Goal: Information Seeking & Learning: Learn about a topic

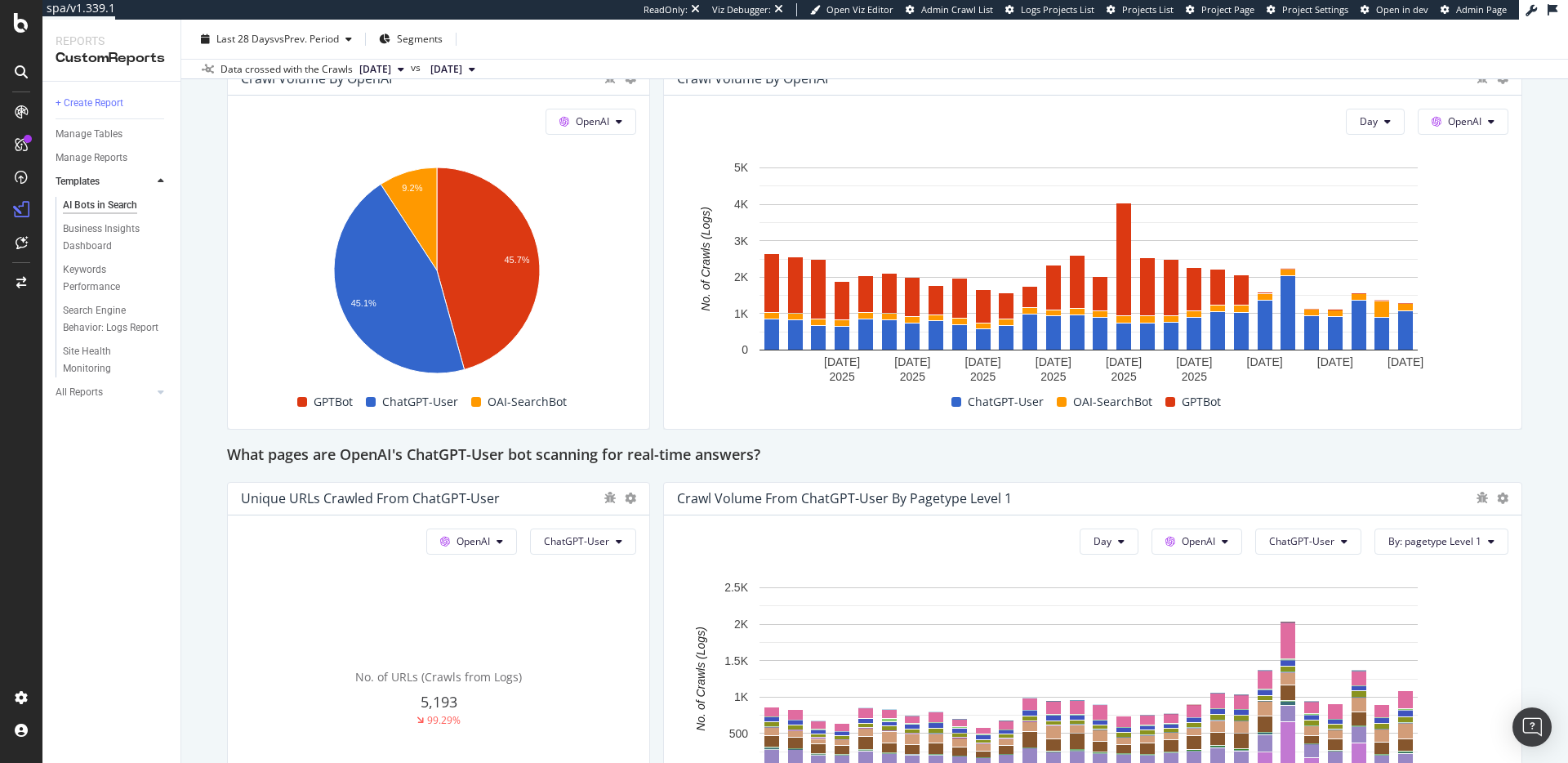
scroll to position [1294, 0]
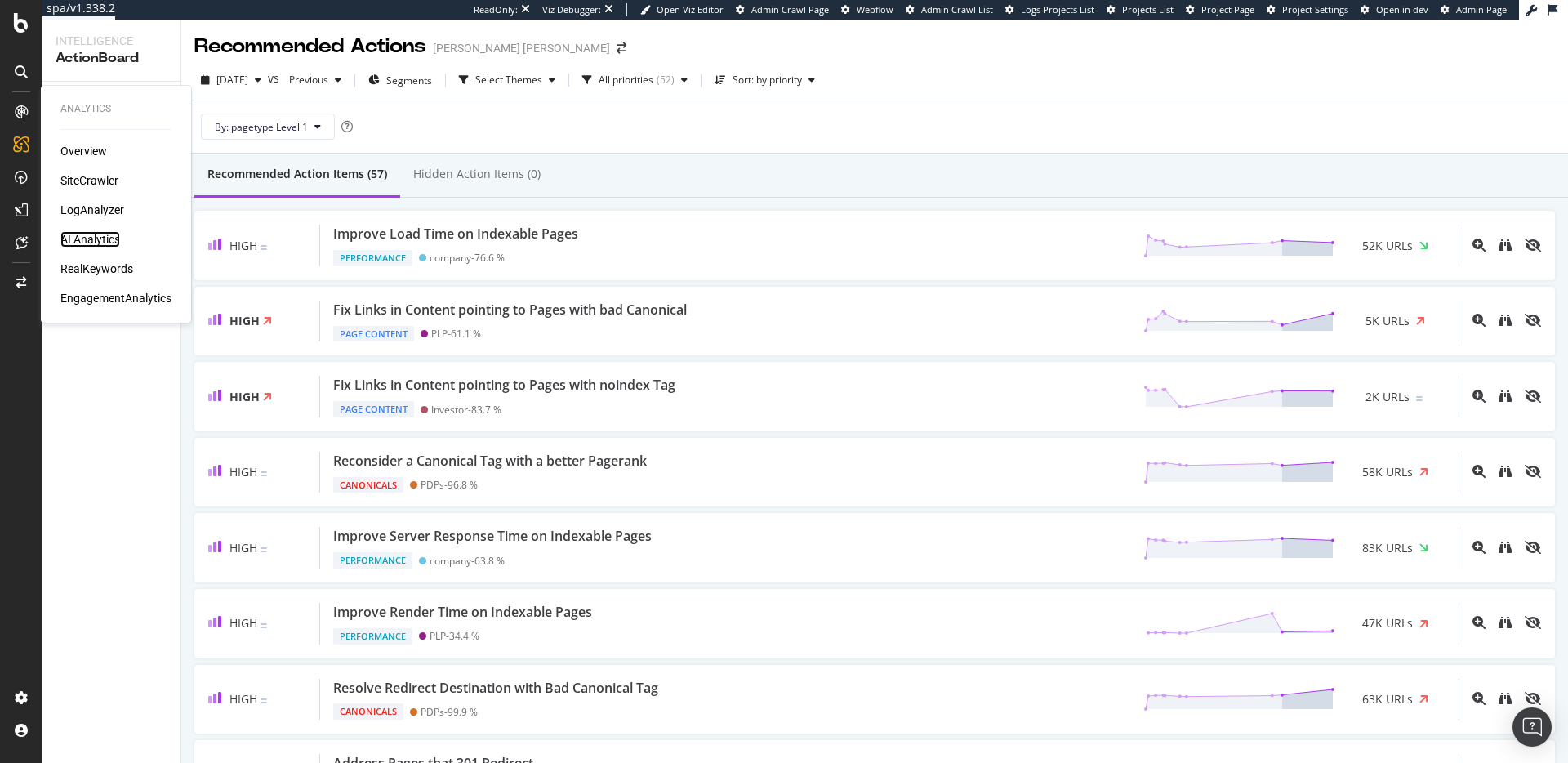
click at [97, 233] on div "AI Analytics" at bounding box center [90, 239] width 59 height 17
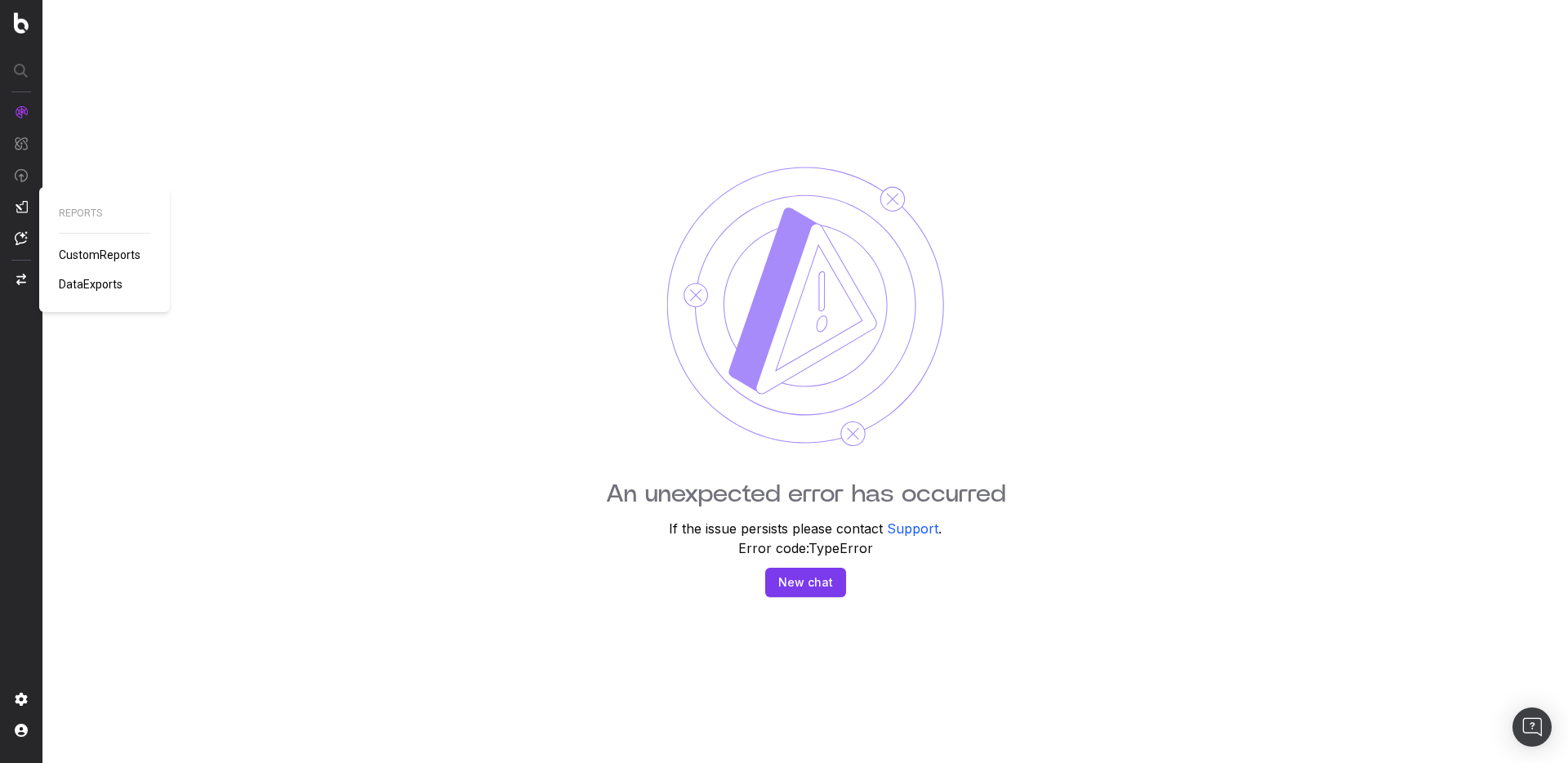
click at [98, 253] on span "CustomReports" at bounding box center [100, 254] width 82 height 13
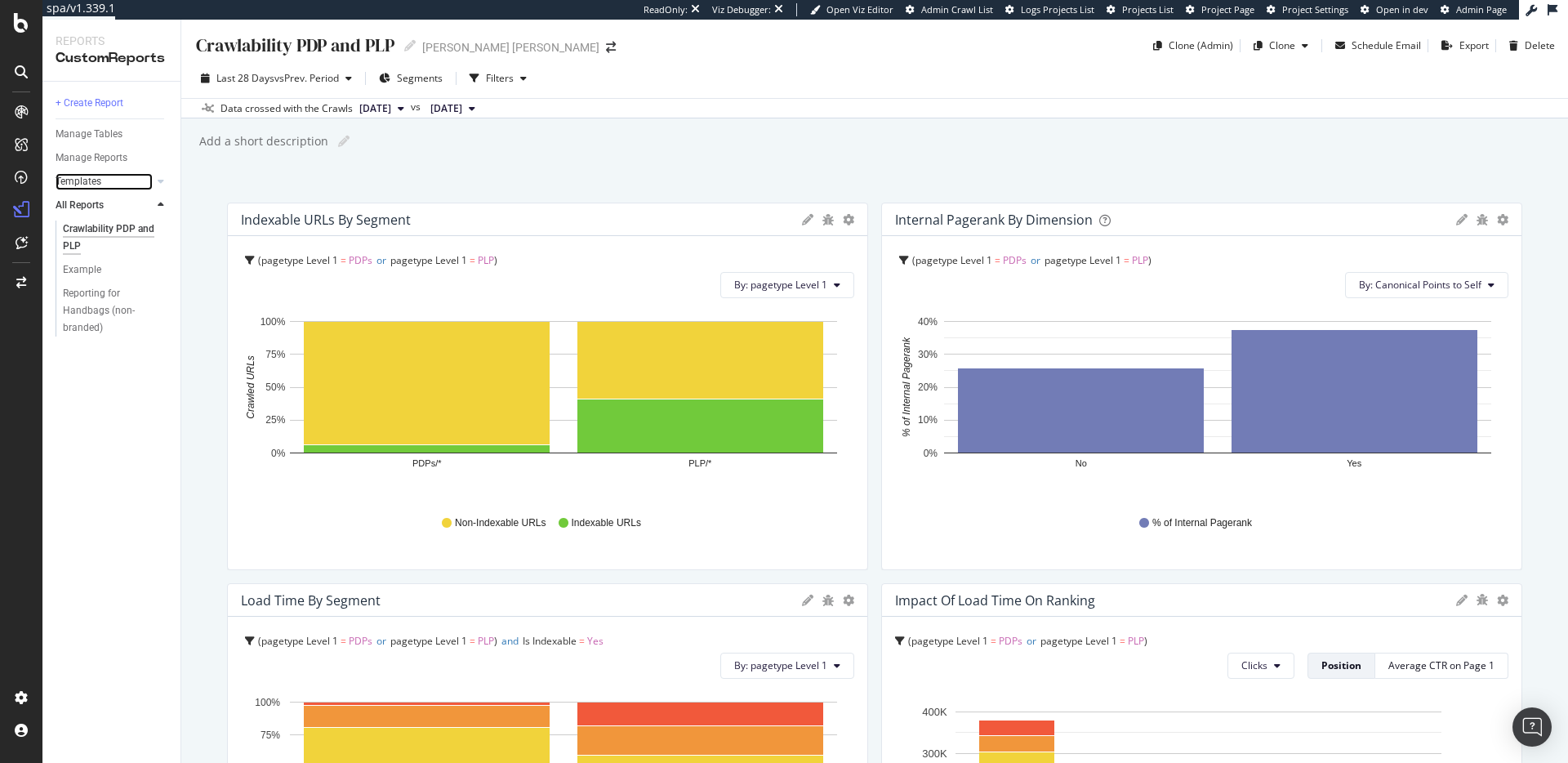
click at [103, 182] on link "Templates" at bounding box center [104, 181] width 97 height 17
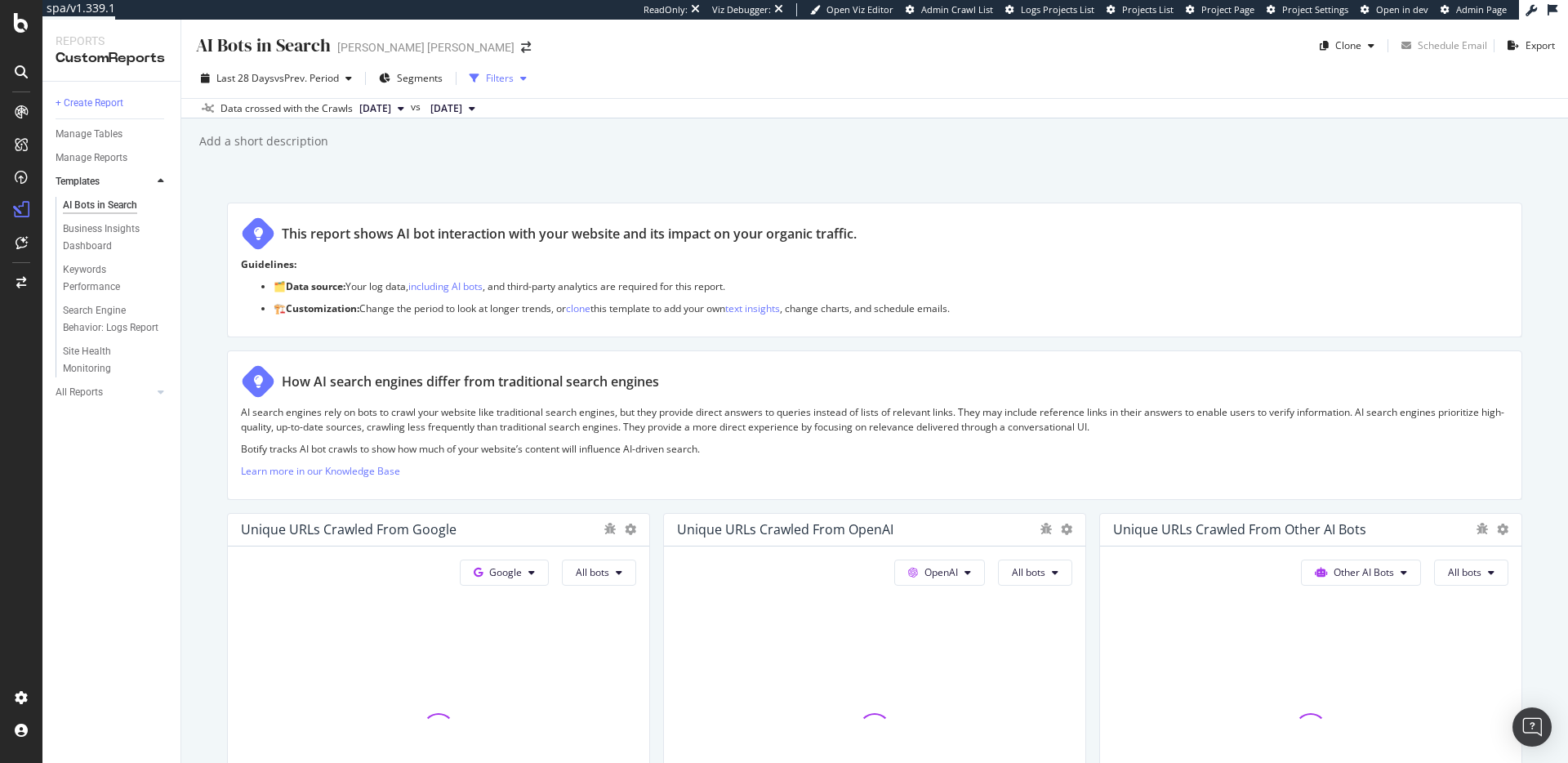
click at [502, 82] on div "Filters" at bounding box center [500, 78] width 28 height 14
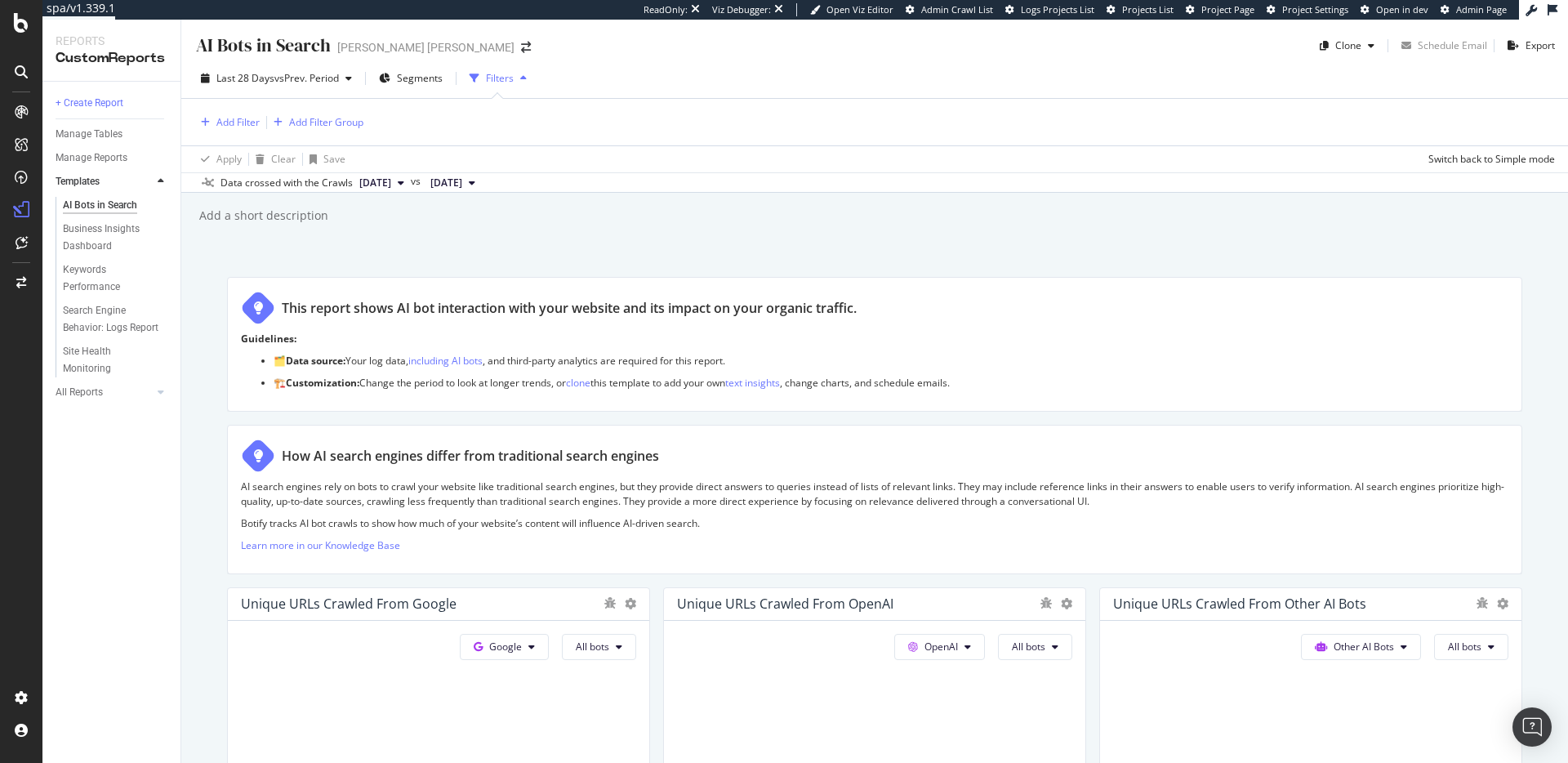
click at [498, 78] on div "Filters" at bounding box center [500, 78] width 28 height 14
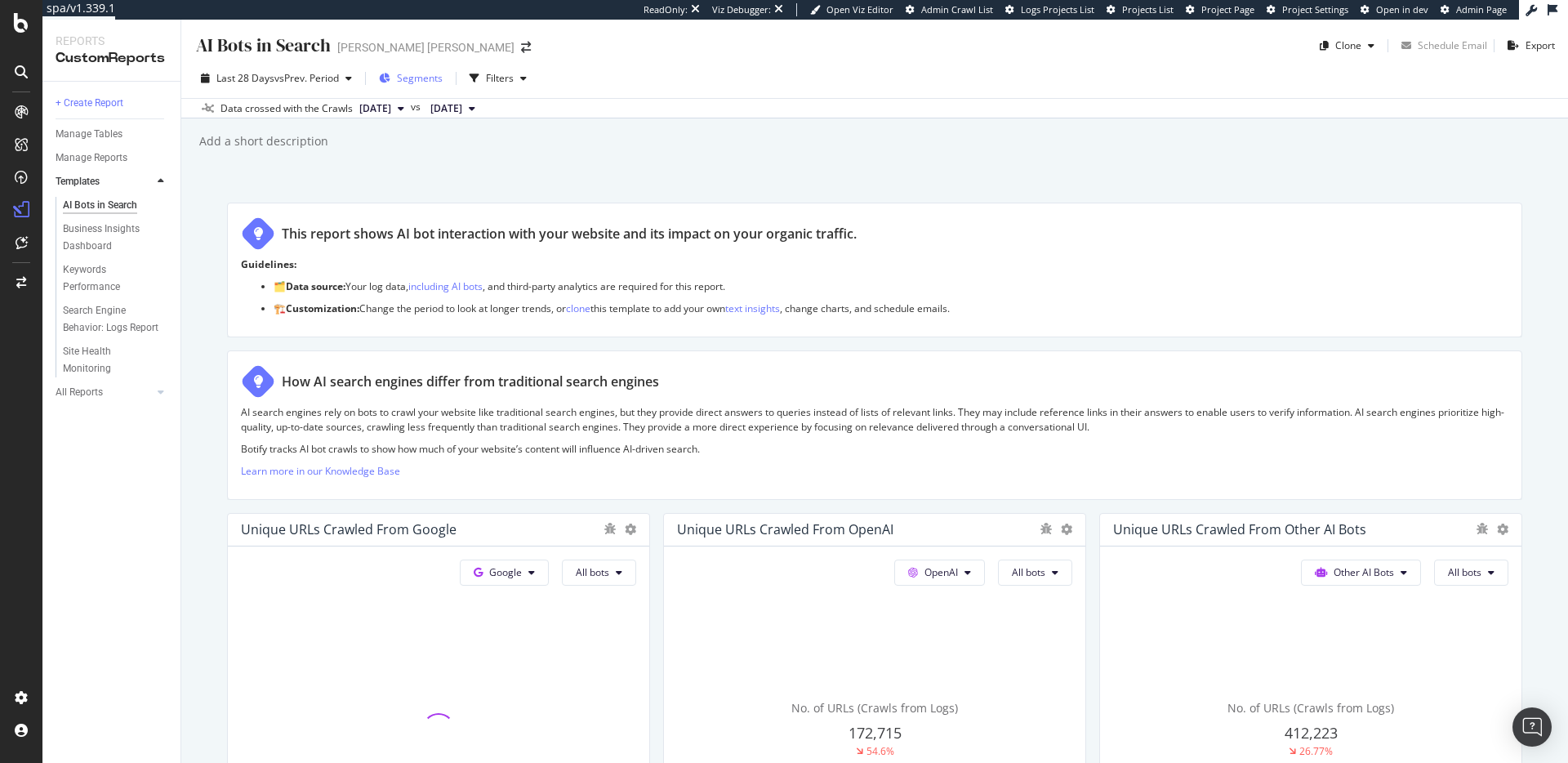
click at [427, 74] on span "Segments" at bounding box center [420, 78] width 45 height 14
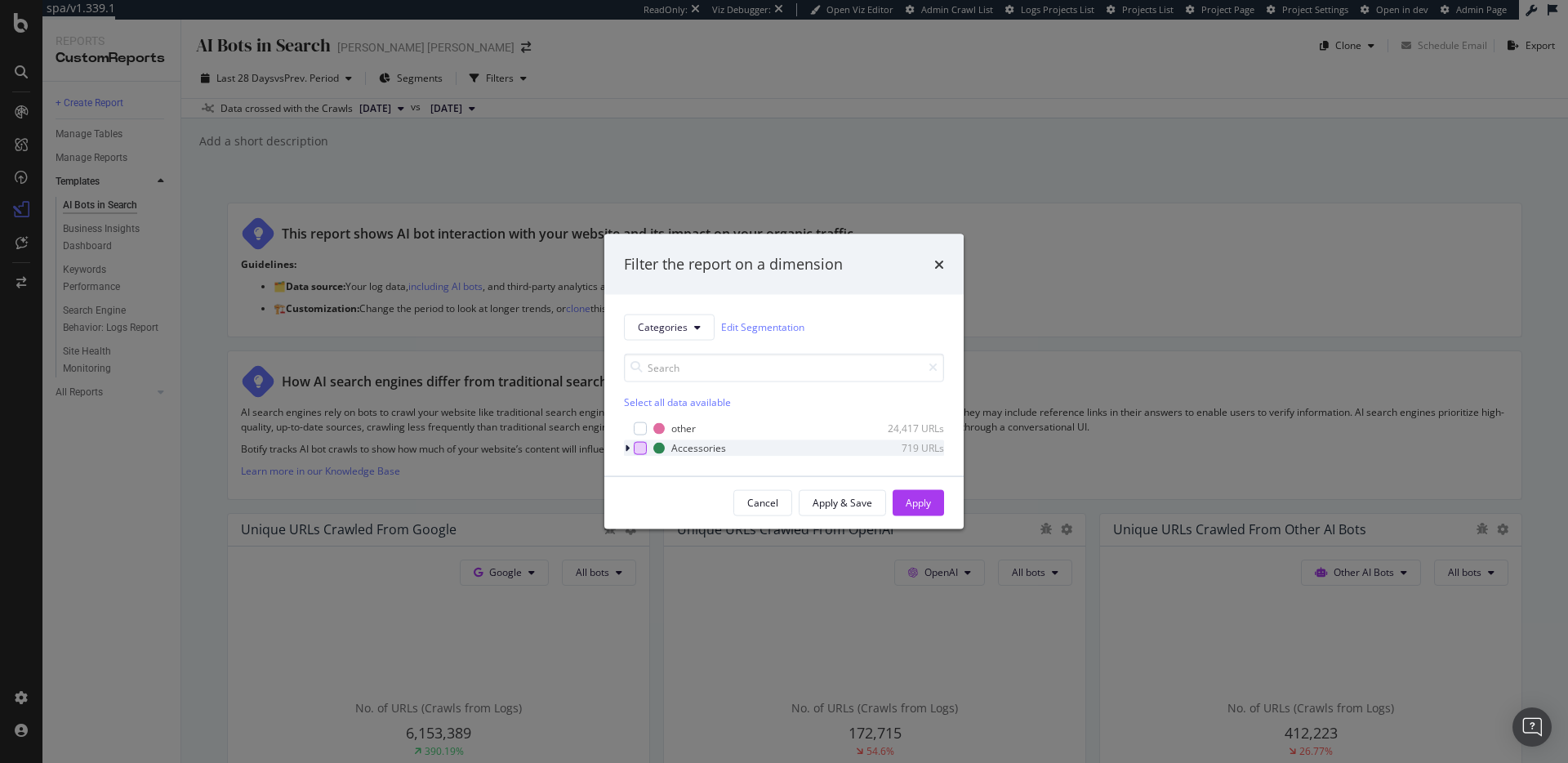
click at [639, 450] on div "modal" at bounding box center [640, 447] width 13 height 13
click at [689, 328] on button "Categories" at bounding box center [670, 326] width 91 height 26
click at [916, 506] on div "Apply" at bounding box center [919, 503] width 26 height 14
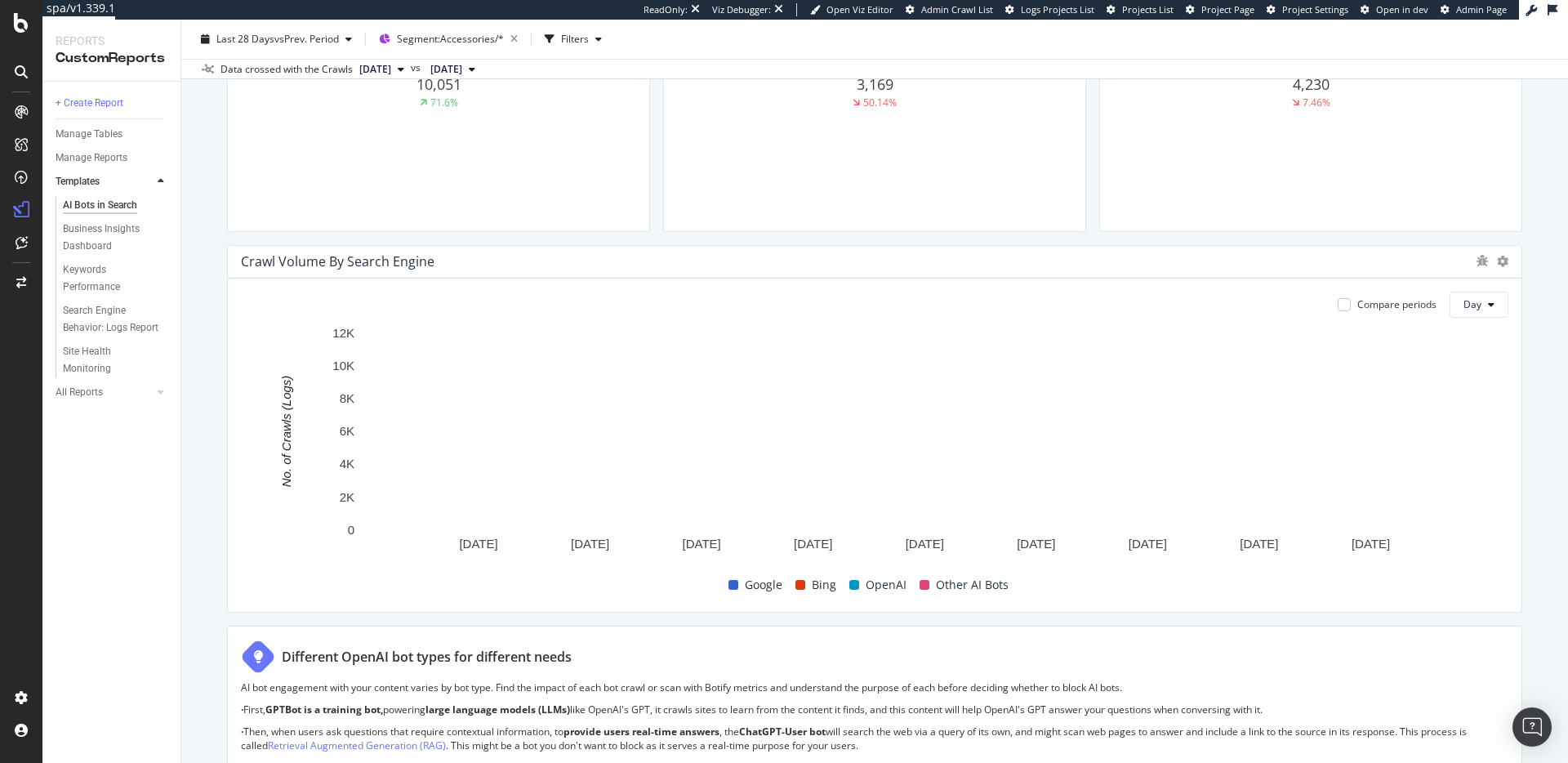
scroll to position [442, 0]
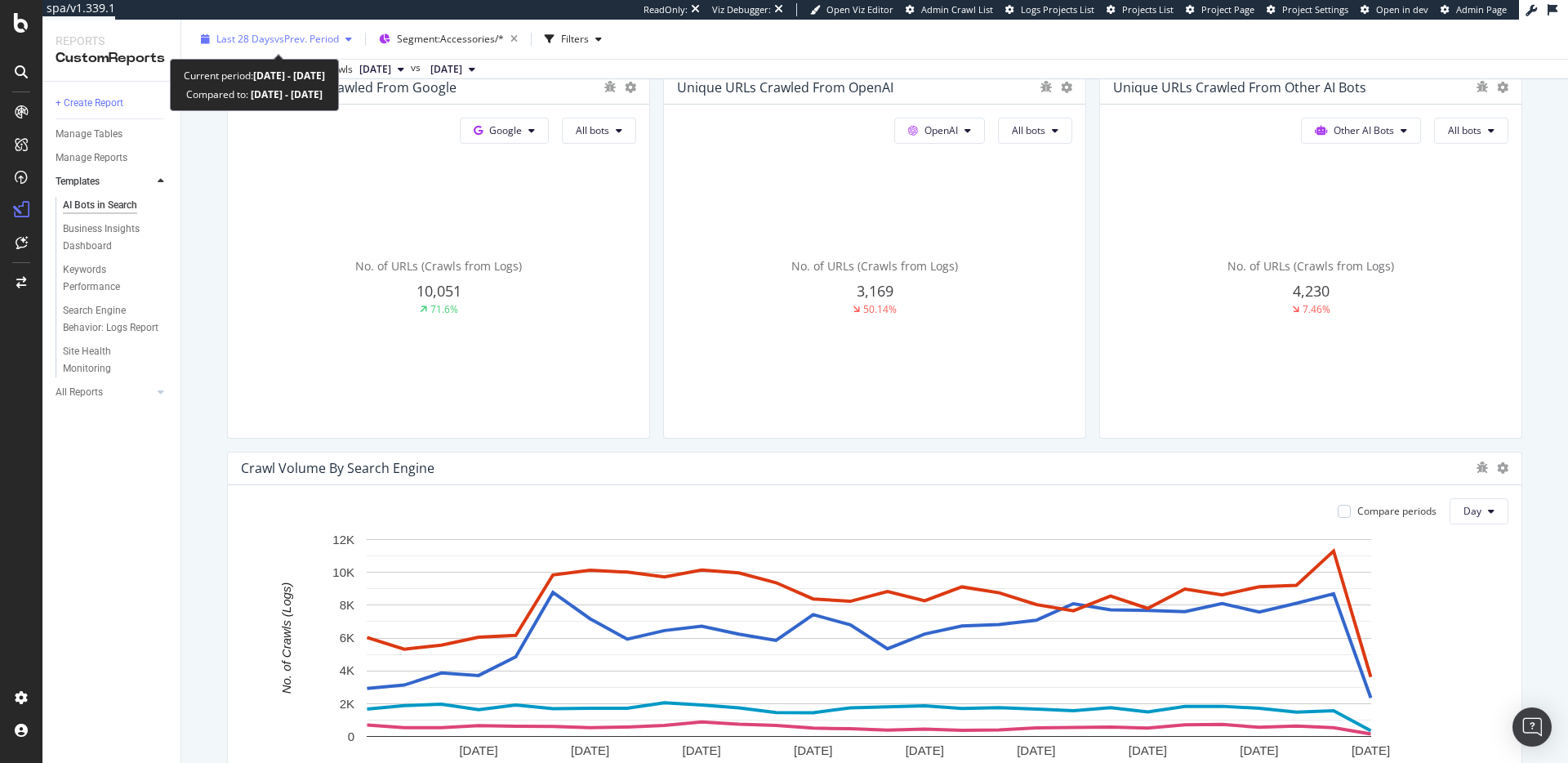
click at [295, 43] on span "vs Prev. Period" at bounding box center [306, 39] width 64 height 14
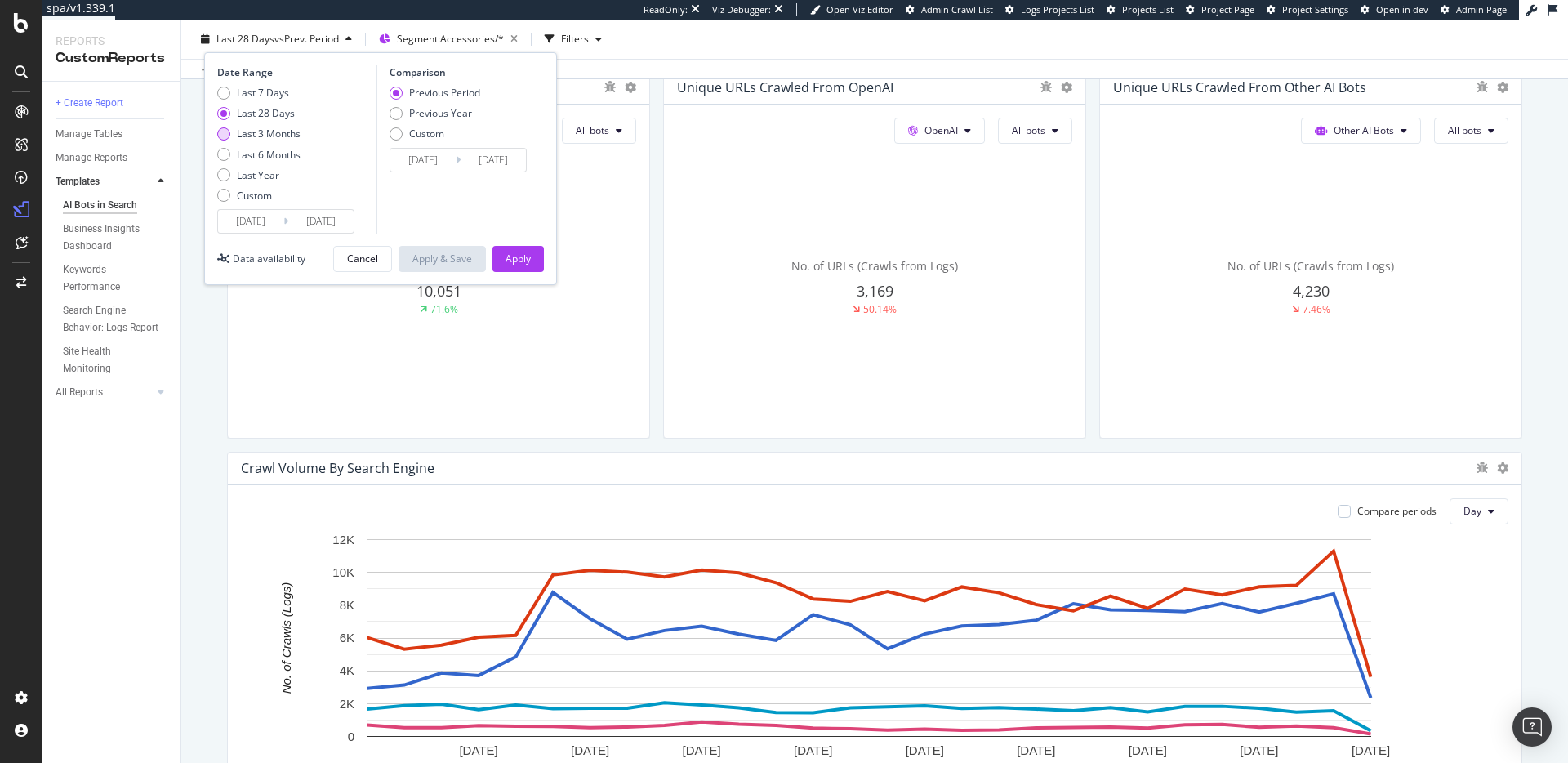
click at [277, 133] on div "Last 3 Months" at bounding box center [269, 133] width 63 height 14
type input "2025/07/10"
type input "2025/04/09"
type input "2025/07/09"
click at [525, 263] on div "Apply" at bounding box center [519, 259] width 26 height 14
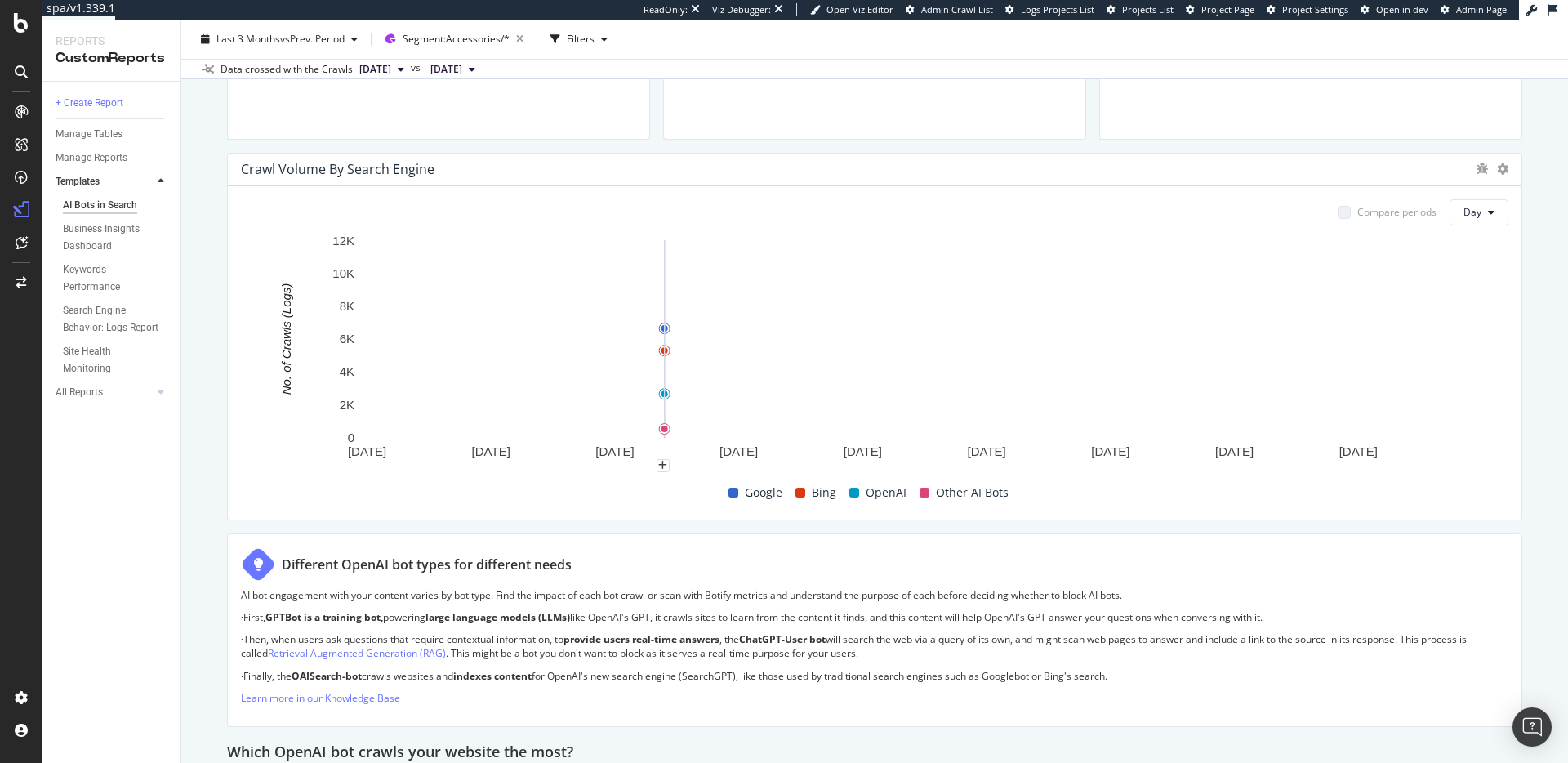
scroll to position [399, 0]
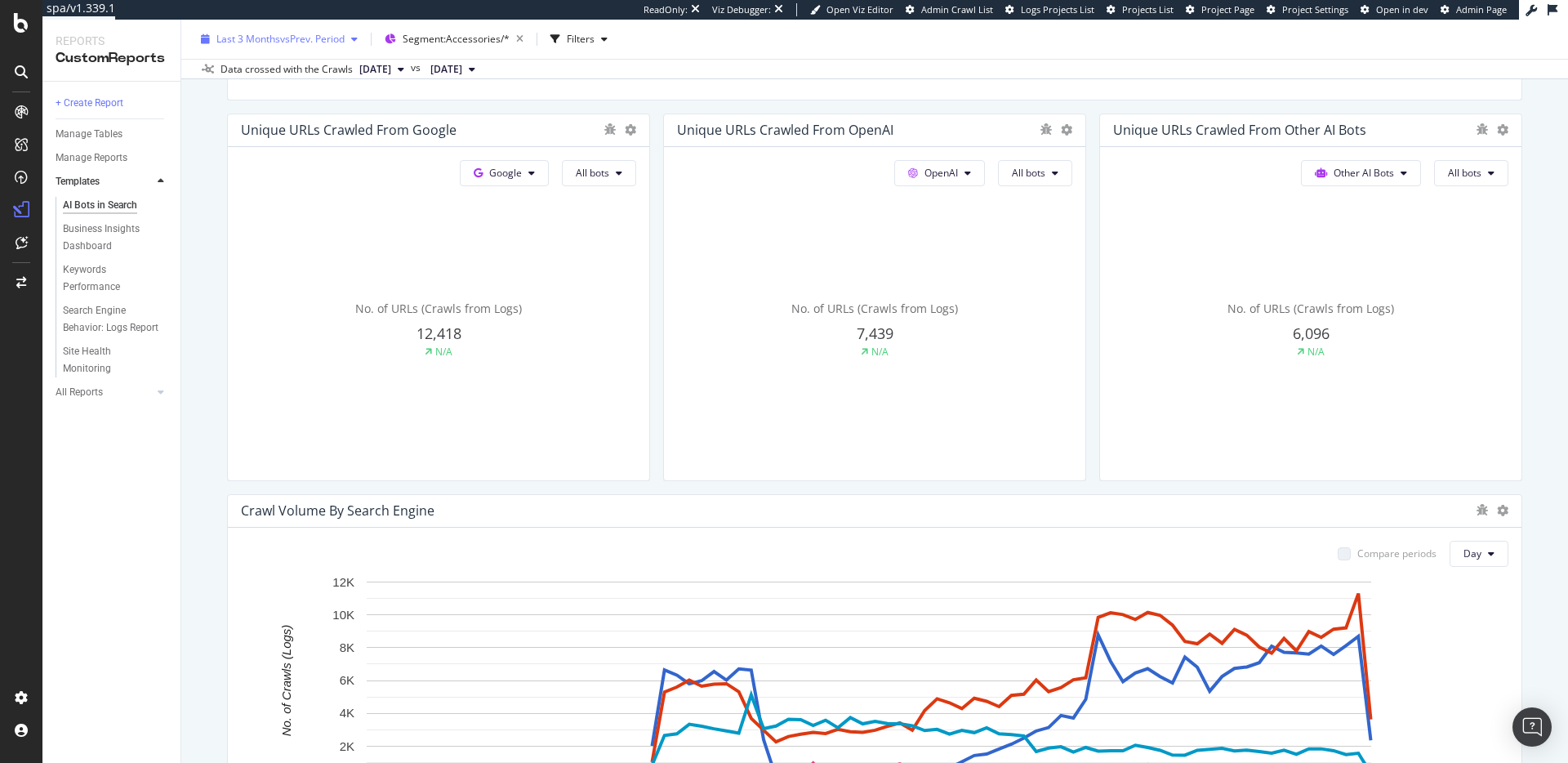
click at [308, 44] on span "vs Prev. Period" at bounding box center [312, 39] width 64 height 14
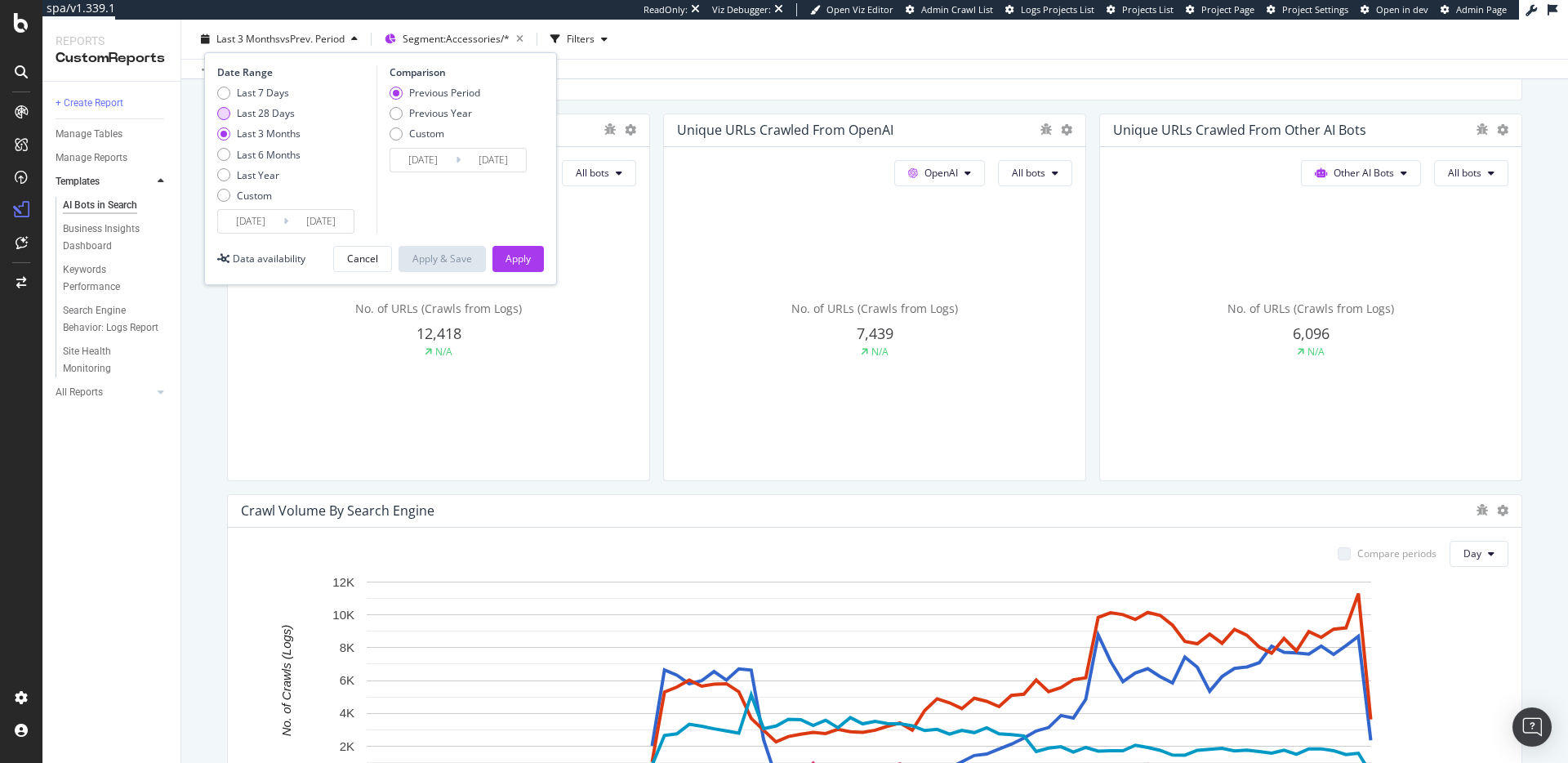
click at [283, 109] on div "Last 28 Days" at bounding box center [266, 113] width 58 height 14
type input "2025/09/12"
type input "2025/08/15"
type input "2025/09/11"
click at [528, 262] on div "Apply" at bounding box center [519, 259] width 26 height 14
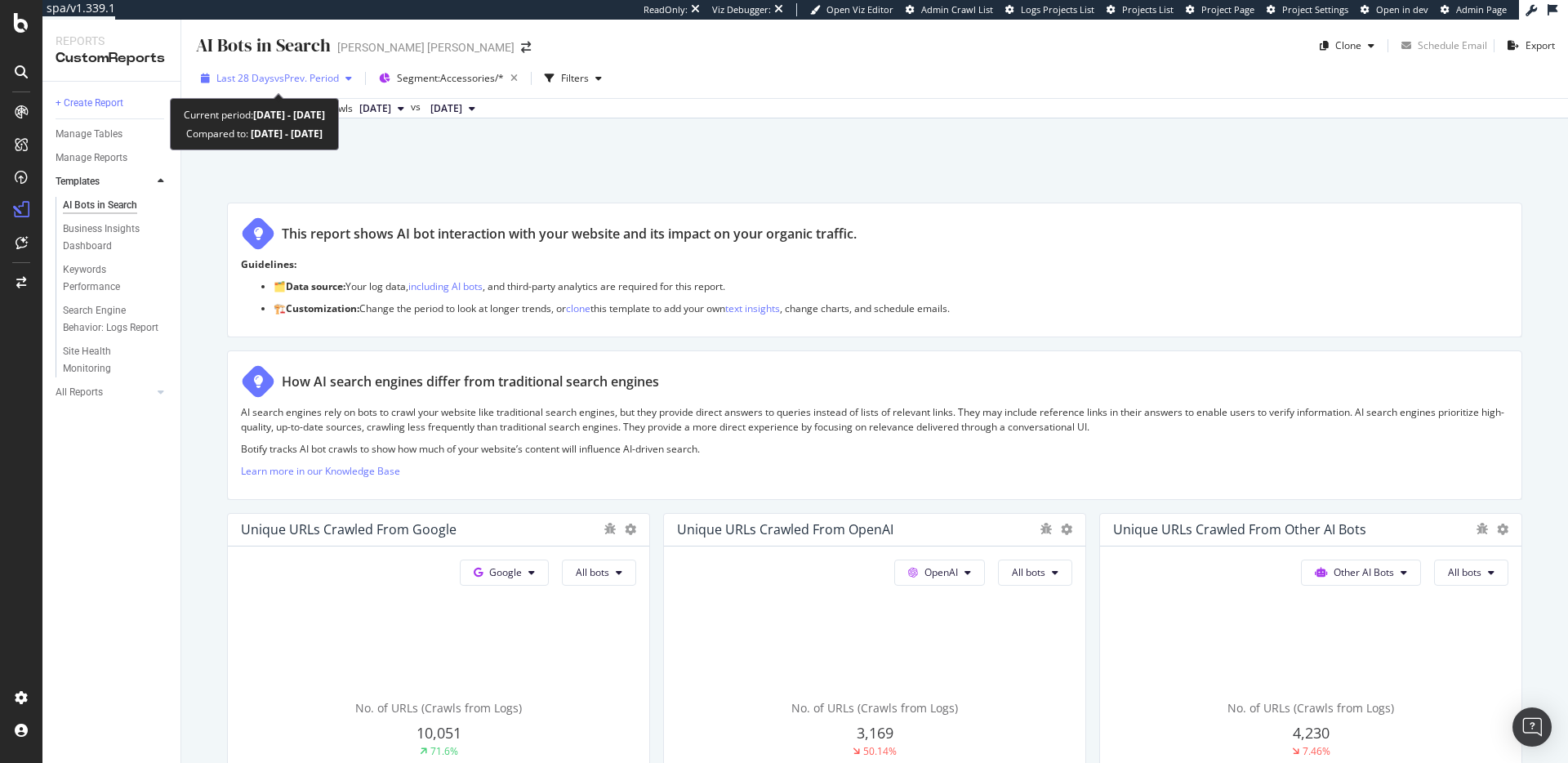
click at [294, 83] on span "vs Prev. Period" at bounding box center [306, 78] width 64 height 14
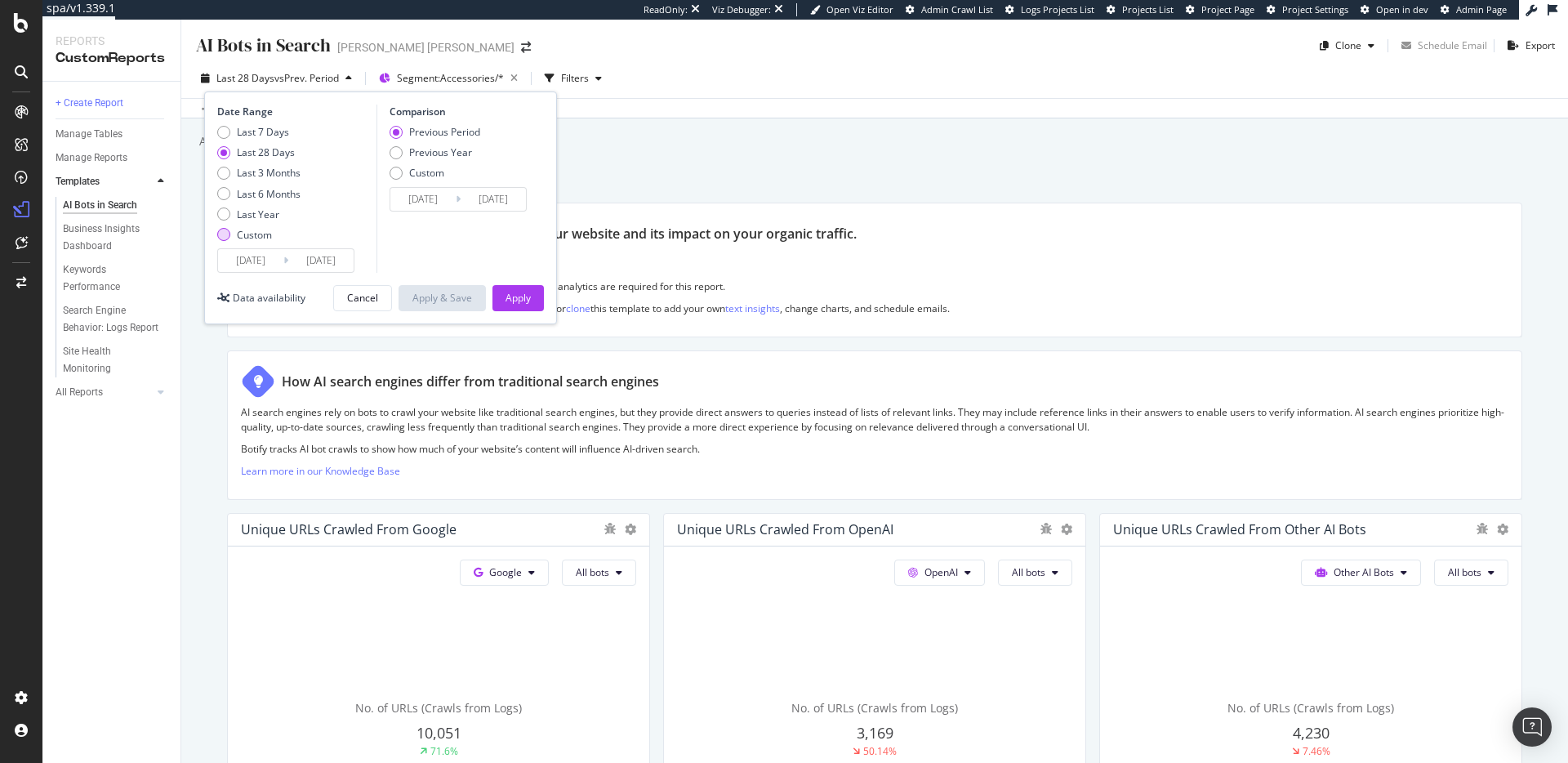
click at [224, 235] on div "Custom" at bounding box center [223, 234] width 13 height 13
click at [249, 267] on input "2025/09/12" at bounding box center [251, 260] width 65 height 23
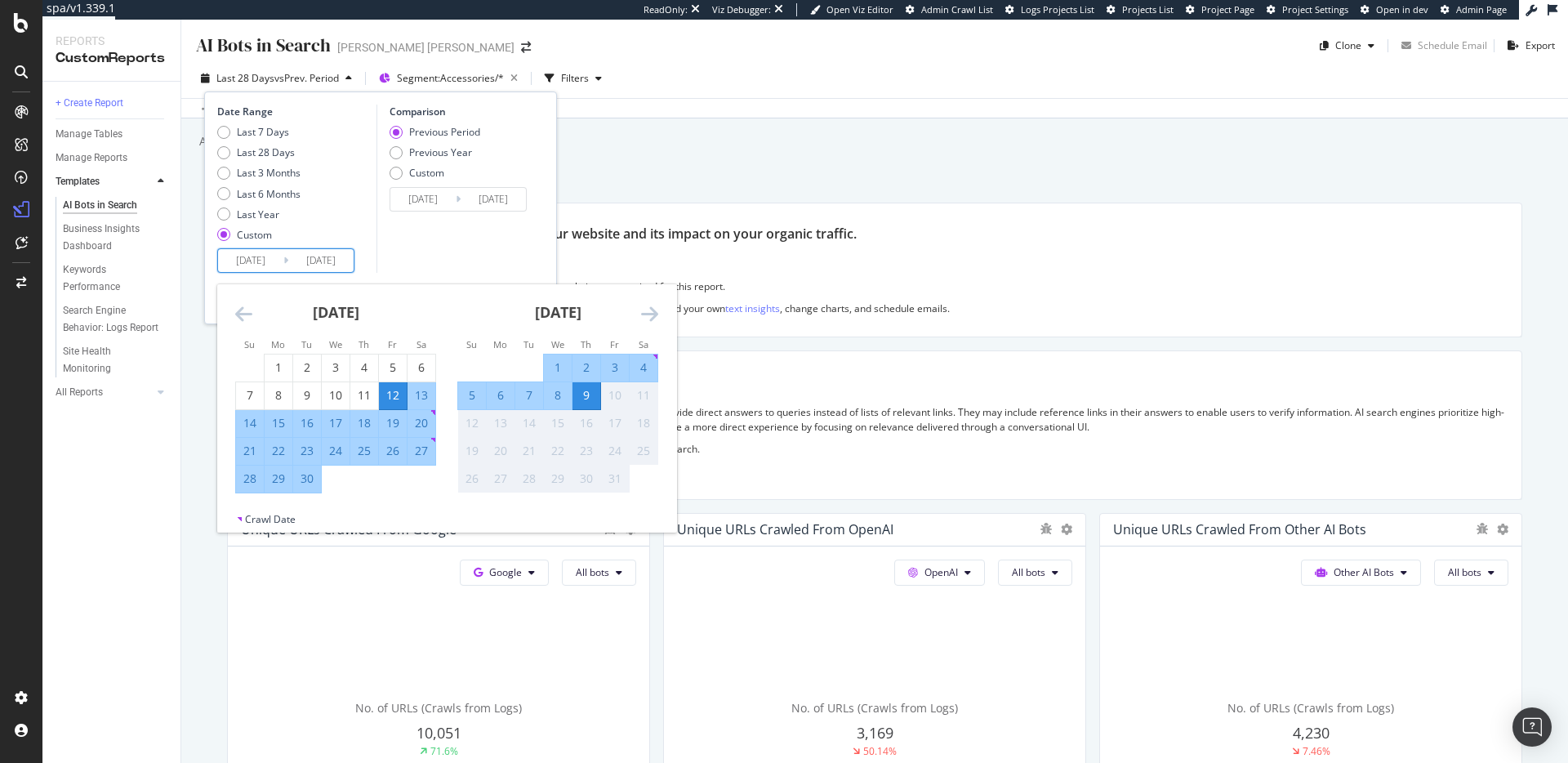
click at [240, 312] on icon "Move backward to switch to the previous month." at bounding box center [243, 314] width 17 height 20
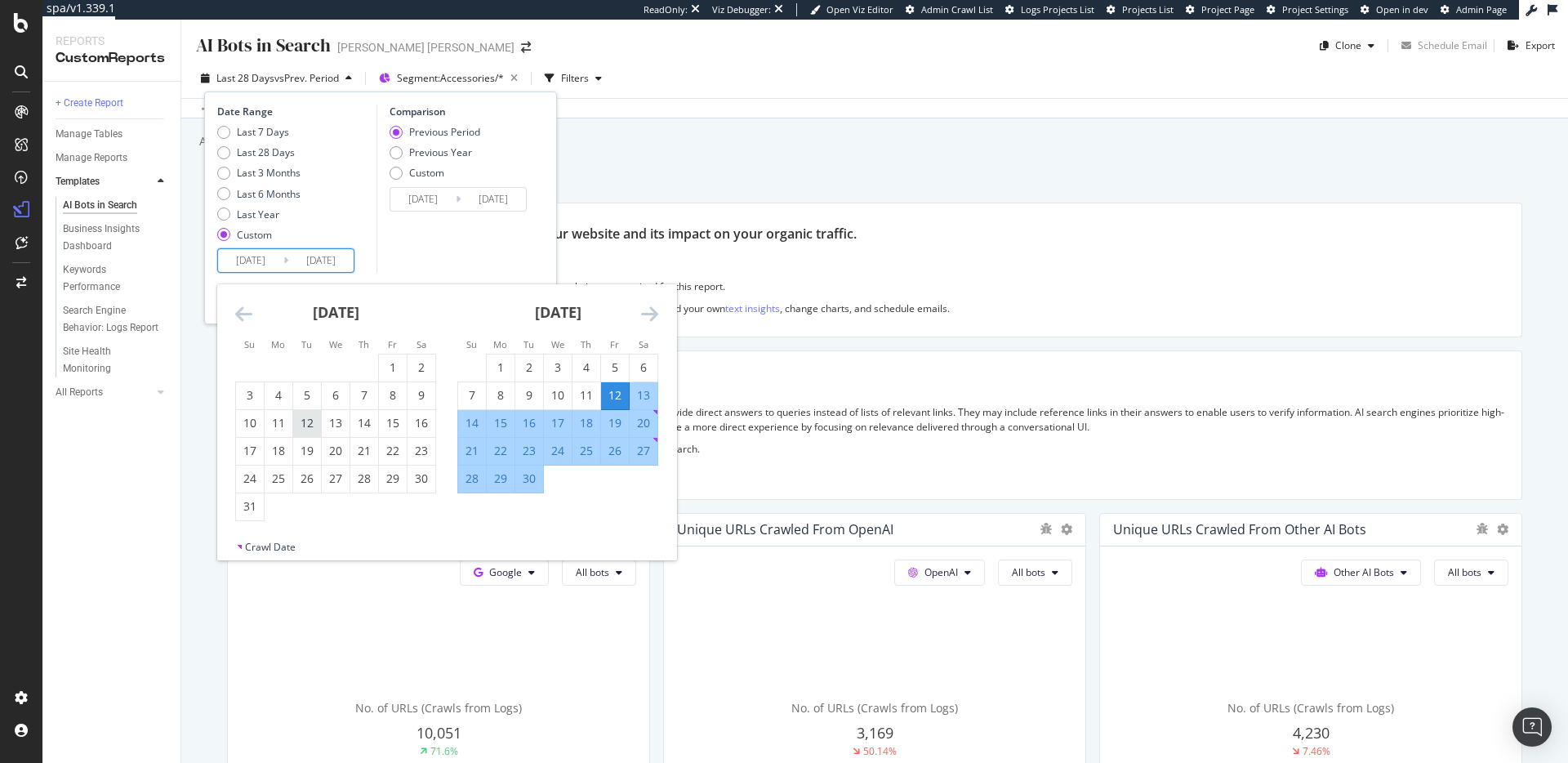
click at [313, 426] on div "12" at bounding box center [307, 423] width 28 height 17
type input "2025/08/12"
type input "2025/06/14"
type input "2025/08/11"
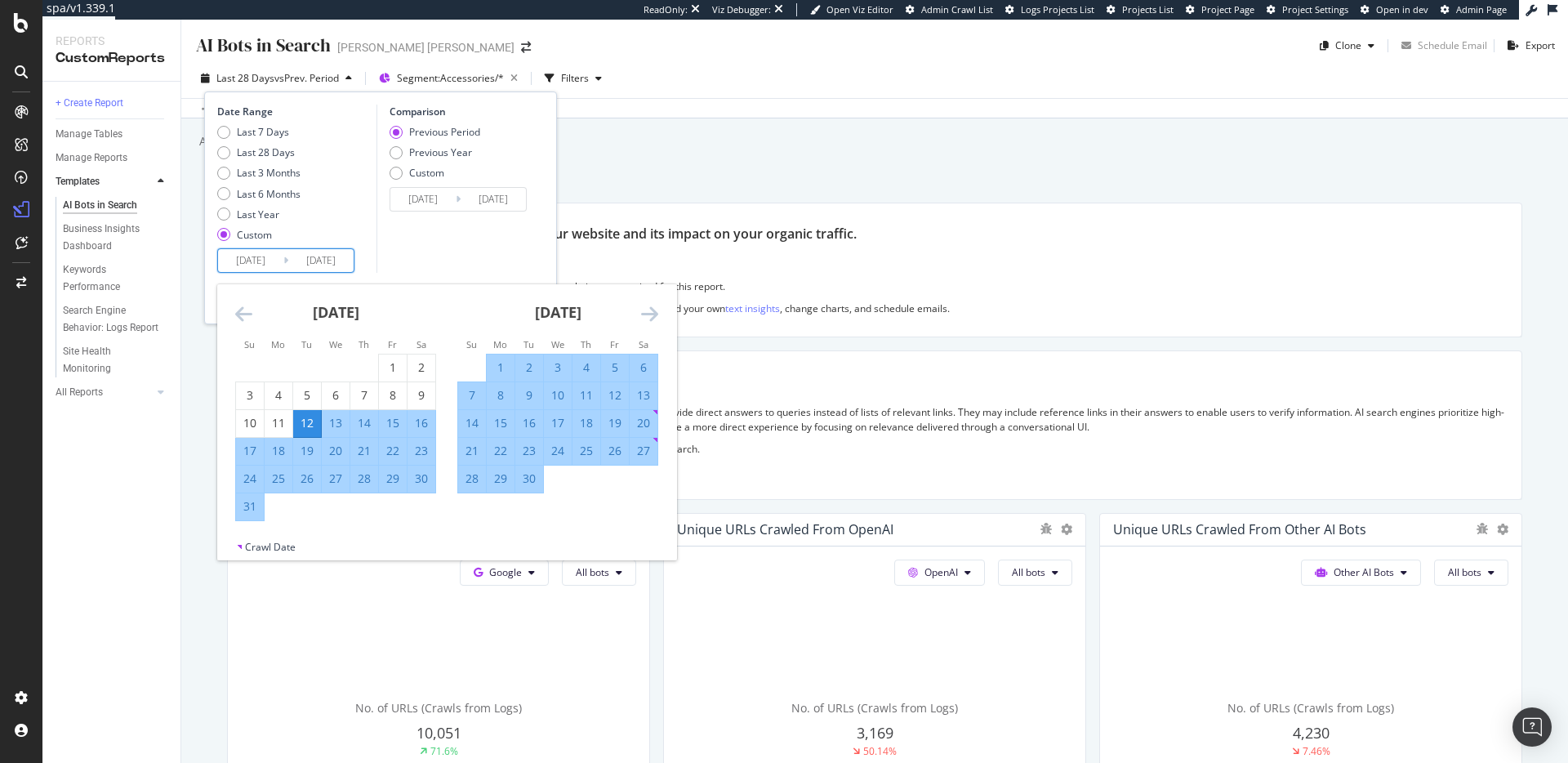
click at [509, 231] on div "Comparison Previous Period Previous Year Custom 2025/06/14 Navigate forward to …" at bounding box center [454, 189] width 155 height 168
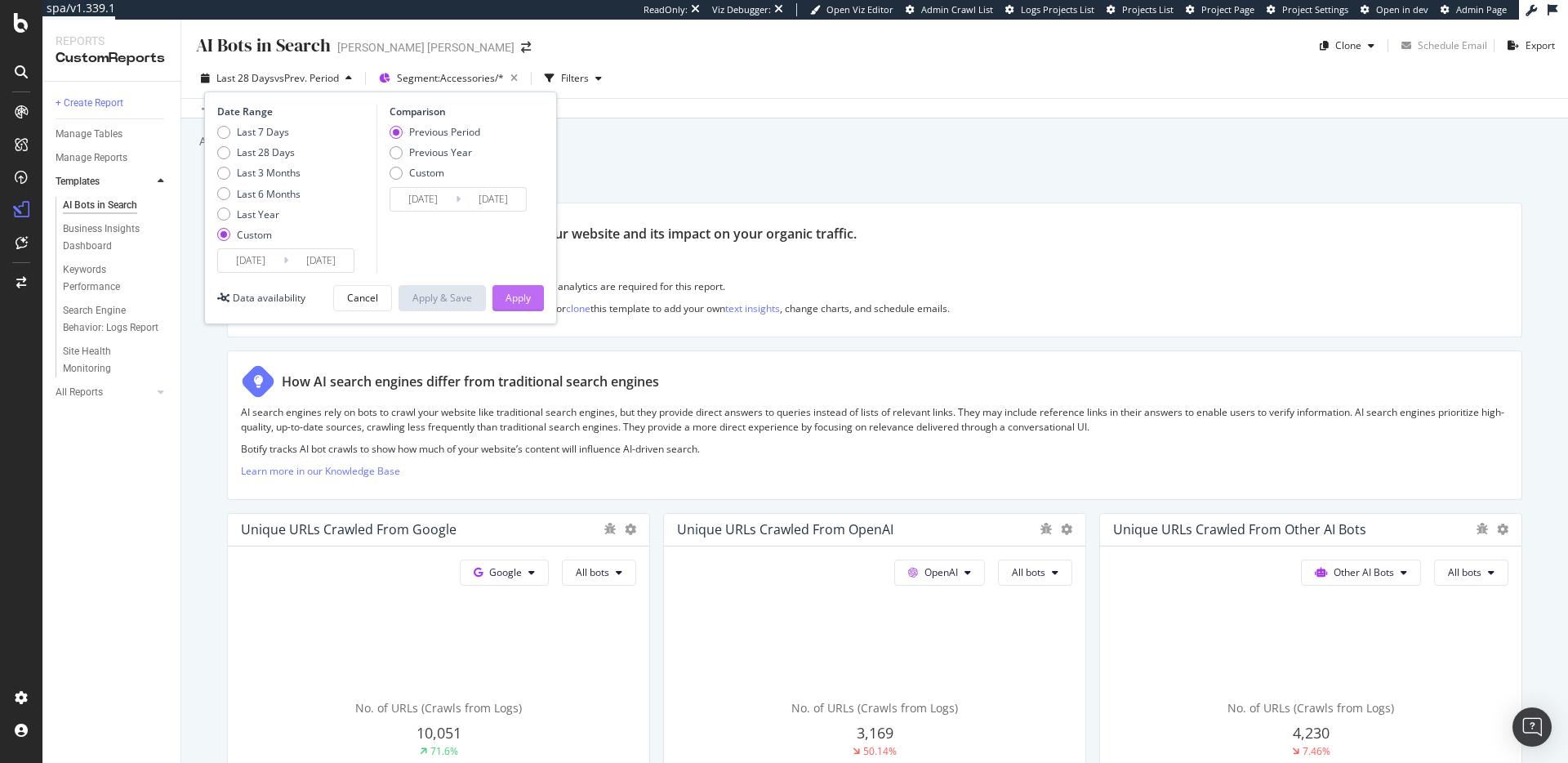
click at [521, 286] on div "Apply" at bounding box center [519, 297] width 26 height 25
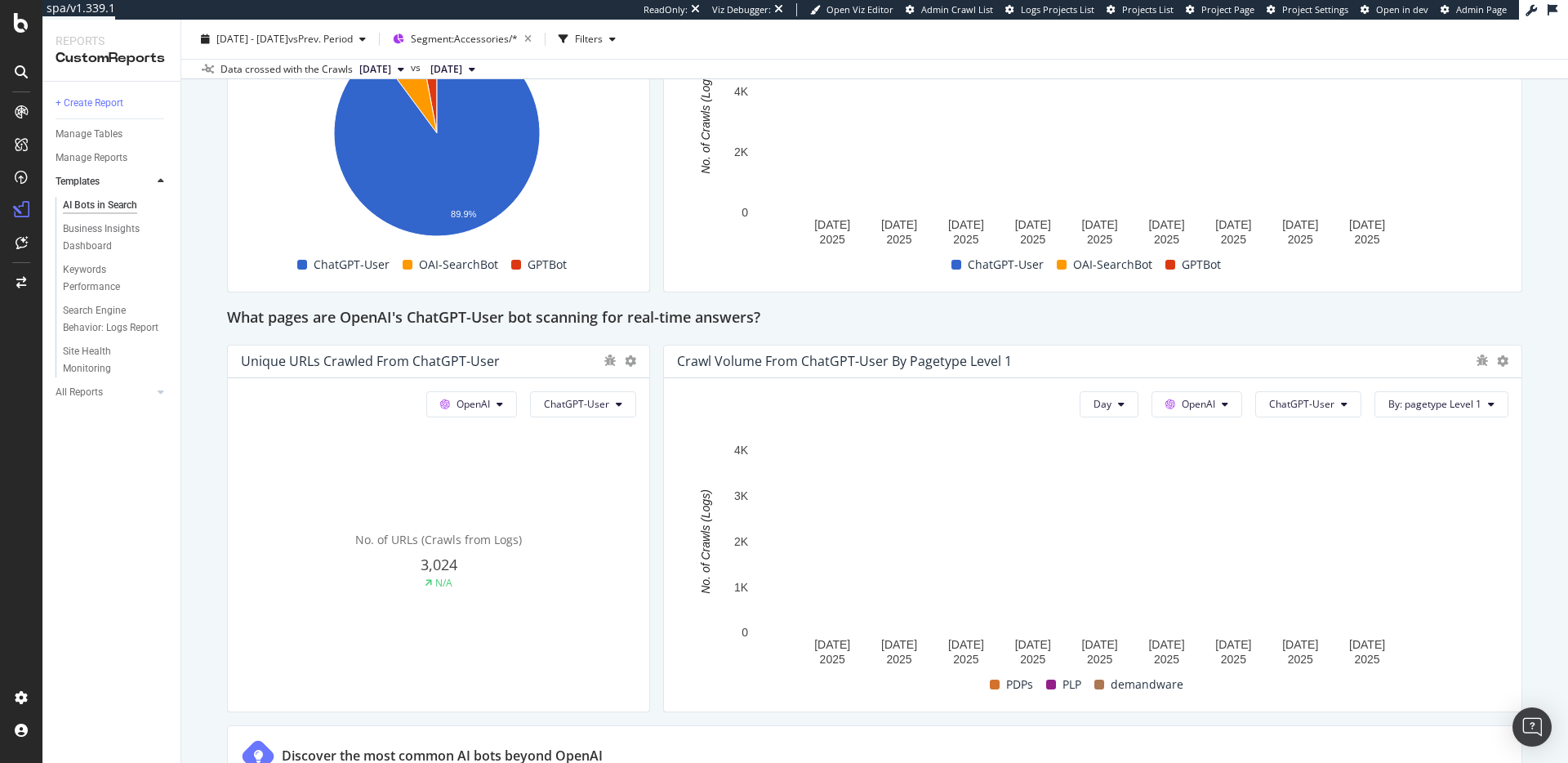
scroll to position [1640, 0]
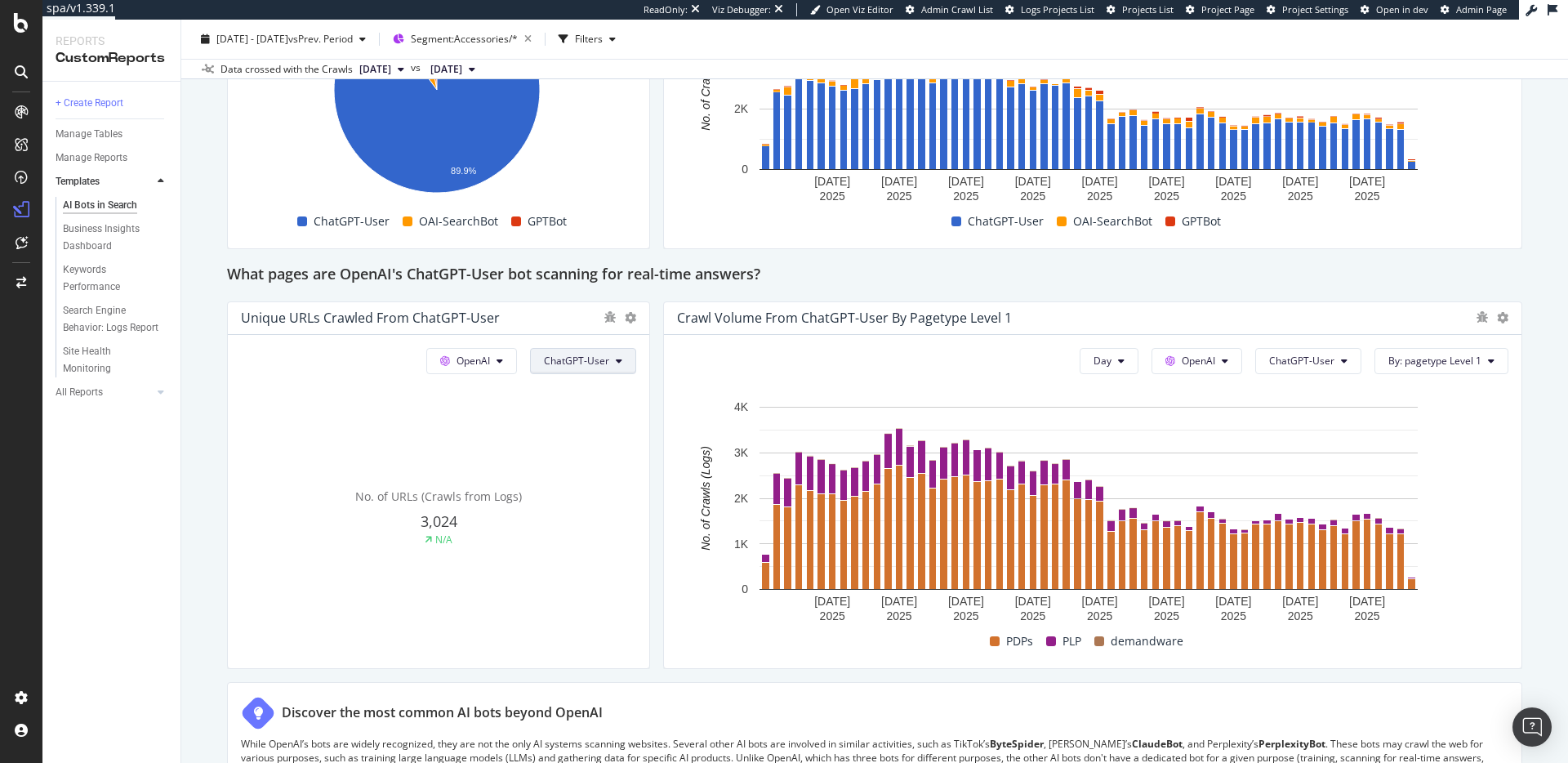
click at [607, 363] on button "ChatGPT-User" at bounding box center [583, 361] width 106 height 26
click at [580, 514] on span "GPTBot" at bounding box center [583, 514] width 83 height 15
click at [1283, 363] on span "ChatGPT-User" at bounding box center [1302, 361] width 65 height 14
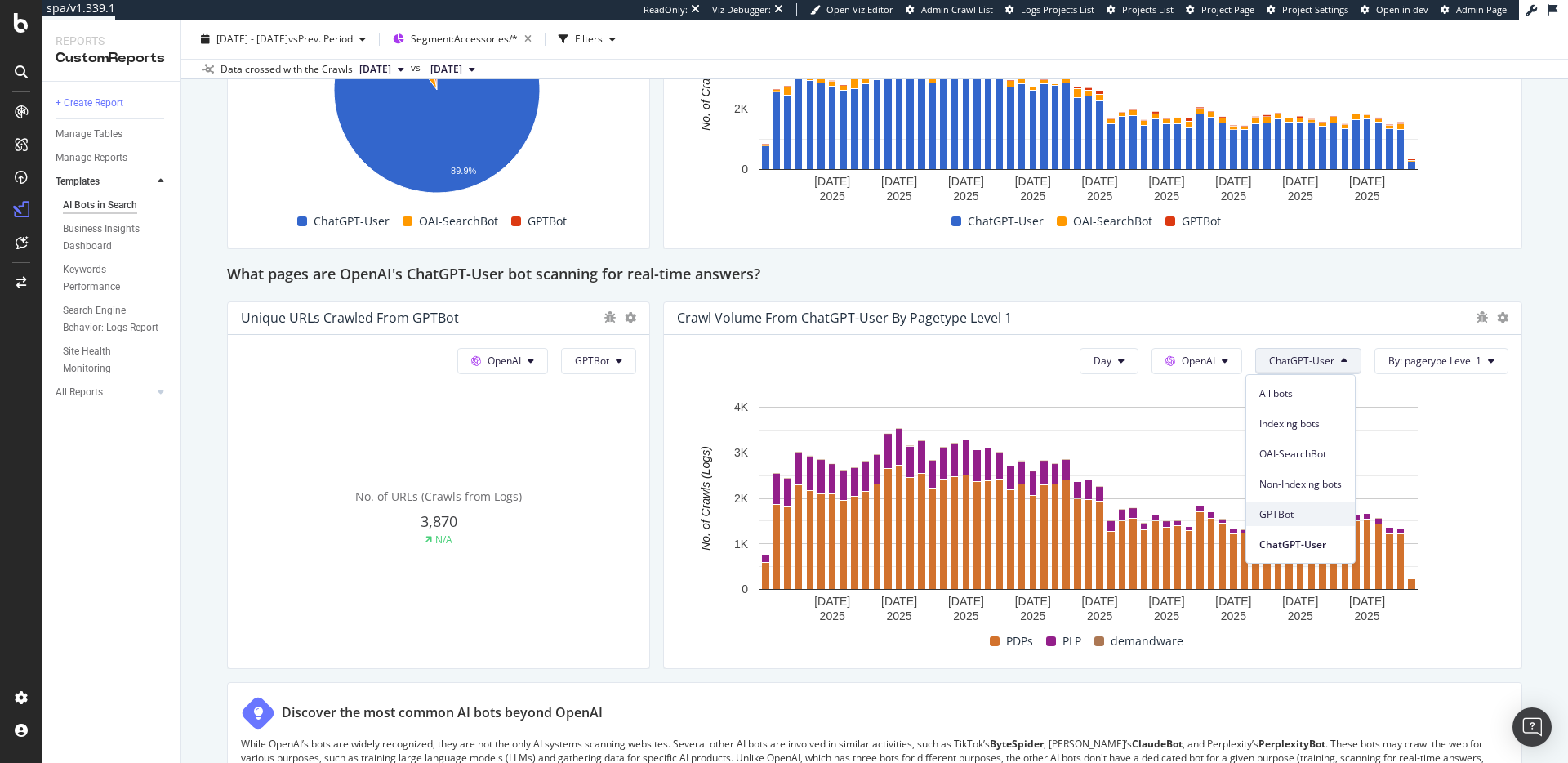
click at [1284, 507] on span "GPTBot" at bounding box center [1301, 514] width 83 height 15
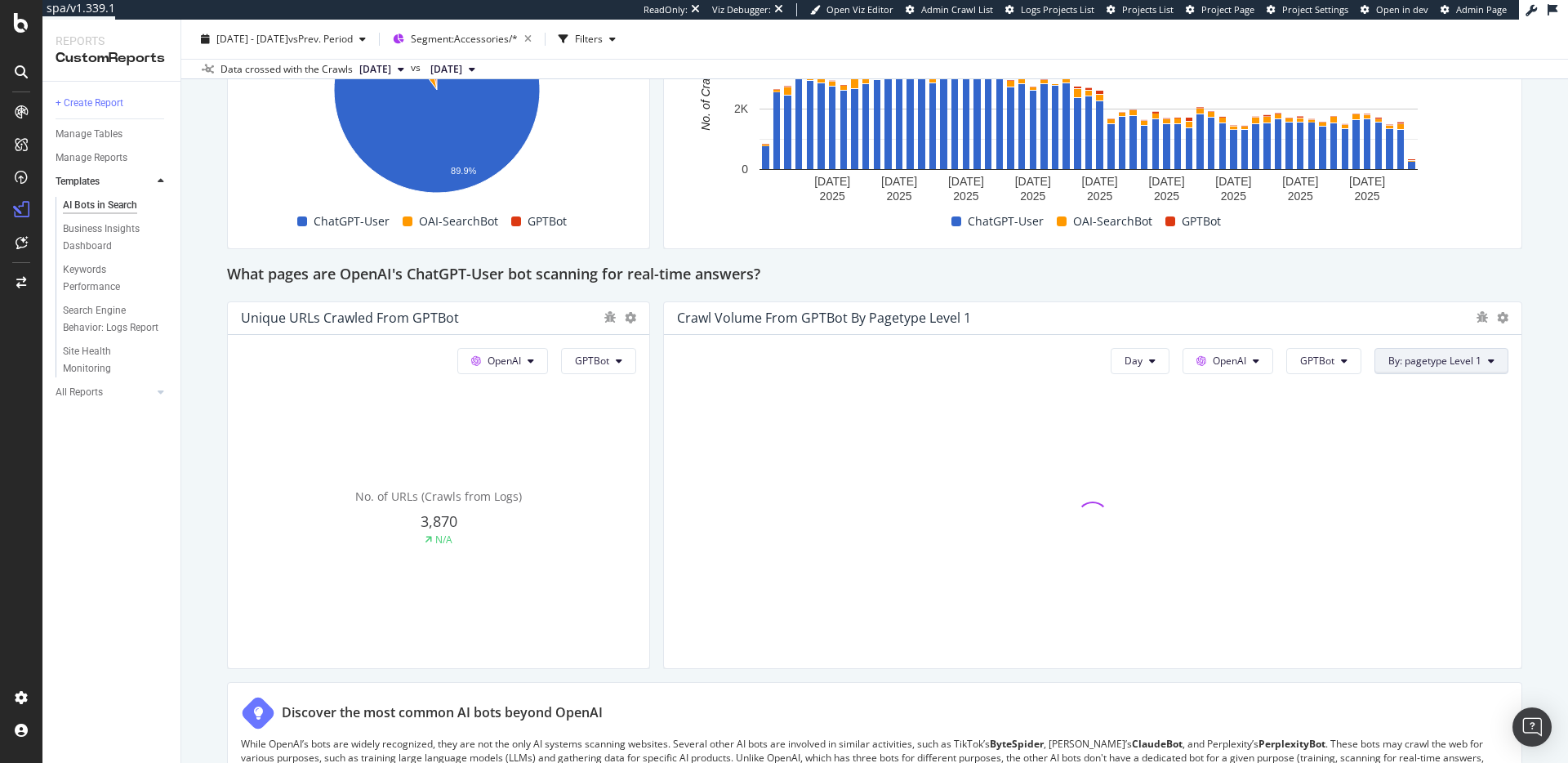
click at [1446, 354] on span "By: pagetype Level 1" at bounding box center [1436, 361] width 93 height 14
click at [1427, 419] on div "Select a Segment" at bounding box center [1394, 419] width 203 height 27
click at [1430, 455] on span "Segments" at bounding box center [1420, 451] width 45 height 14
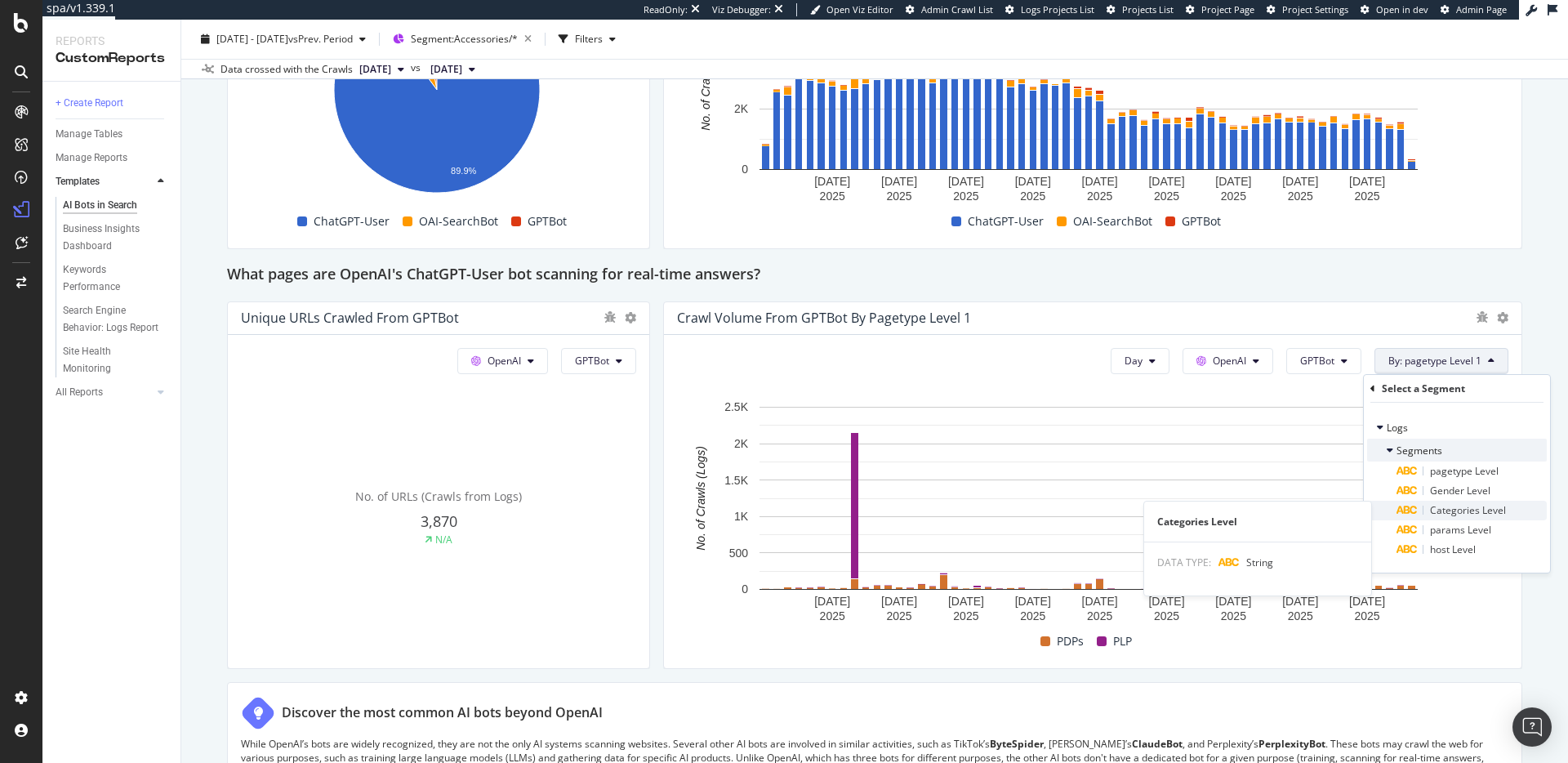
click at [1463, 509] on span "Categories Level" at bounding box center [1468, 510] width 76 height 14
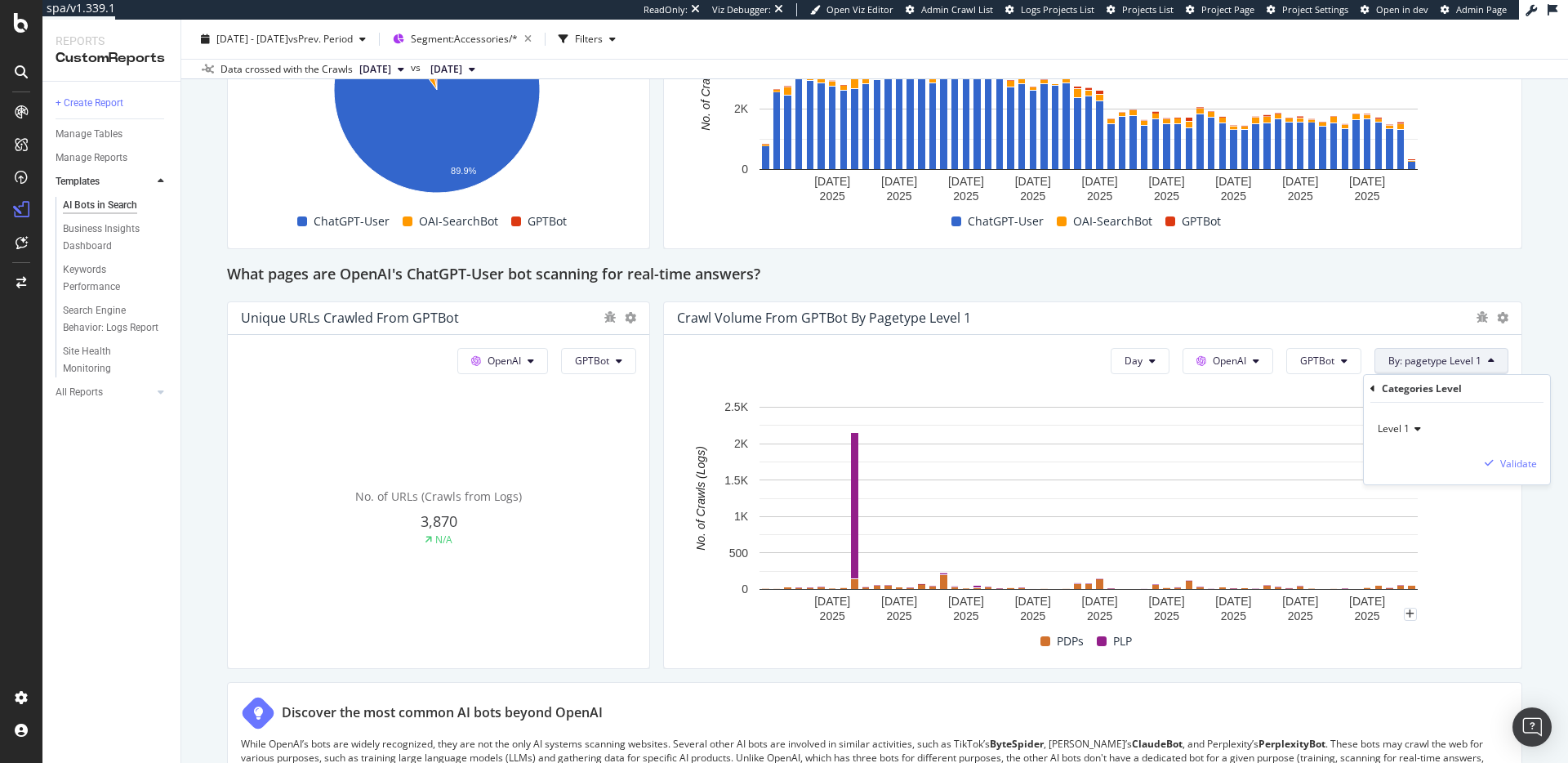
click at [1418, 427] on icon at bounding box center [1416, 429] width 12 height 10
click at [1419, 426] on icon at bounding box center [1416, 429] width 12 height 10
click at [1521, 462] on div "Validate" at bounding box center [1519, 464] width 37 height 14
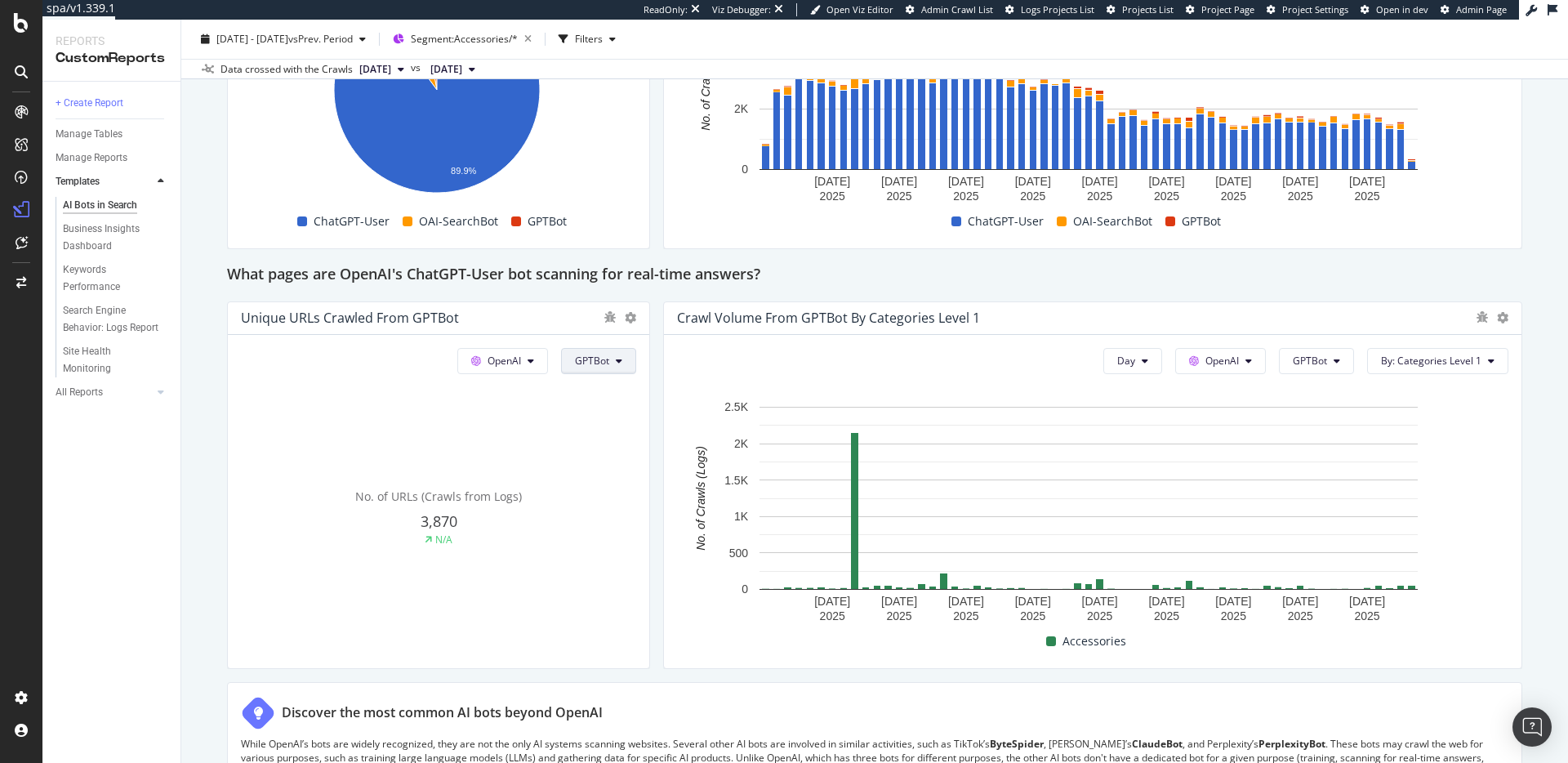
click at [582, 368] on span "GPTBot" at bounding box center [592, 361] width 35 height 14
click at [611, 452] on span "OAI-SearchBot" at bounding box center [614, 454] width 83 height 15
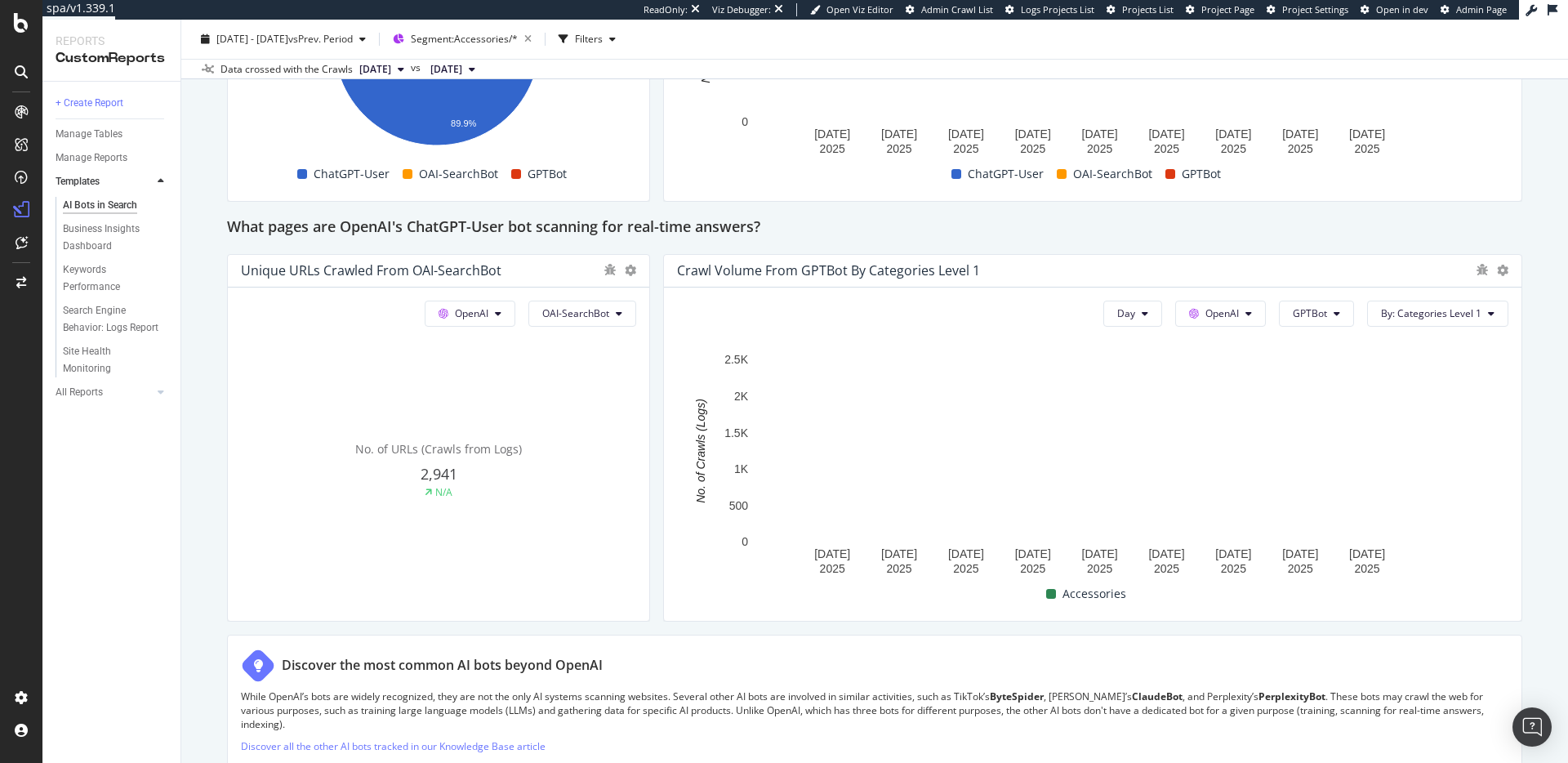
scroll to position [1696, 0]
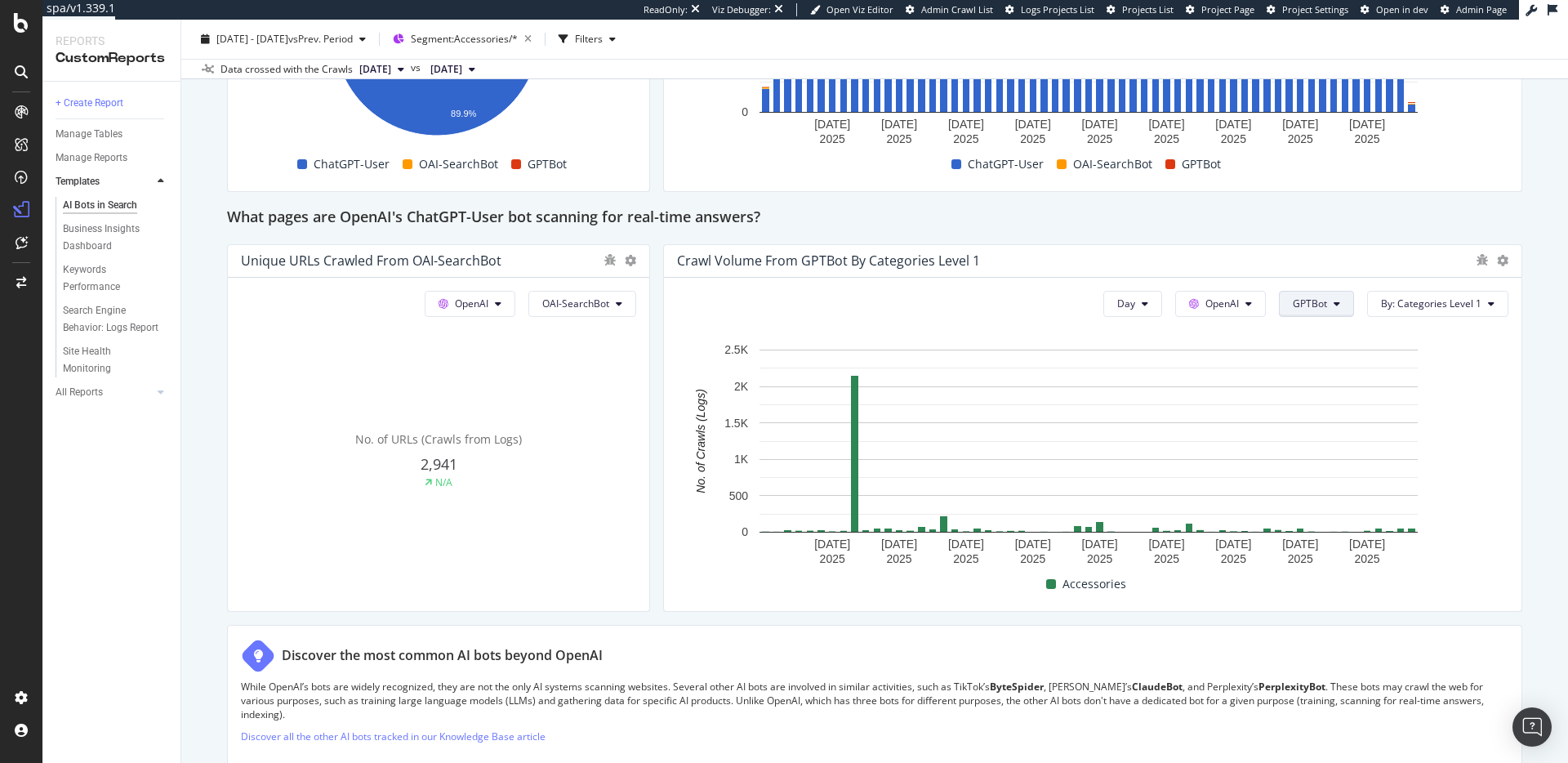
click at [1298, 303] on span "GPTBot" at bounding box center [1310, 303] width 35 height 14
click at [1315, 392] on span "OAI-SearchBot" at bounding box center [1325, 396] width 83 height 15
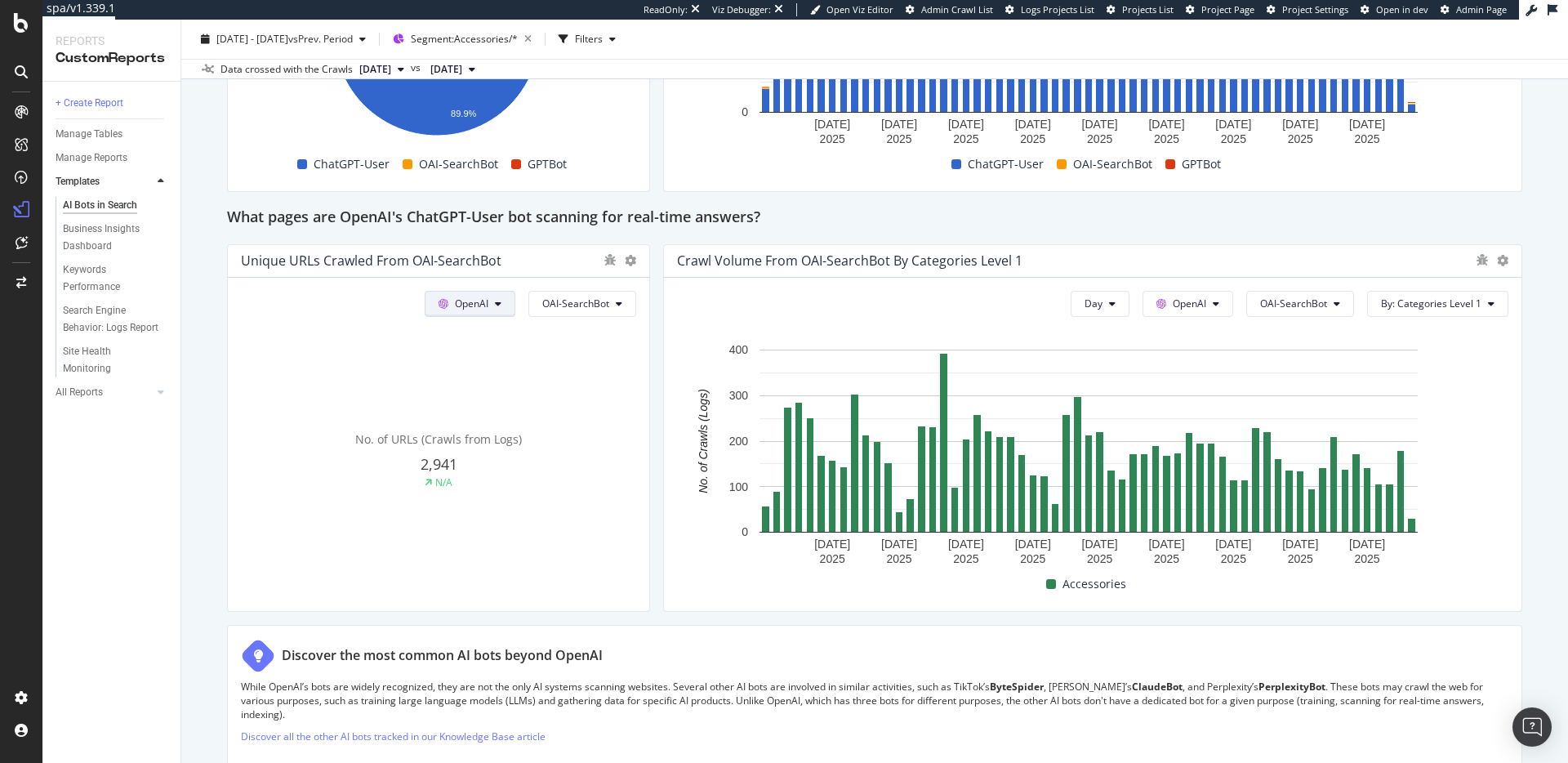
click at [474, 302] on span "OpenAI" at bounding box center [472, 303] width 34 height 14
click at [582, 302] on span "OAI-SearchBot" at bounding box center [576, 303] width 67 height 14
click at [587, 482] on span "ChatGPT-User" at bounding box center [581, 487] width 83 height 15
click at [618, 311] on button "ChatGPT-User" at bounding box center [583, 303] width 106 height 26
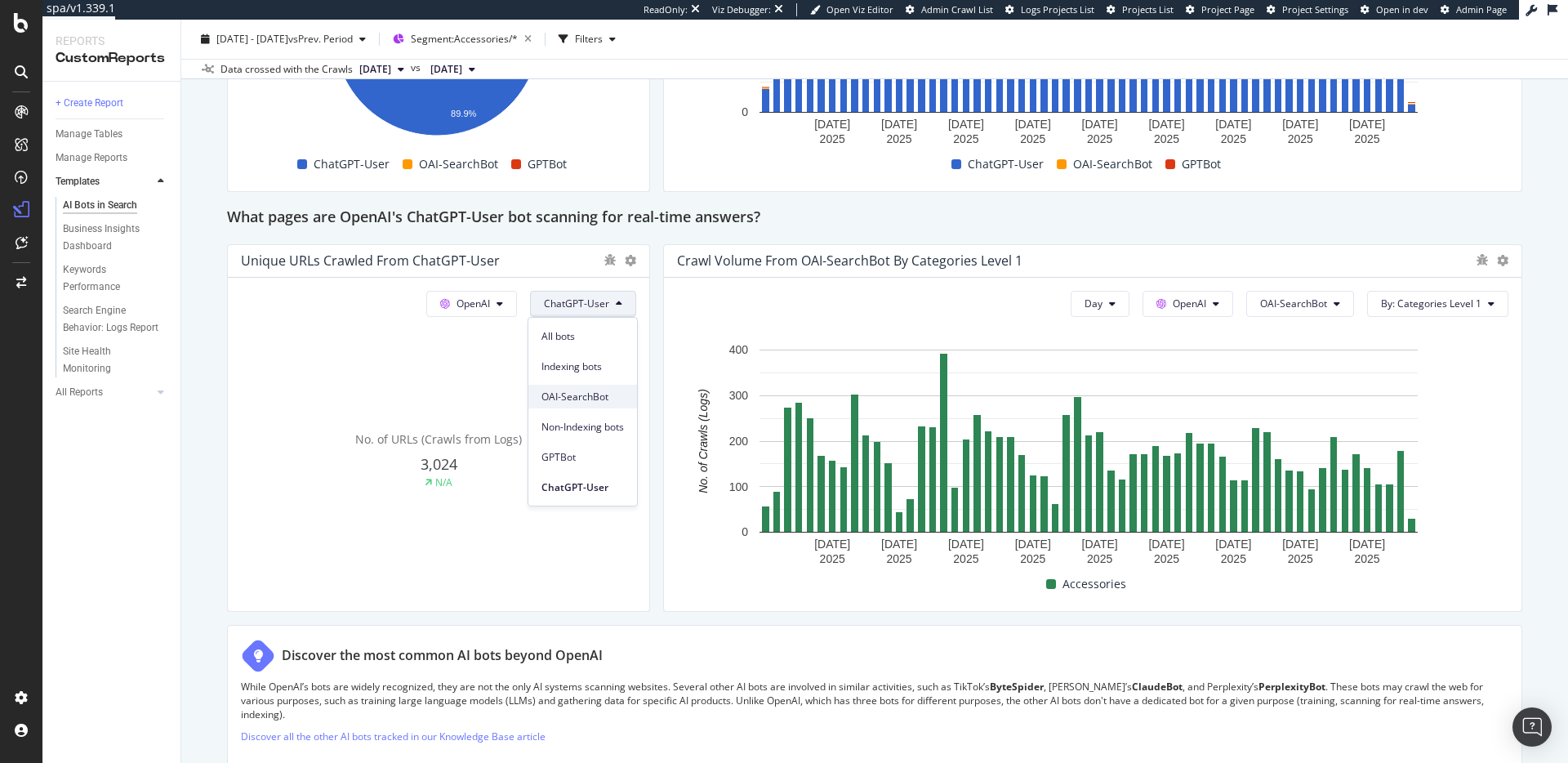
click at [611, 398] on span "OAI-SearchBot" at bounding box center [583, 396] width 83 height 15
click at [596, 311] on button "OAI-SearchBot" at bounding box center [582, 303] width 108 height 26
click at [582, 485] on span "ChatGPT-User" at bounding box center [581, 487] width 83 height 15
click at [1273, 304] on span "OAI-SearchBot" at bounding box center [1294, 303] width 67 height 14
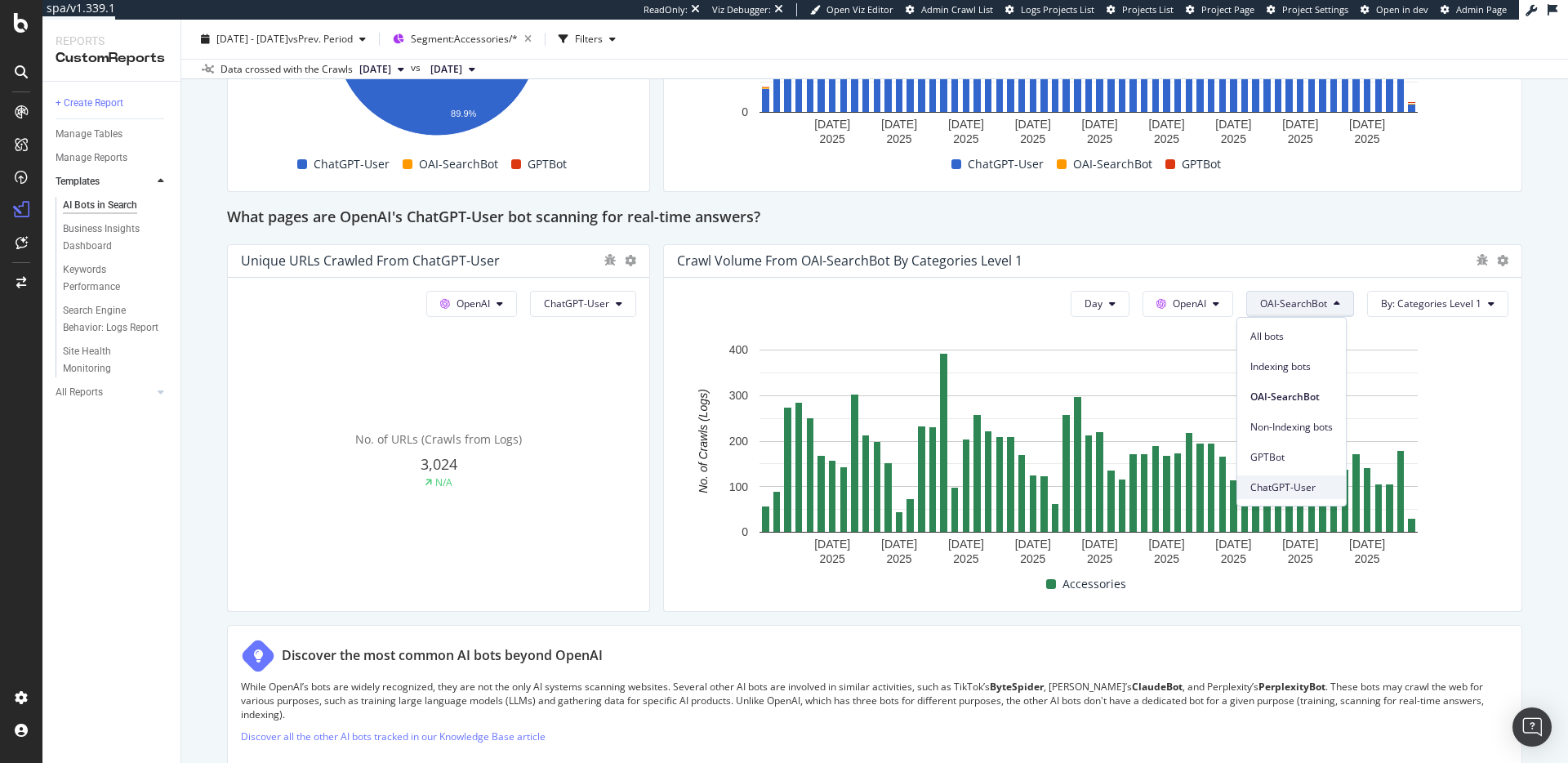
click at [1309, 480] on span "ChatGPT-User" at bounding box center [1292, 487] width 83 height 15
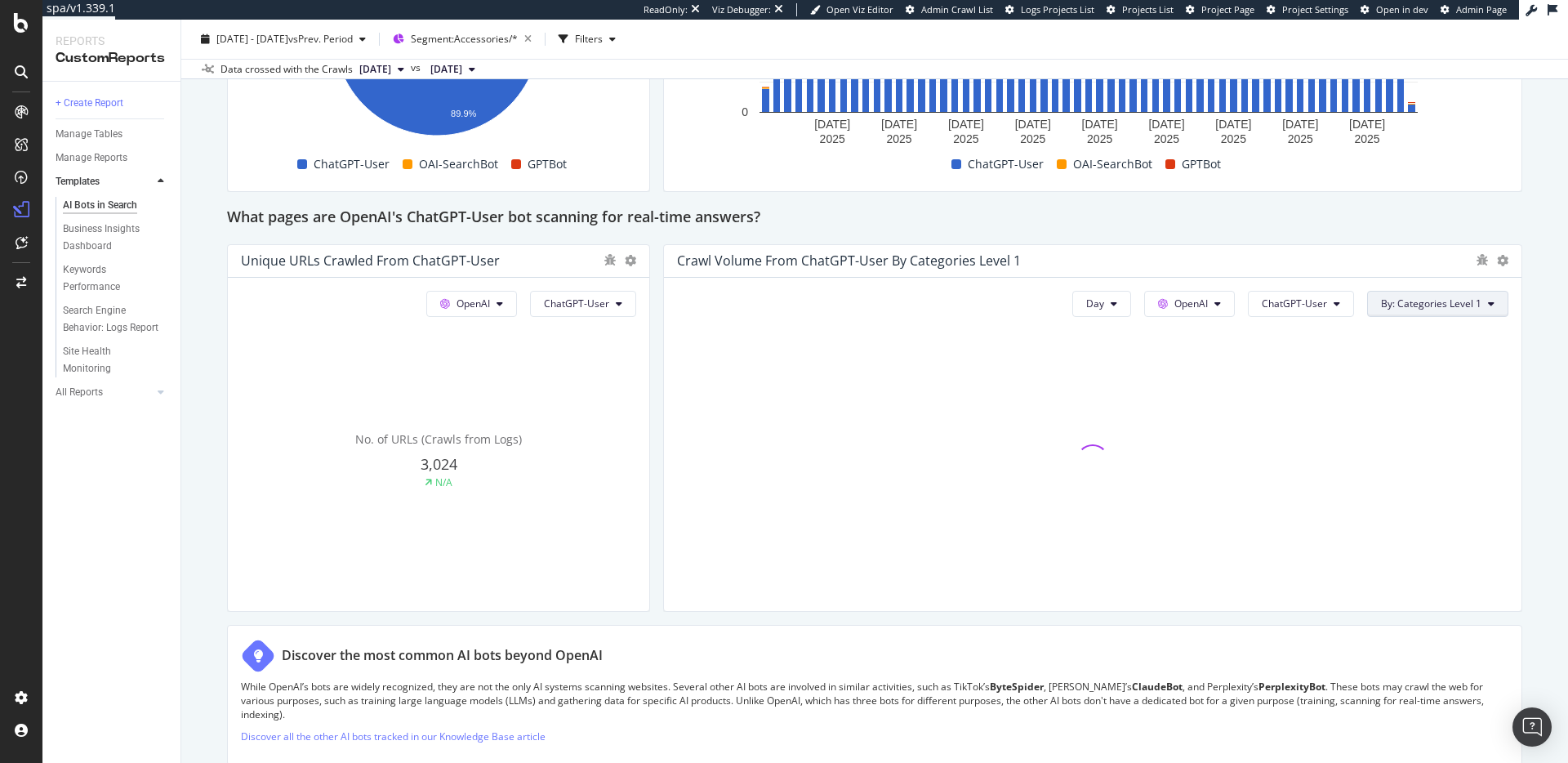
click at [1422, 297] on span "By: Categories Level 1" at bounding box center [1432, 303] width 101 height 14
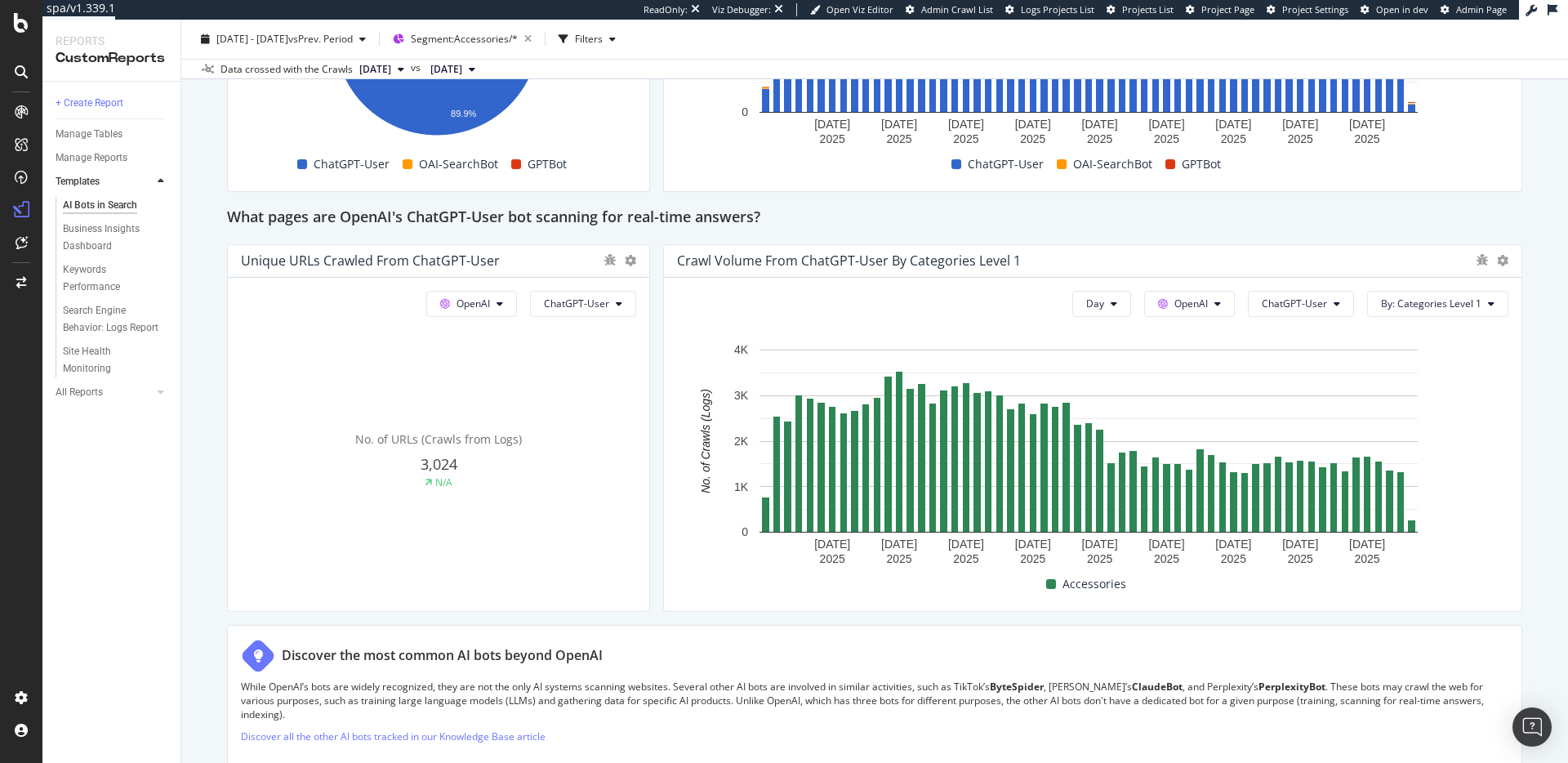
click at [1419, 221] on div "What pages are OpenAI's ChatGPT-User bot scanning for real-time answers?" at bounding box center [874, 218] width 1295 height 26
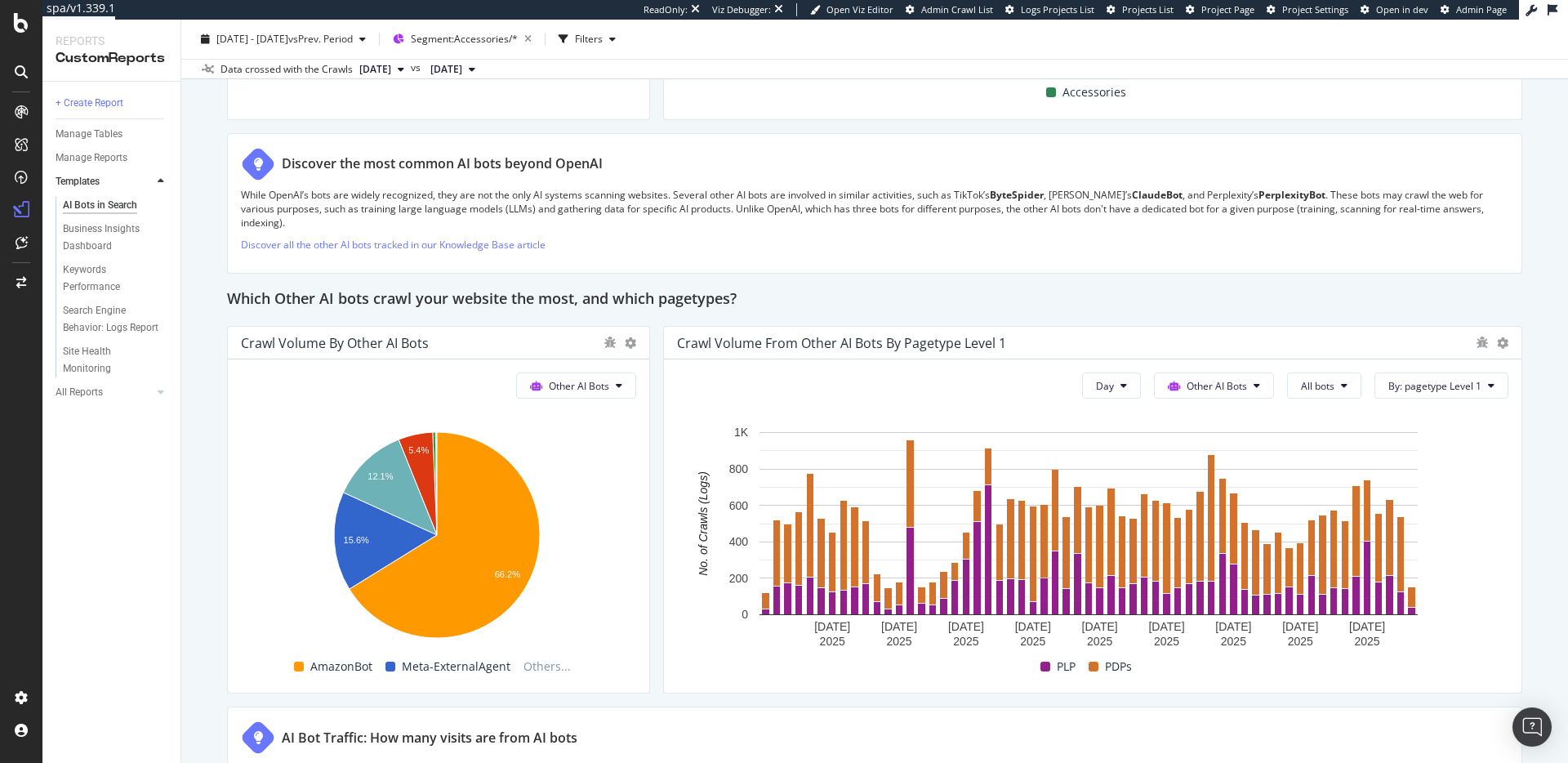
scroll to position [2178, 0]
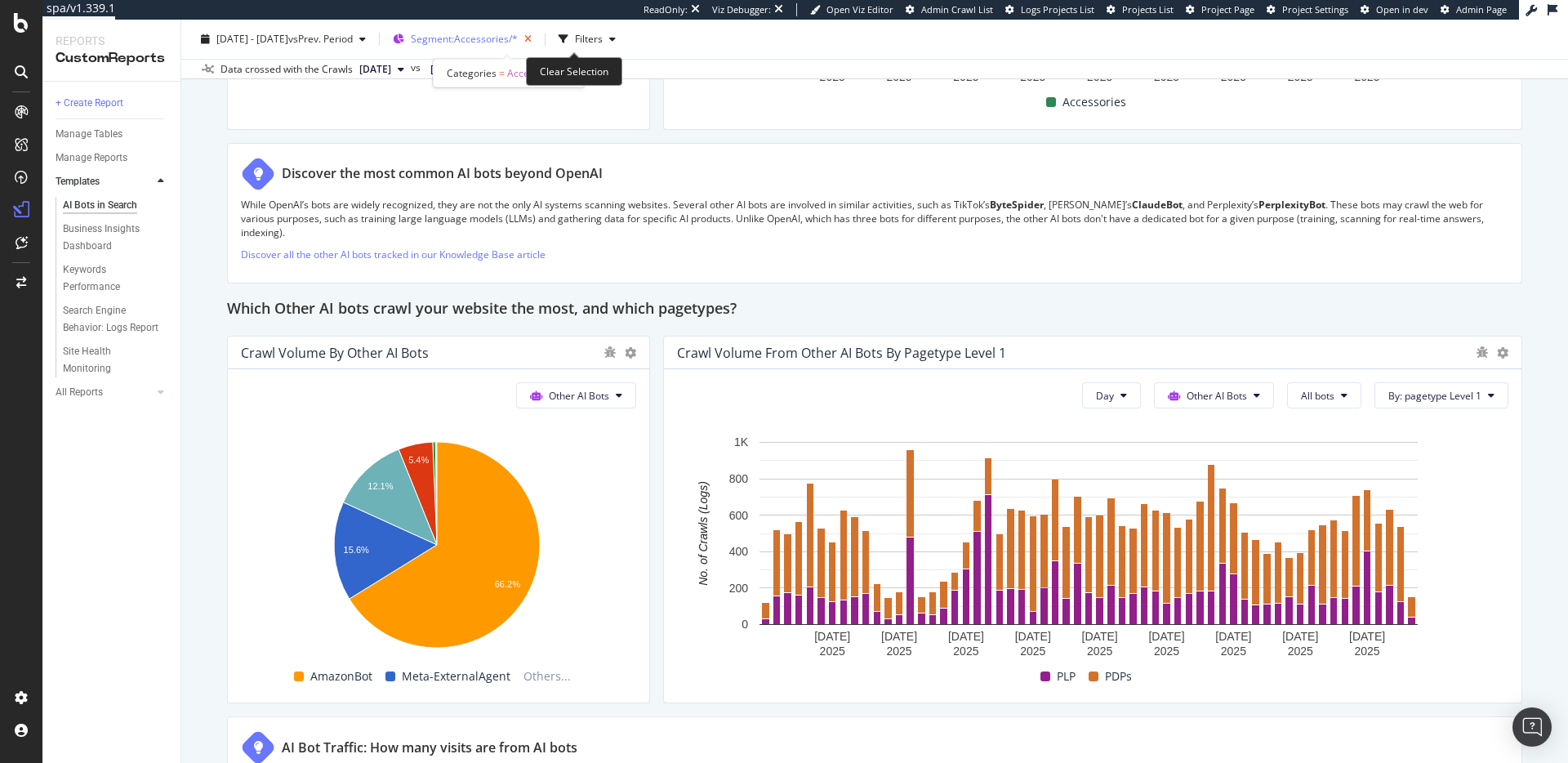
click at [538, 40] on icon "button" at bounding box center [528, 39] width 21 height 23
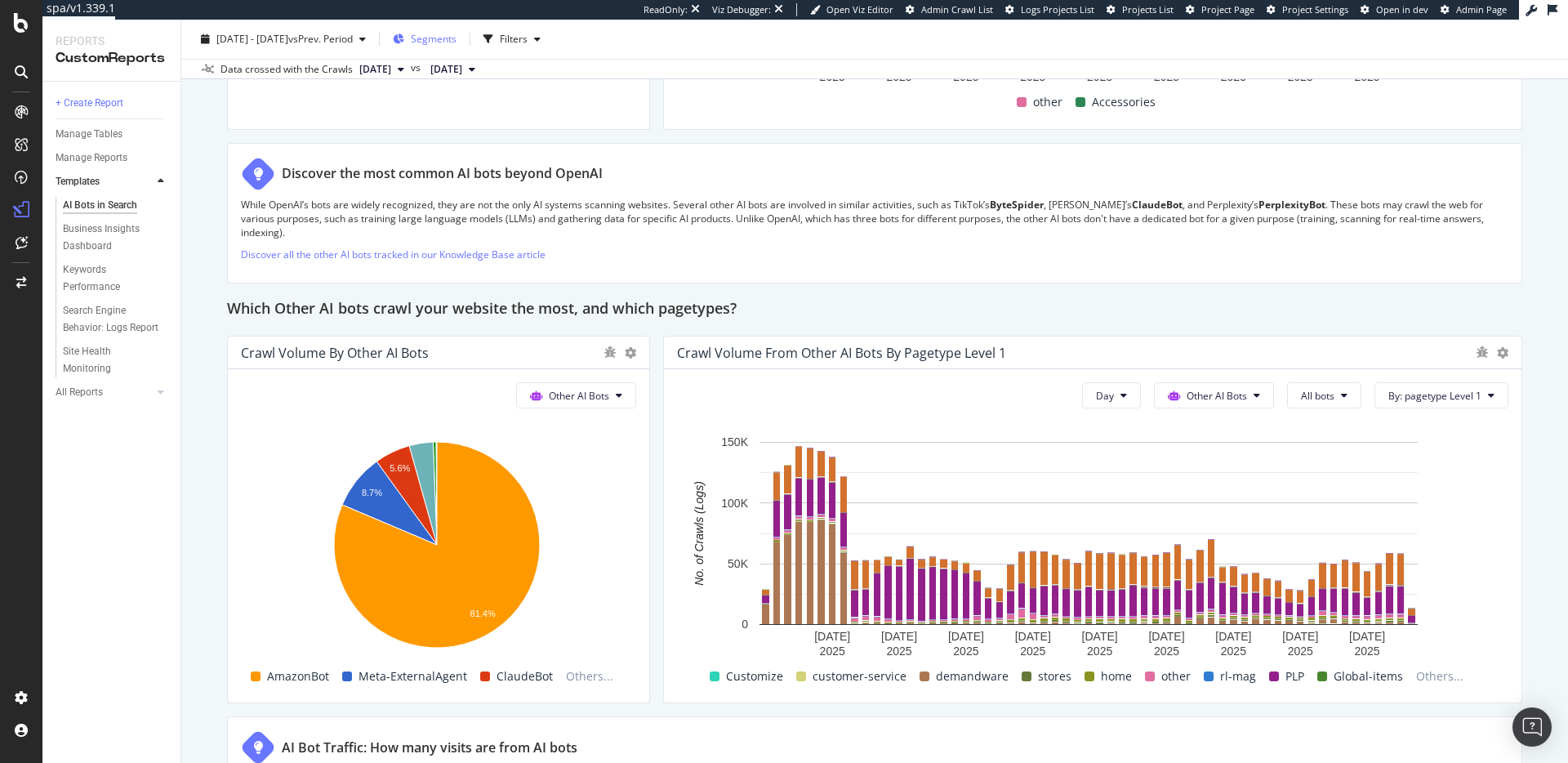
click at [456, 40] on span "Segments" at bounding box center [434, 39] width 45 height 14
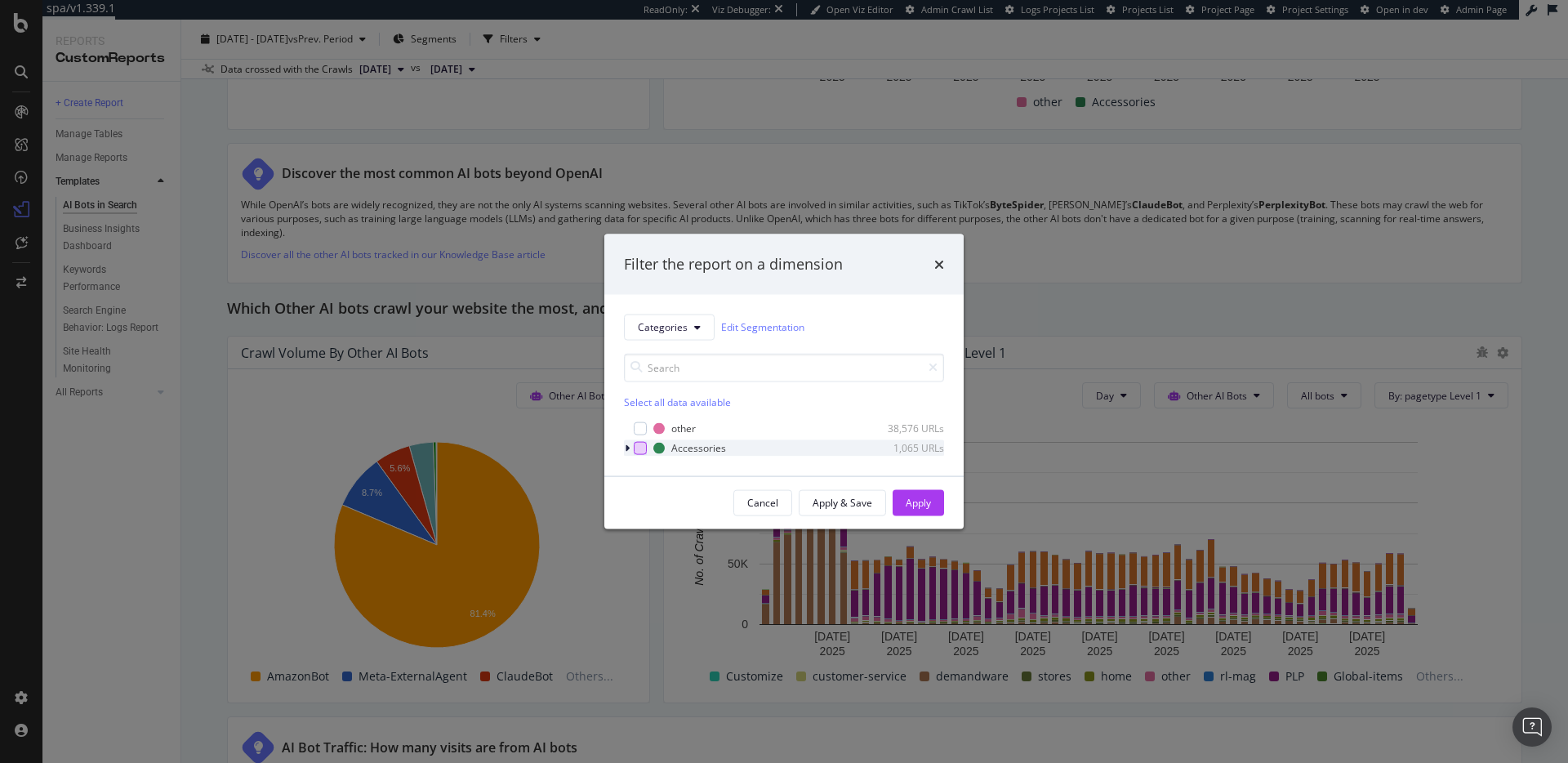
click at [644, 449] on div "modal" at bounding box center [640, 447] width 13 height 13
click at [937, 500] on button "Apply" at bounding box center [919, 502] width 51 height 26
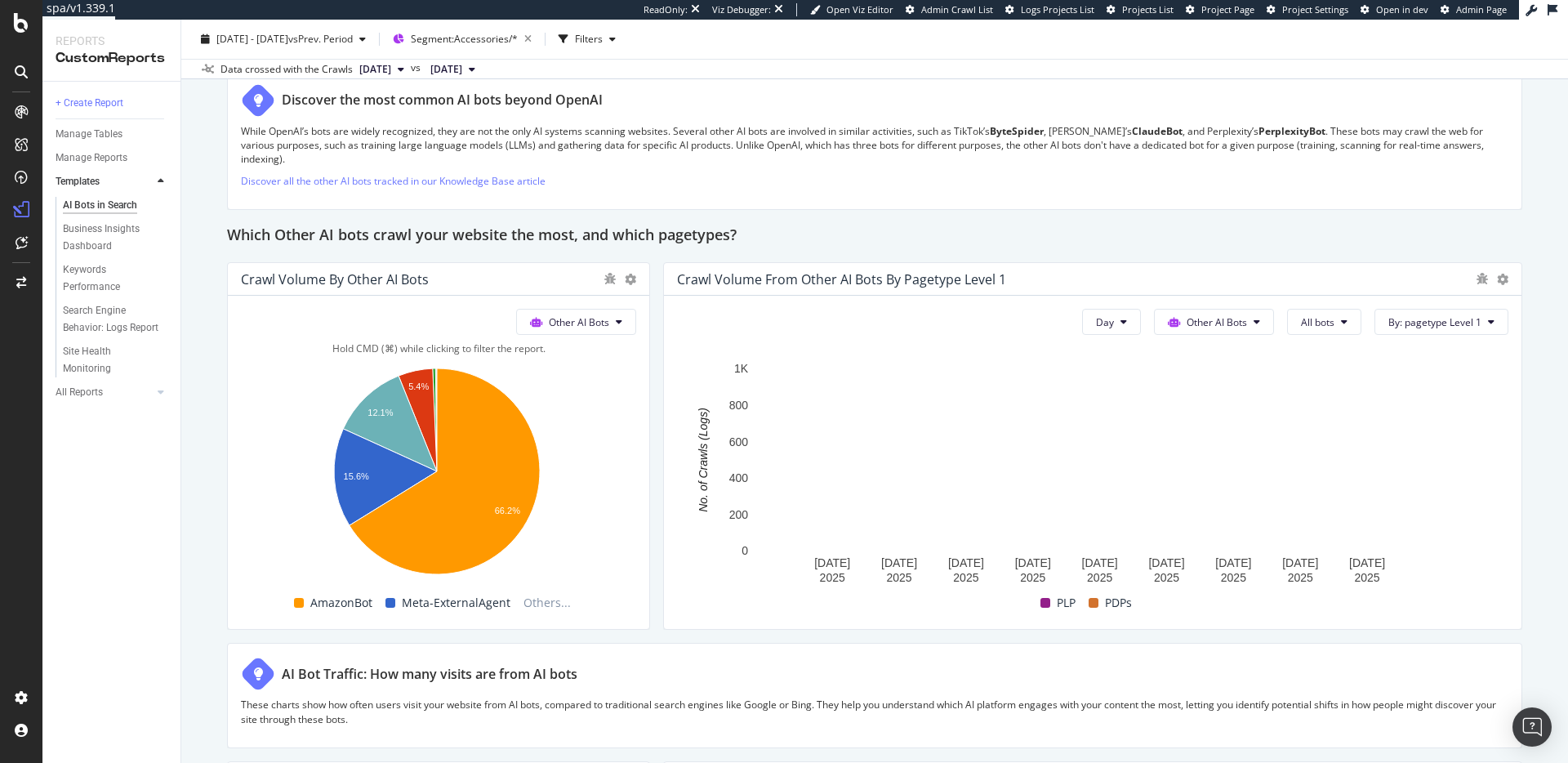
scroll to position [2262, 0]
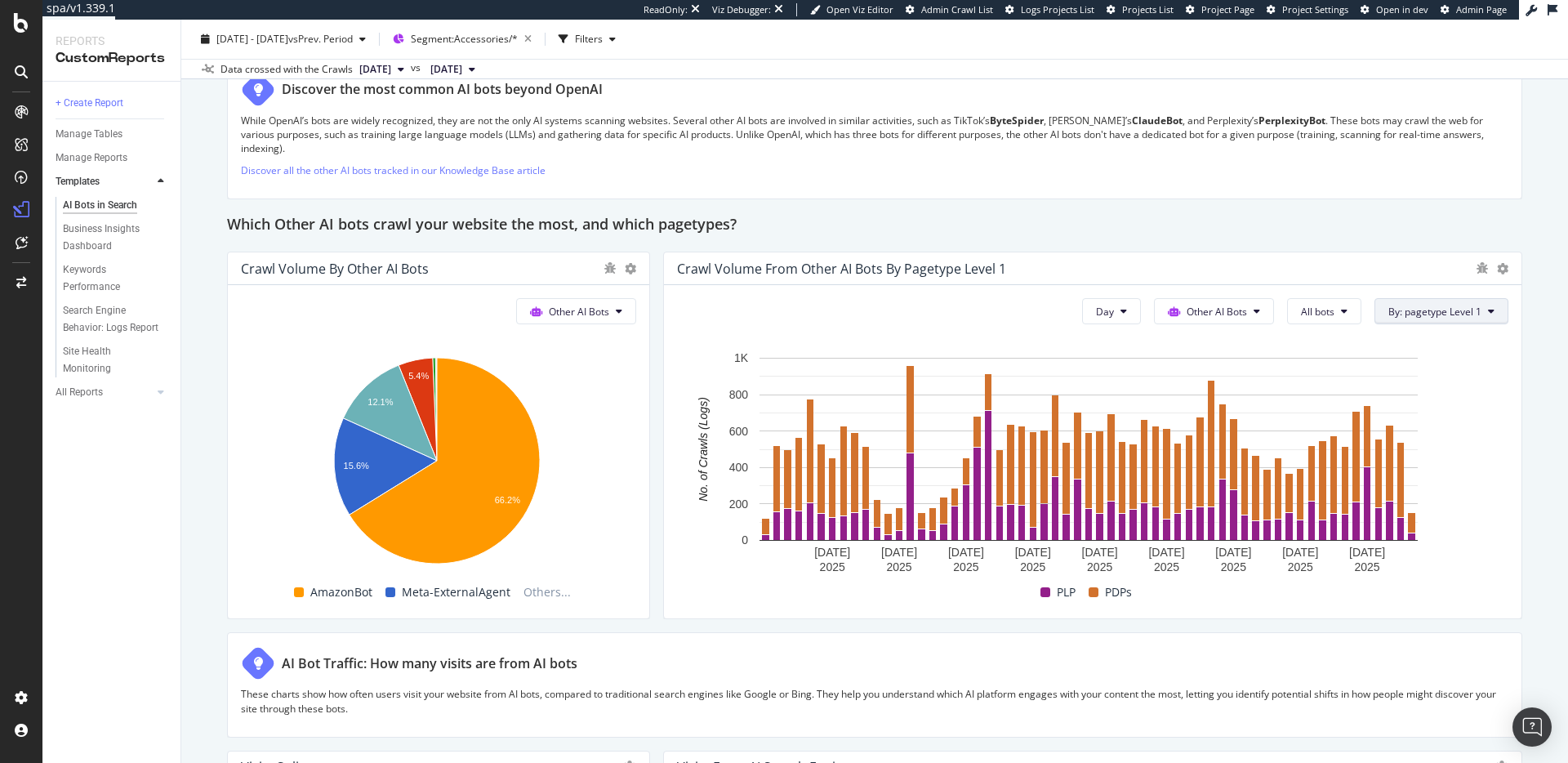
click at [1442, 316] on span "By: pagetype Level 1" at bounding box center [1436, 311] width 93 height 14
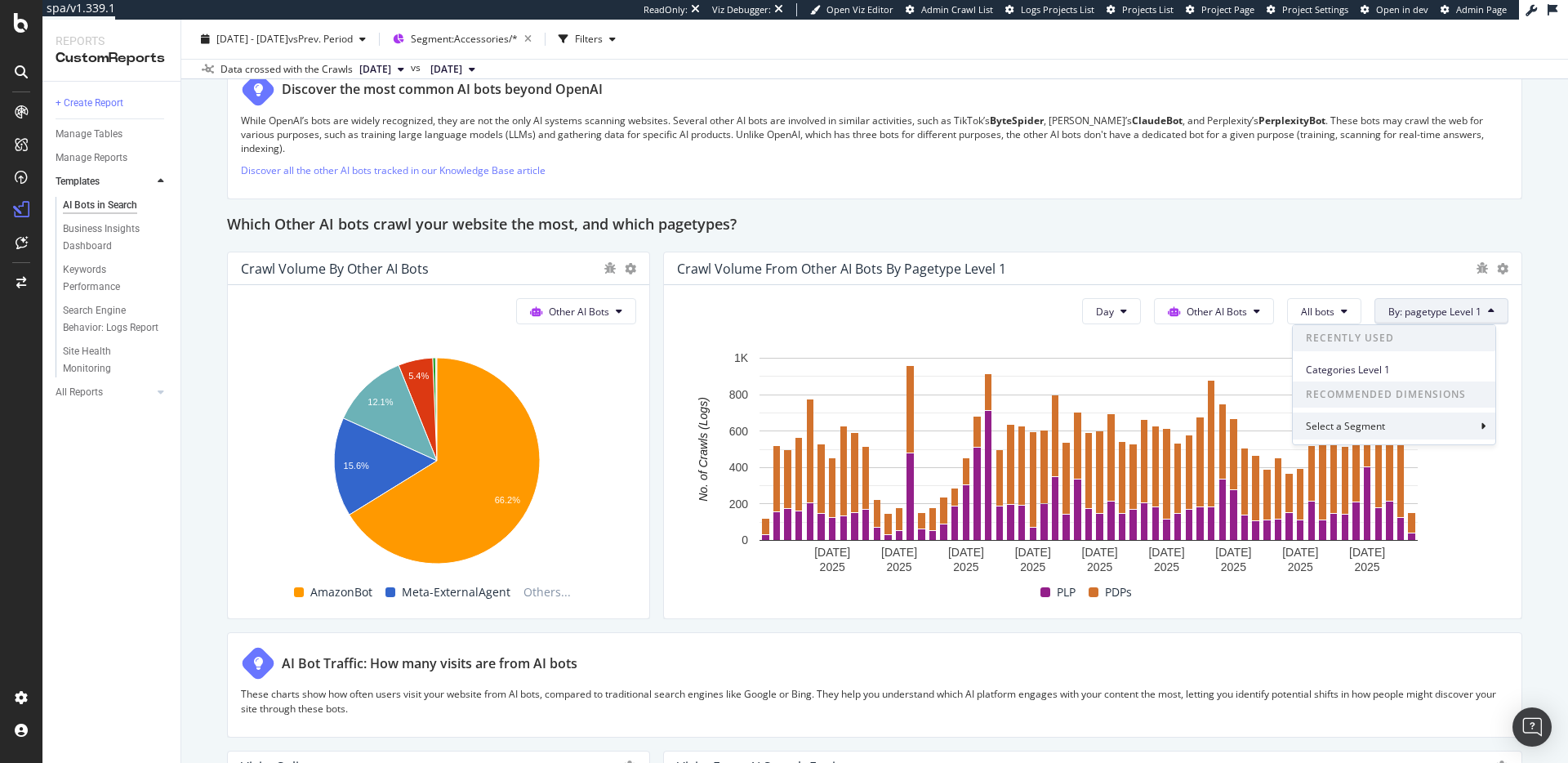
click at [1393, 426] on div "Select a Segment" at bounding box center [1394, 426] width 203 height 27
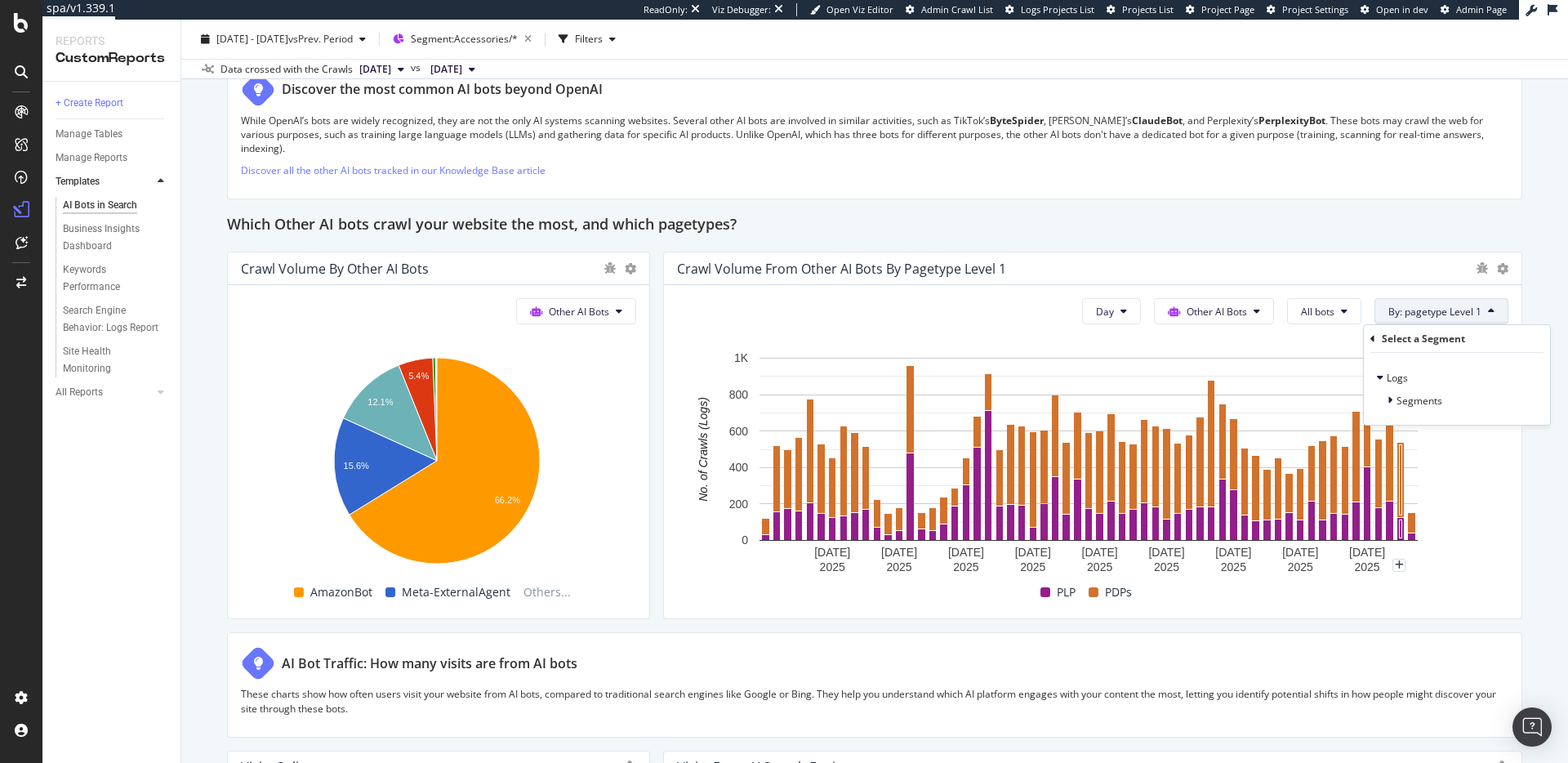
click at [1421, 312] on span "By: pagetype Level 1" at bounding box center [1436, 311] width 93 height 14
click at [1426, 312] on span "By: pagetype Level 1" at bounding box center [1436, 311] width 93 height 14
click at [1382, 259] on div "Crawl Volume from Other AI Bots by pagetype Level 1" at bounding box center [1093, 268] width 858 height 33
click at [597, 313] on span "Other AI Bots" at bounding box center [579, 311] width 60 height 14
click at [663, 359] on div "Crawl Volume from Other AI Bots by pagetype Level 1 Day Other AI Bots All bots …" at bounding box center [1093, 436] width 860 height 368
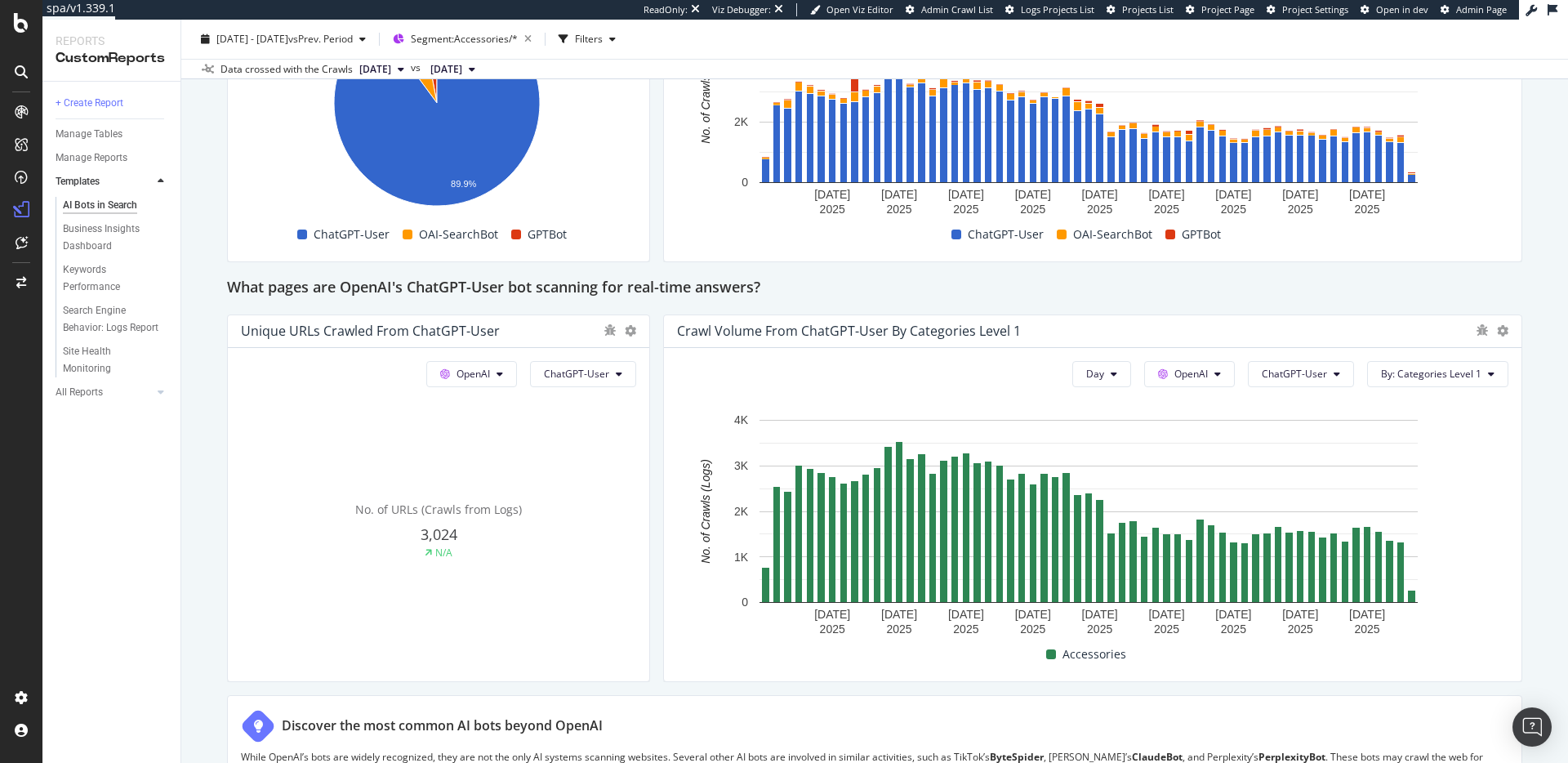
scroll to position [1616, 0]
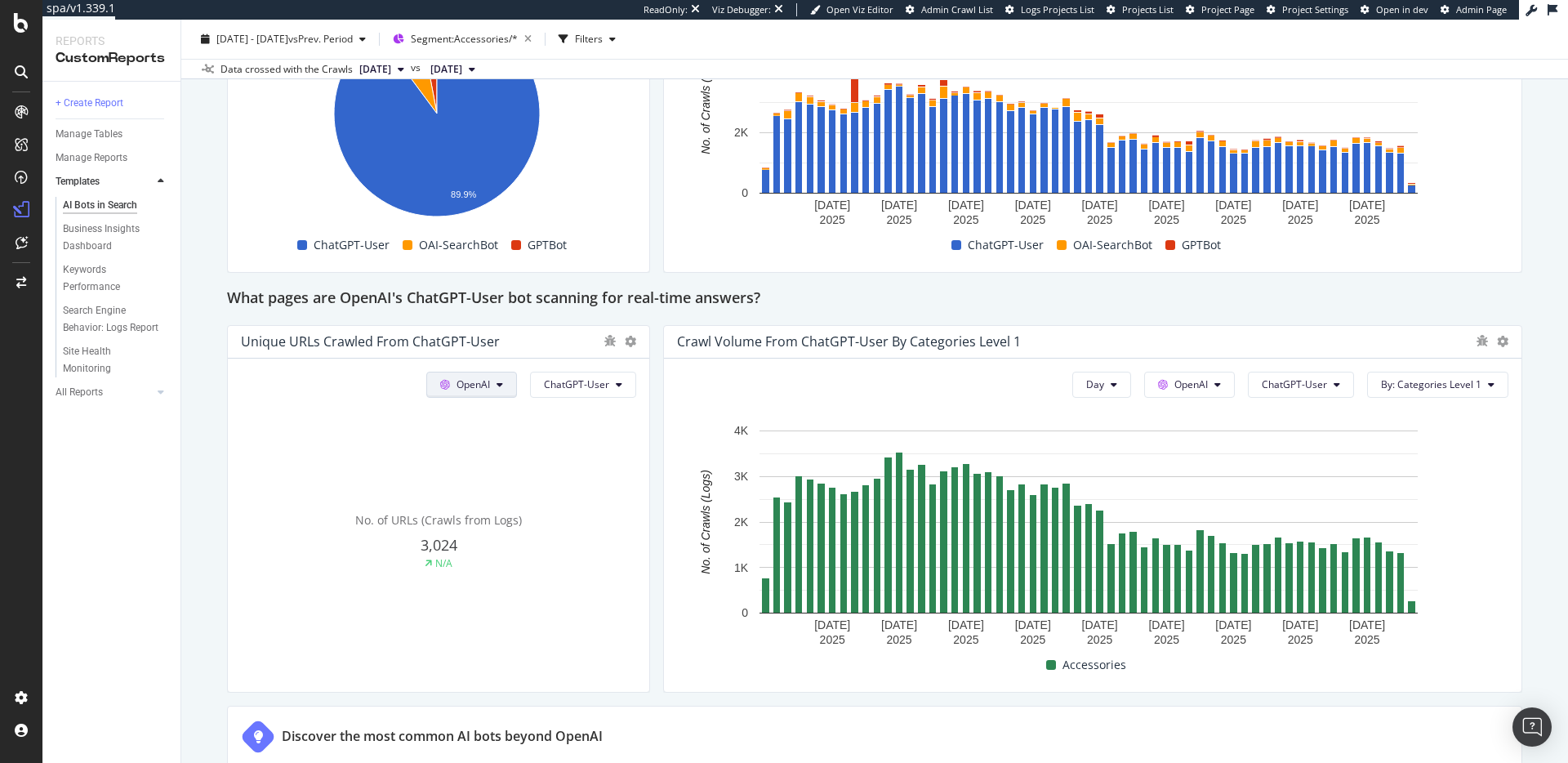
click at [482, 382] on span "OpenAI" at bounding box center [473, 384] width 34 height 14
click at [497, 503] on span "Other AI Bots" at bounding box center [494, 508] width 60 height 15
click at [595, 385] on span "All bots" at bounding box center [593, 384] width 34 height 14
click at [617, 536] on span "AmazonBot" at bounding box center [618, 538] width 92 height 15
click at [1382, 380] on span "By: Categories Level 1" at bounding box center [1432, 384] width 101 height 14
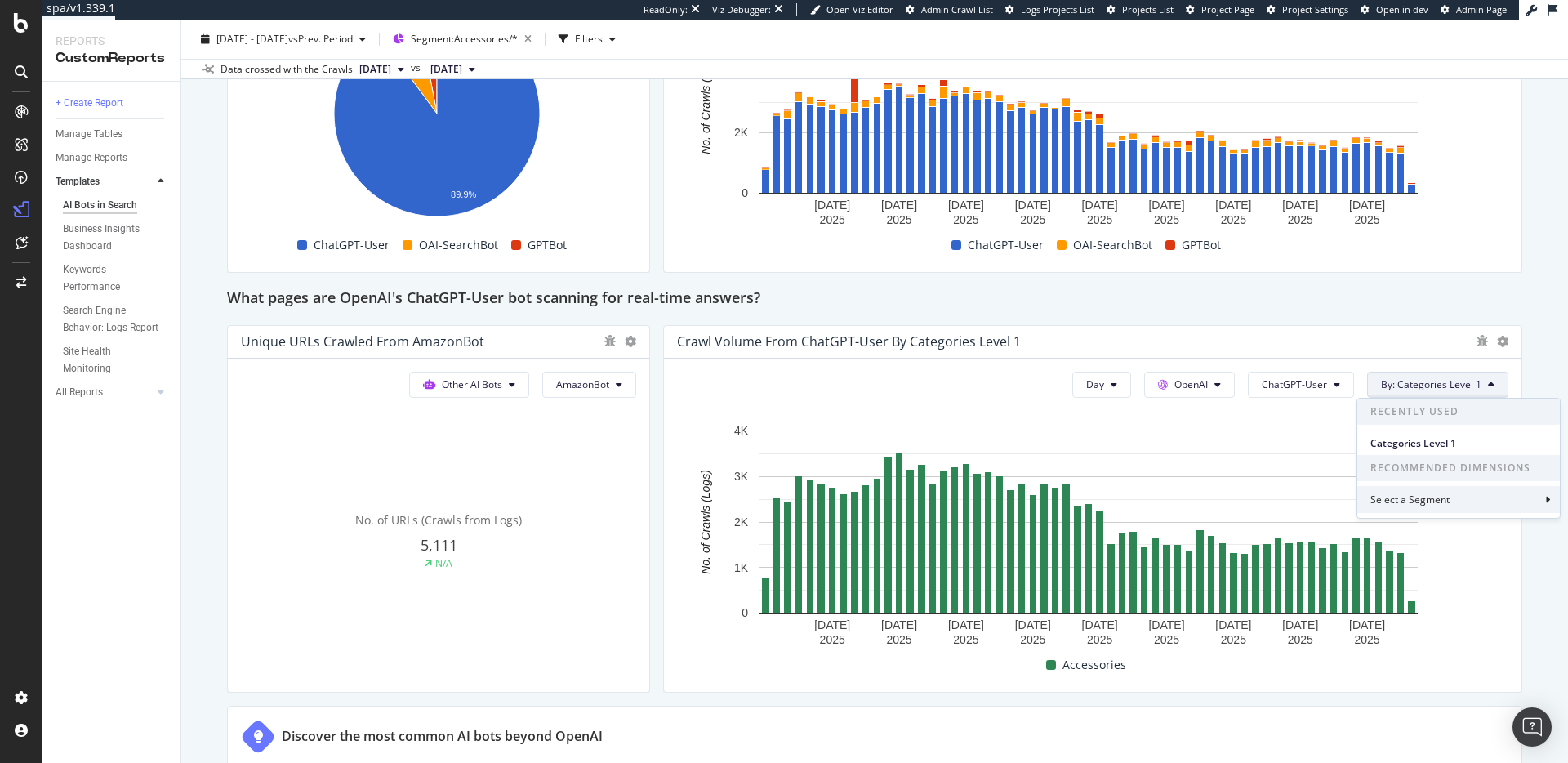
click at [1483, 507] on div "Select a Segment" at bounding box center [1458, 499] width 203 height 27
click at [1373, 408] on div "Select a Segment" at bounding box center [1450, 412] width 173 height 28
click at [1384, 438] on span "Categories Level 1" at bounding box center [1458, 444] width 177 height 15
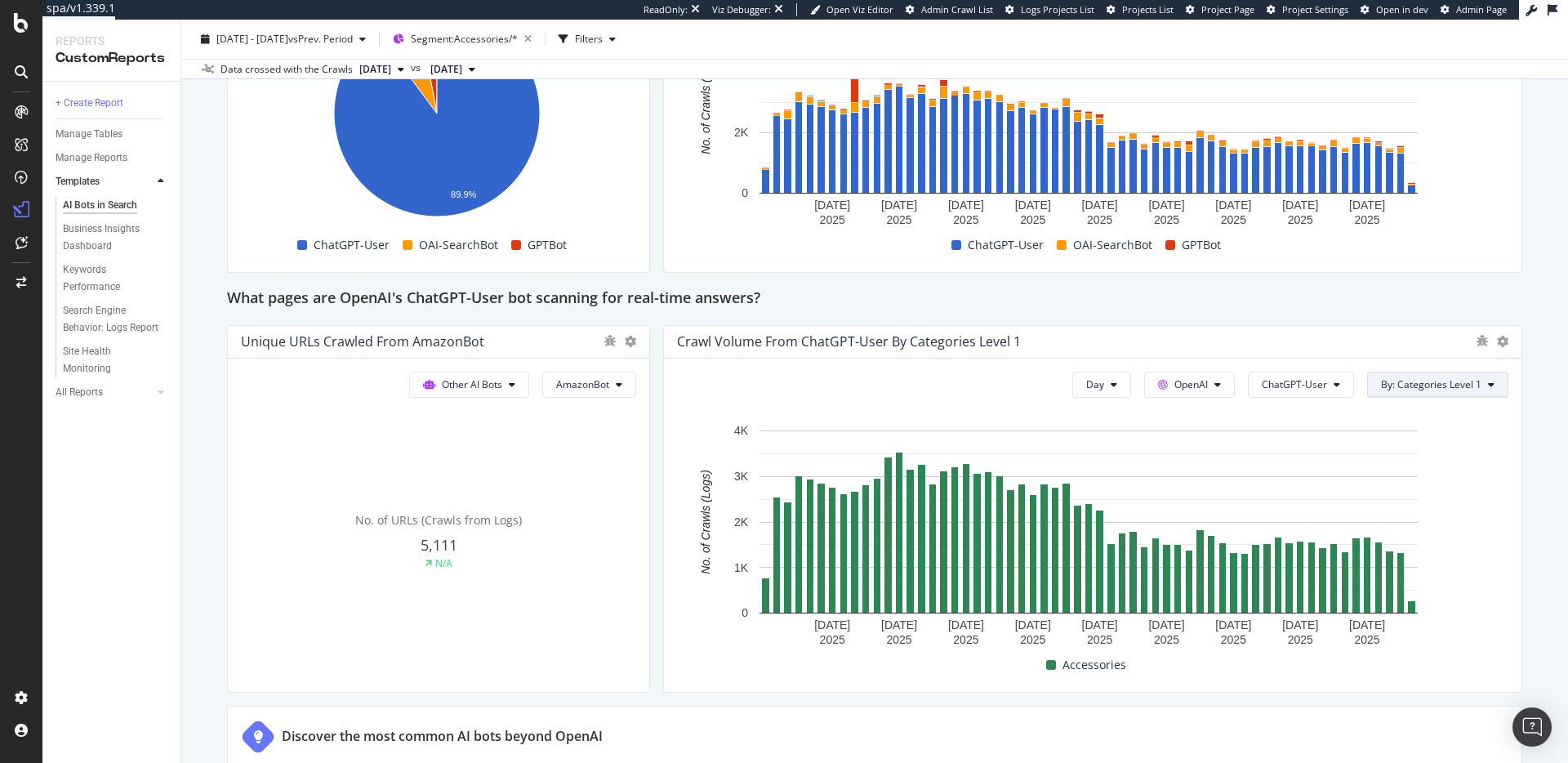
click at [1427, 381] on span "By: Categories Level 1" at bounding box center [1432, 384] width 101 height 14
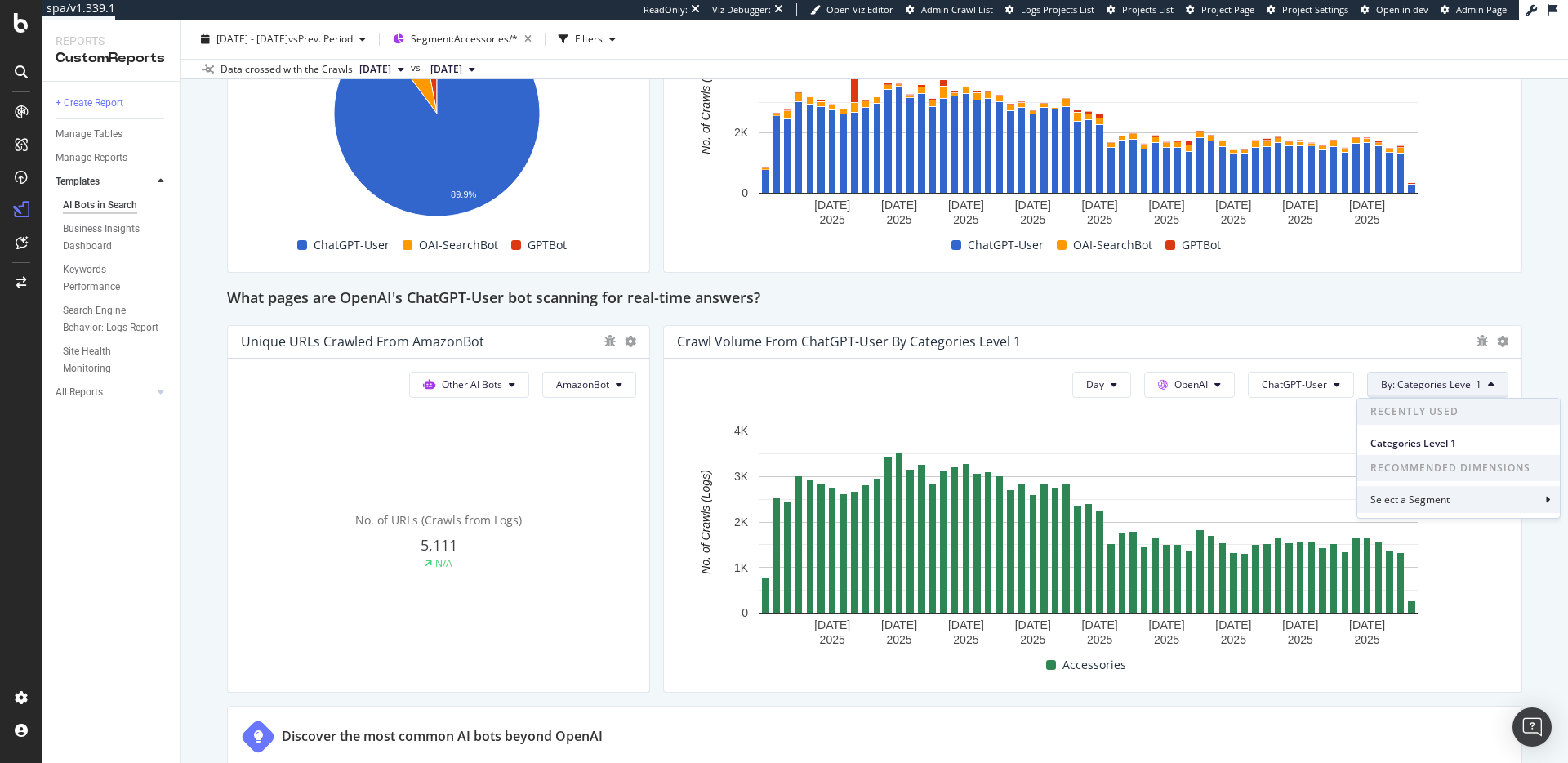
click at [1410, 495] on div "Select a Segment" at bounding box center [1412, 500] width 83 height 14
click at [1400, 456] on span "Logs" at bounding box center [1390, 452] width 21 height 14
click at [1400, 453] on span "Logs" at bounding box center [1390, 452] width 21 height 14
click at [1399, 472] on span "Segments" at bounding box center [1413, 474] width 45 height 14
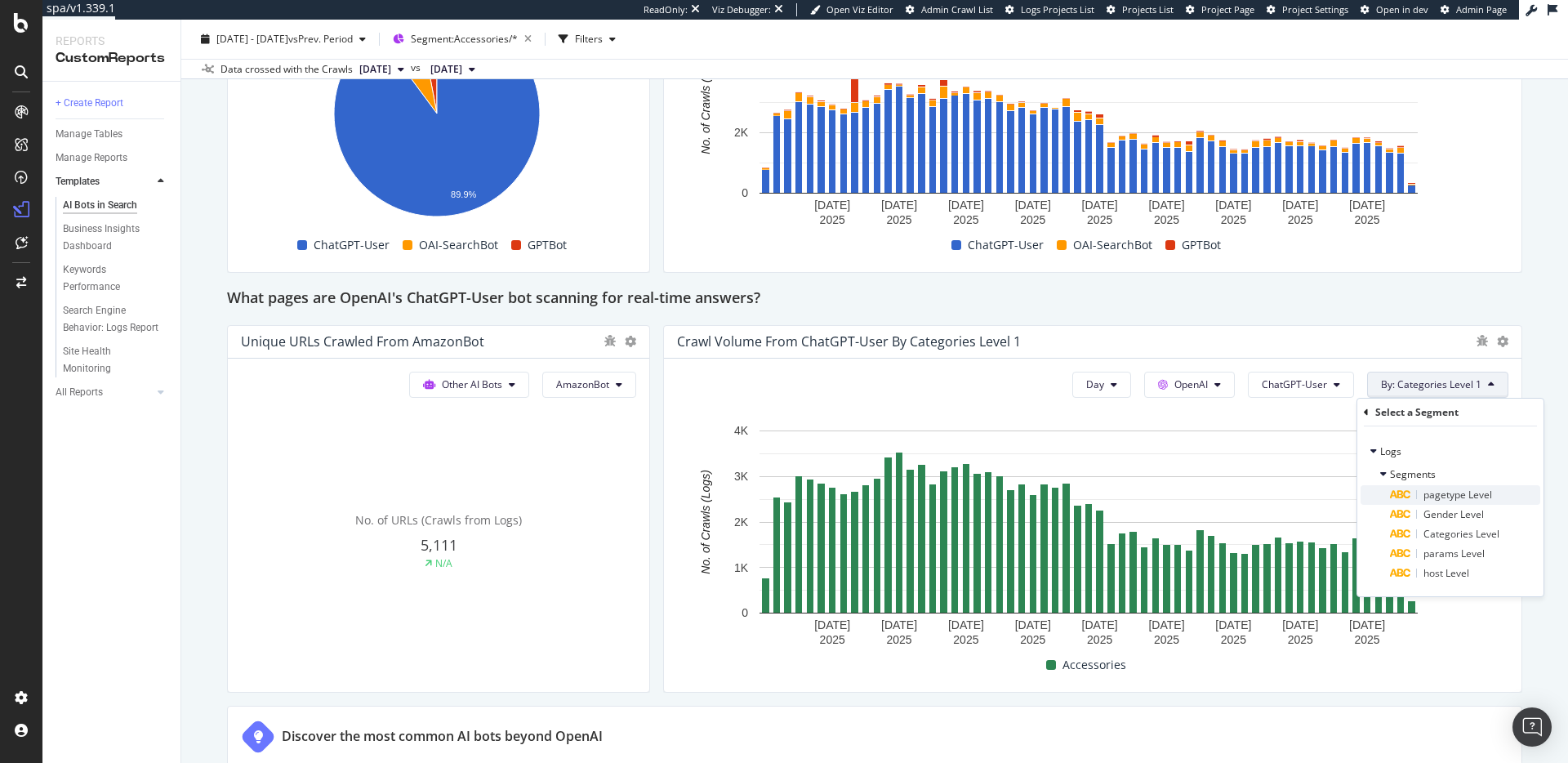
click at [1437, 490] on span "pagetype Level" at bounding box center [1457, 495] width 68 height 14
click at [1403, 441] on div "Level 1" at bounding box center [1450, 453] width 160 height 26
click at [1514, 492] on div "Validate" at bounding box center [1512, 487] width 37 height 14
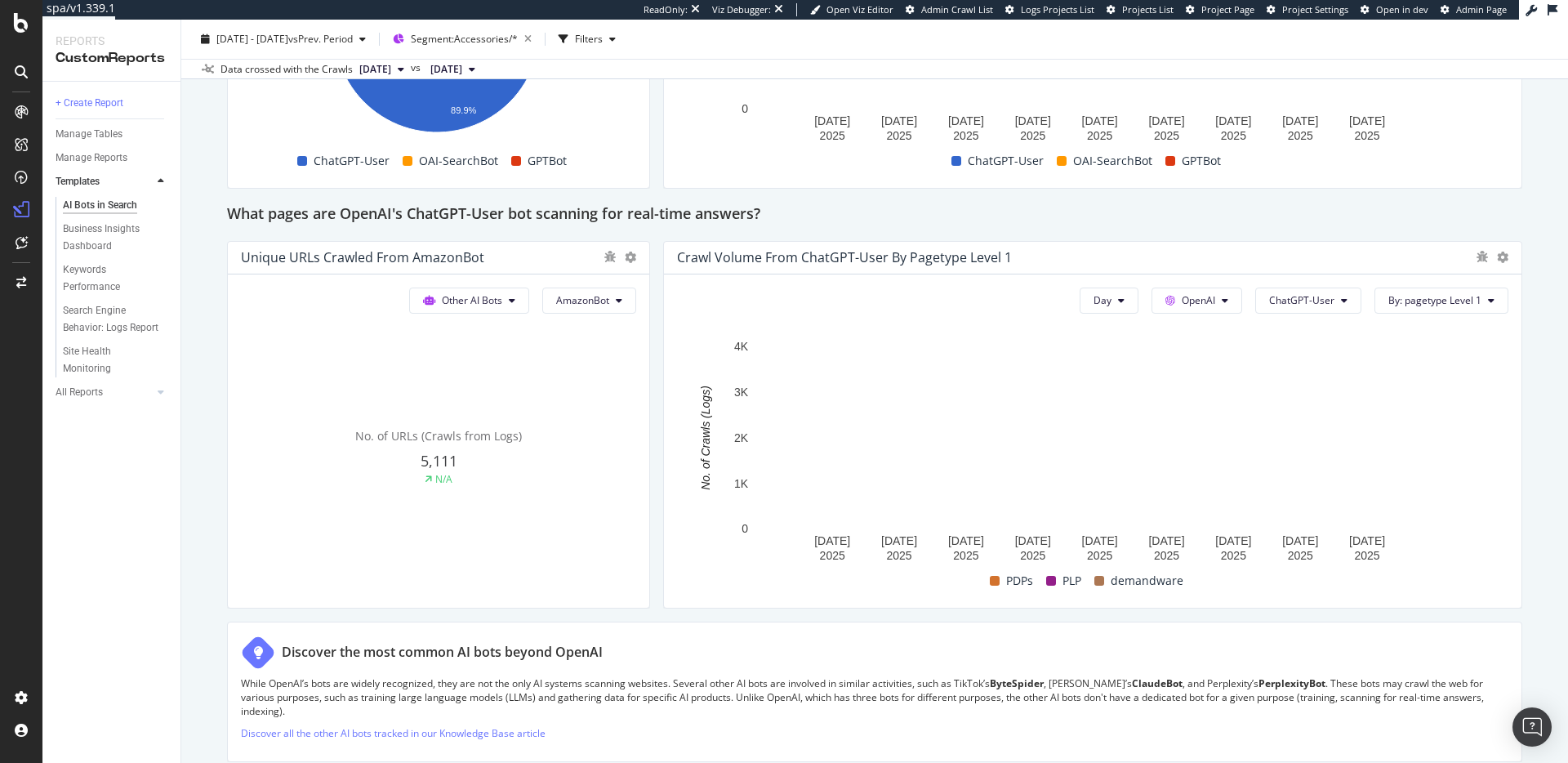
scroll to position [1690, 0]
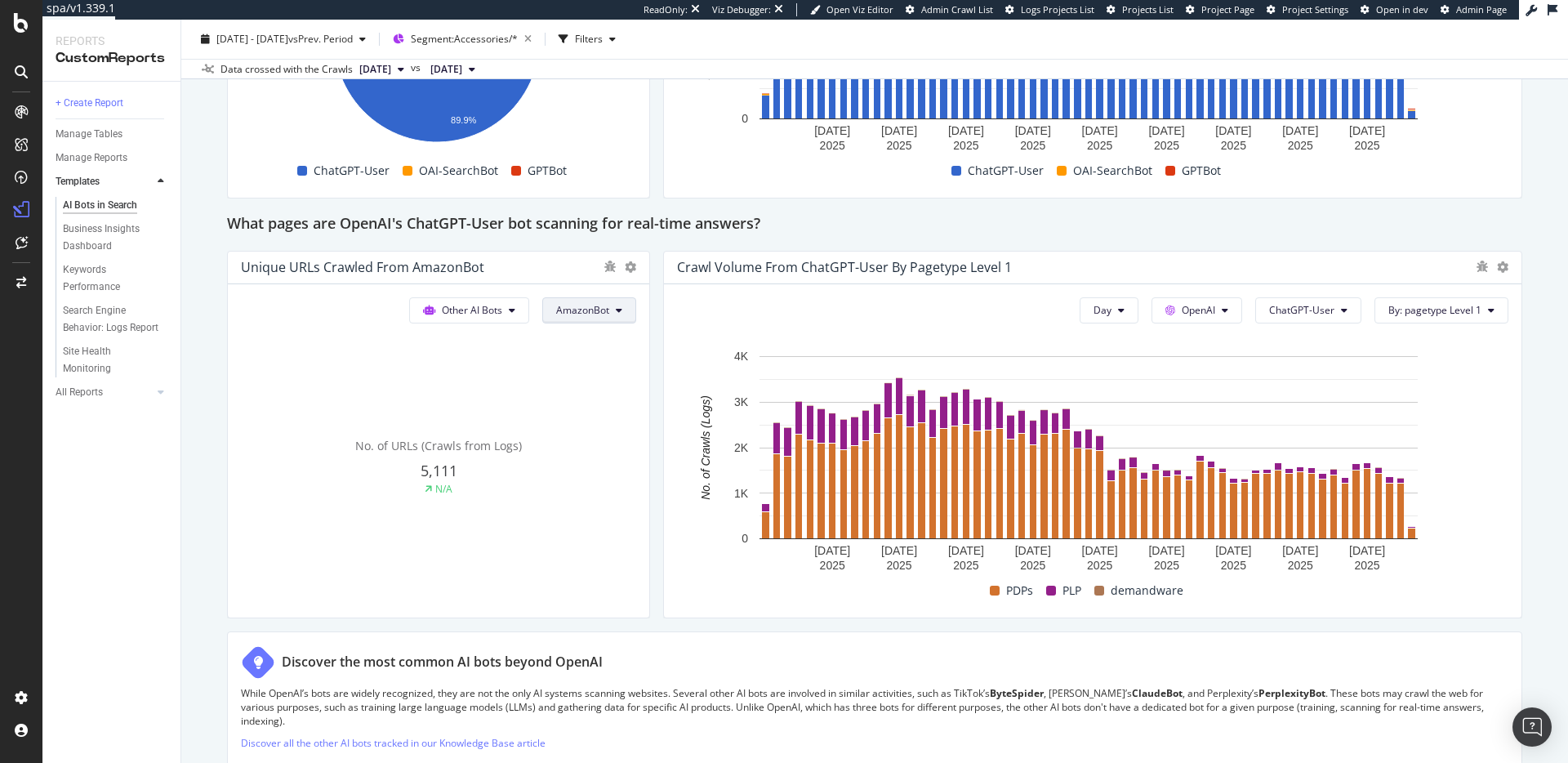
click at [608, 312] on button "AmazonBot" at bounding box center [589, 310] width 94 height 26
click at [601, 524] on span "Perplexity-User" at bounding box center [599, 524] width 92 height 15
click at [578, 309] on span "Perplexity-User" at bounding box center [574, 310] width 70 height 14
click at [600, 539] on span "Meta-ExternalAgent" at bounding box center [581, 537] width 92 height 15
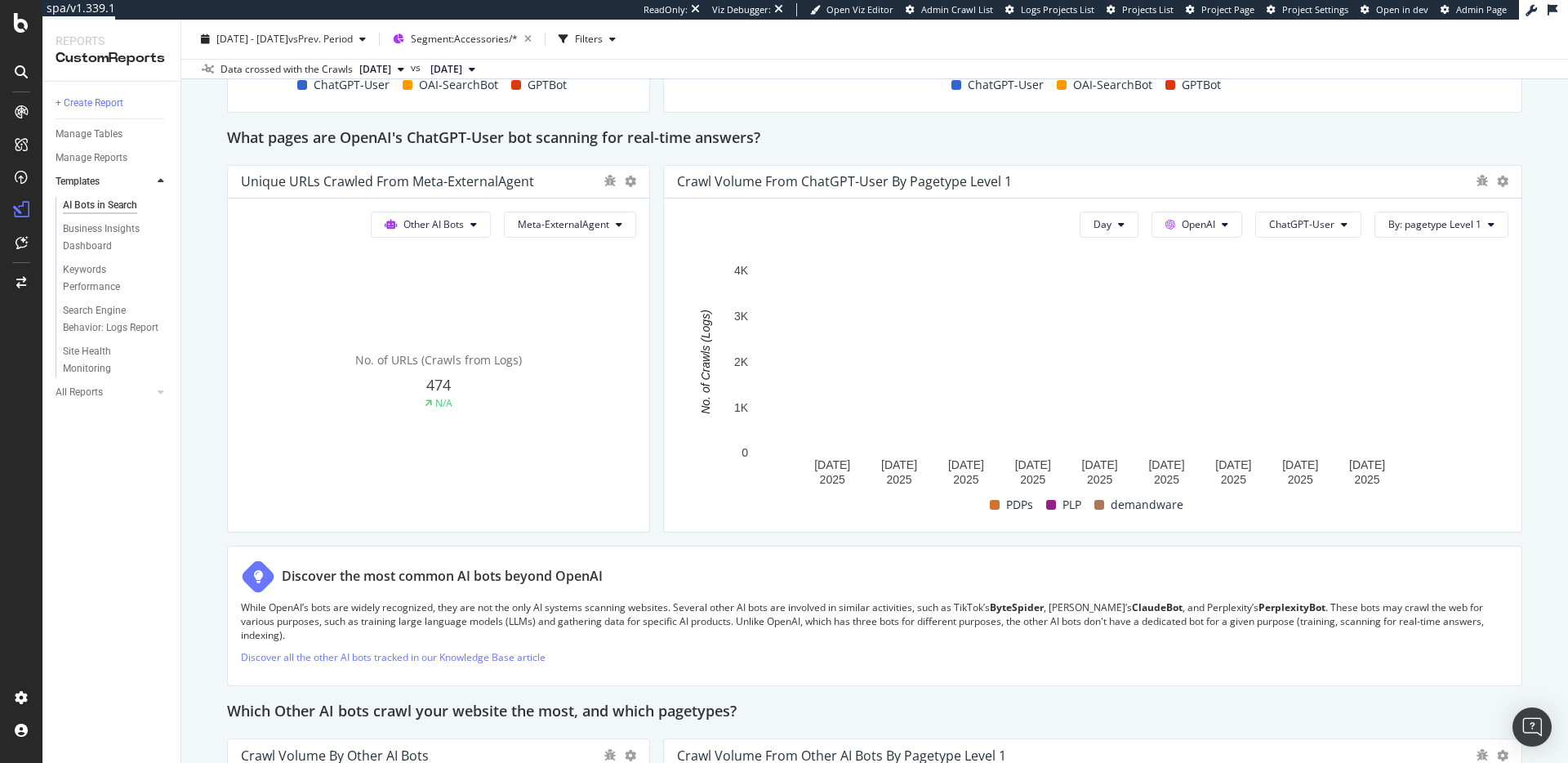
scroll to position [1765, 0]
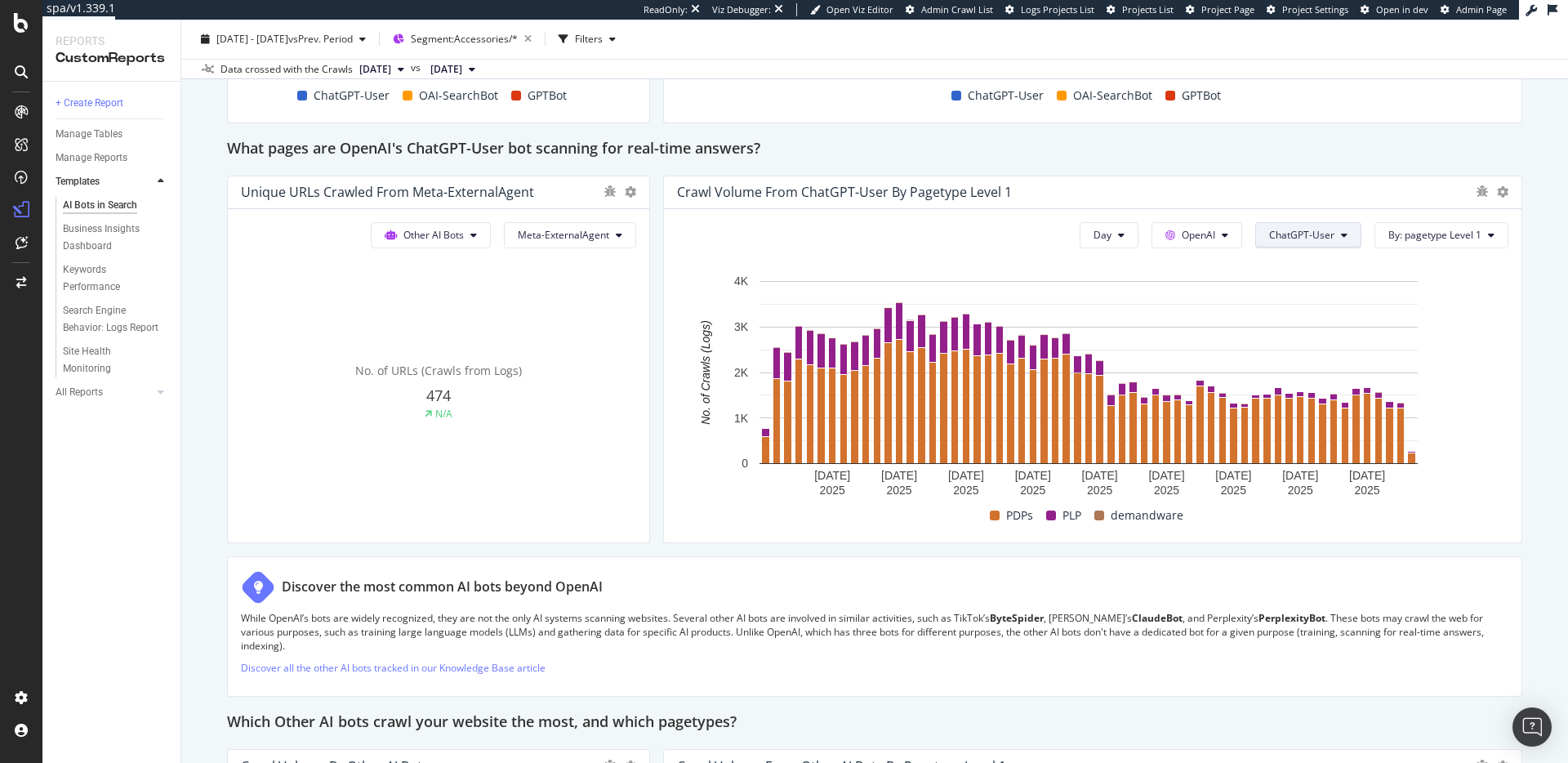
drag, startPoint x: 1324, startPoint y: 229, endPoint x: 1309, endPoint y: 229, distance: 15.0
click at [1323, 229] on button "ChatGPT-User" at bounding box center [1308, 235] width 106 height 26
click at [1209, 236] on button "OpenAI" at bounding box center [1197, 235] width 91 height 26
click at [1209, 359] on span "Other AI Bots" at bounding box center [1211, 359] width 60 height 15
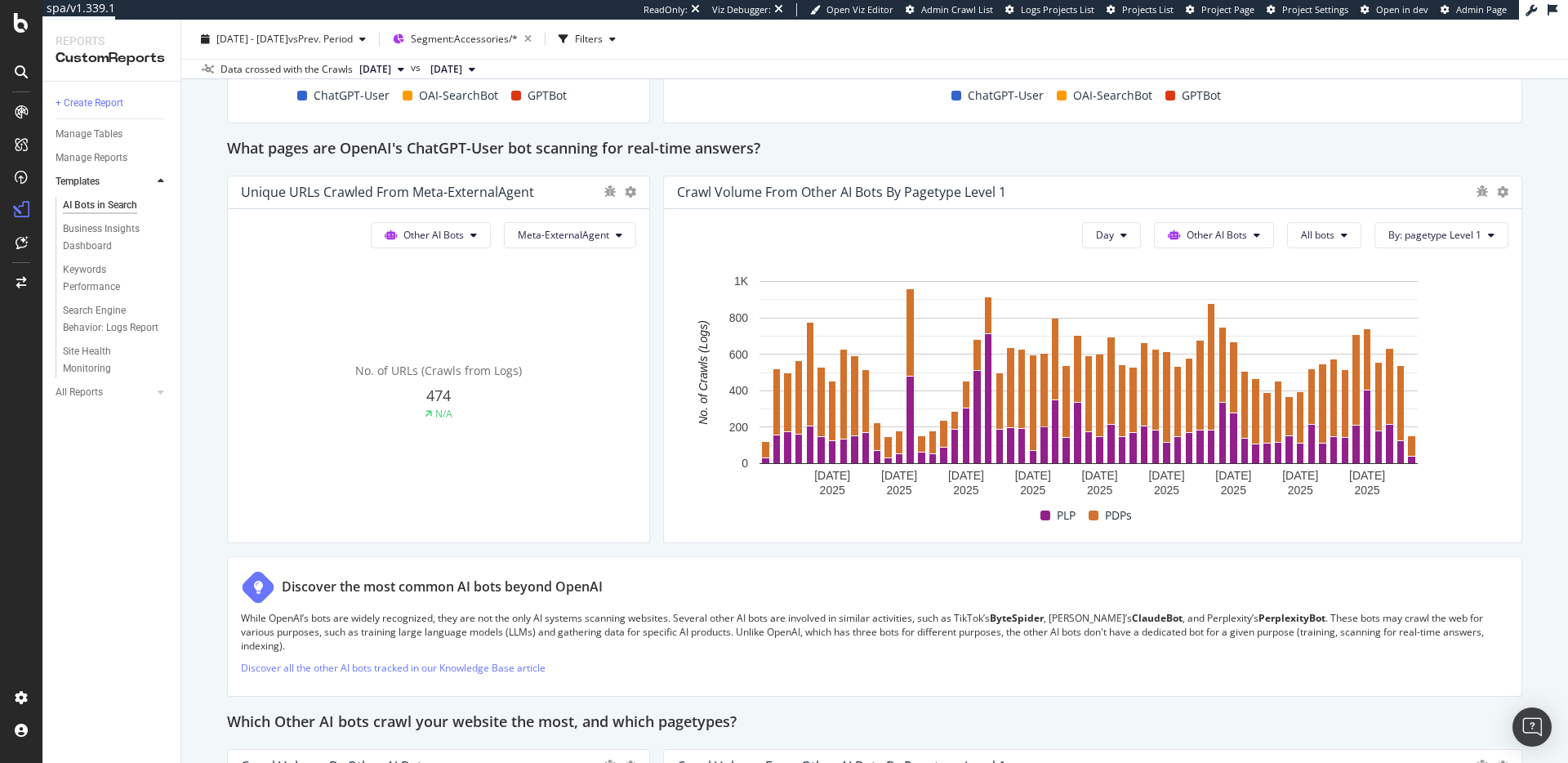
click at [1302, 243] on button "All bots" at bounding box center [1324, 235] width 74 height 26
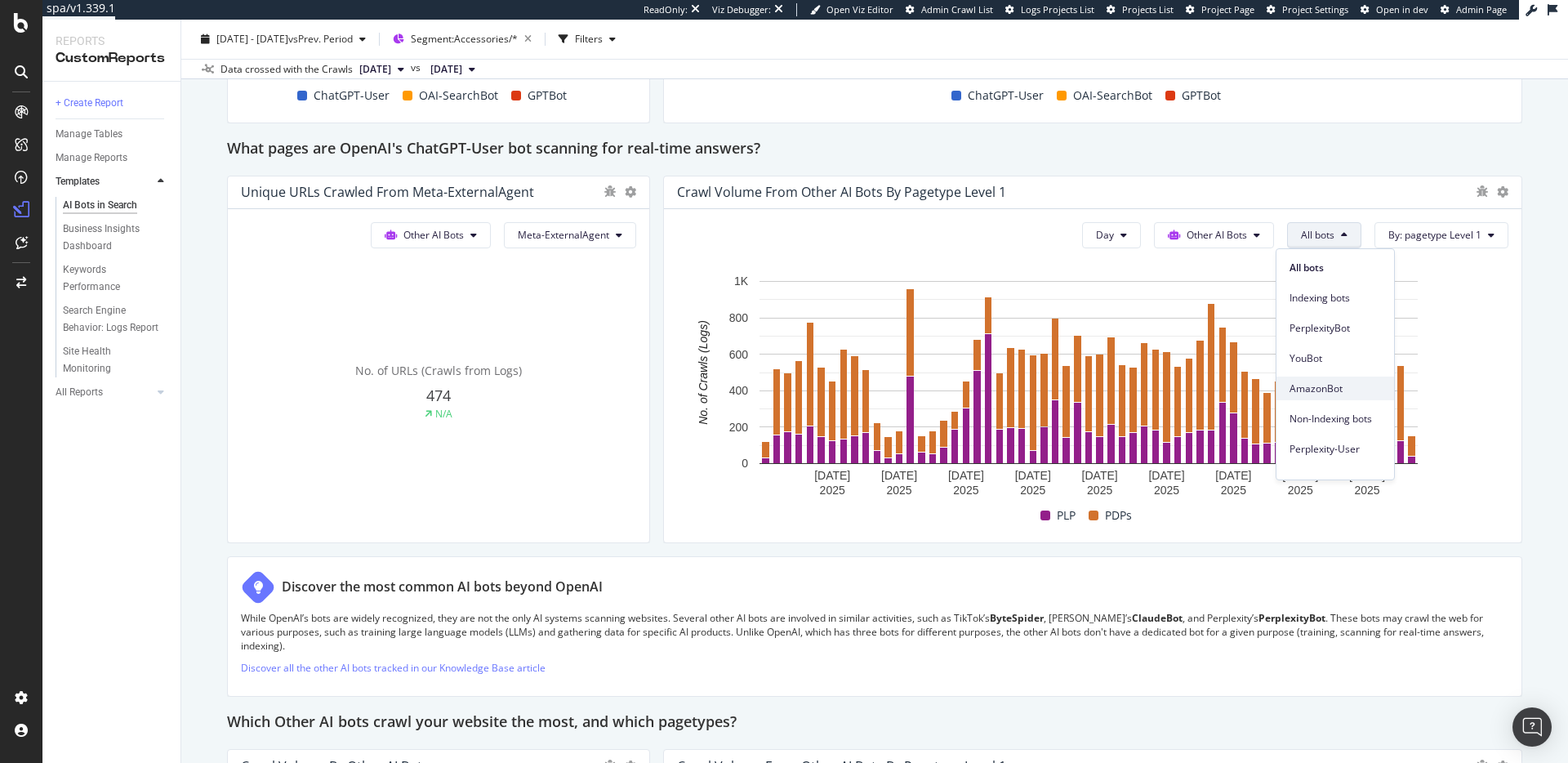
scroll to position [10, 0]
click at [1328, 376] on span "AmazonBot" at bounding box center [1335, 379] width 92 height 15
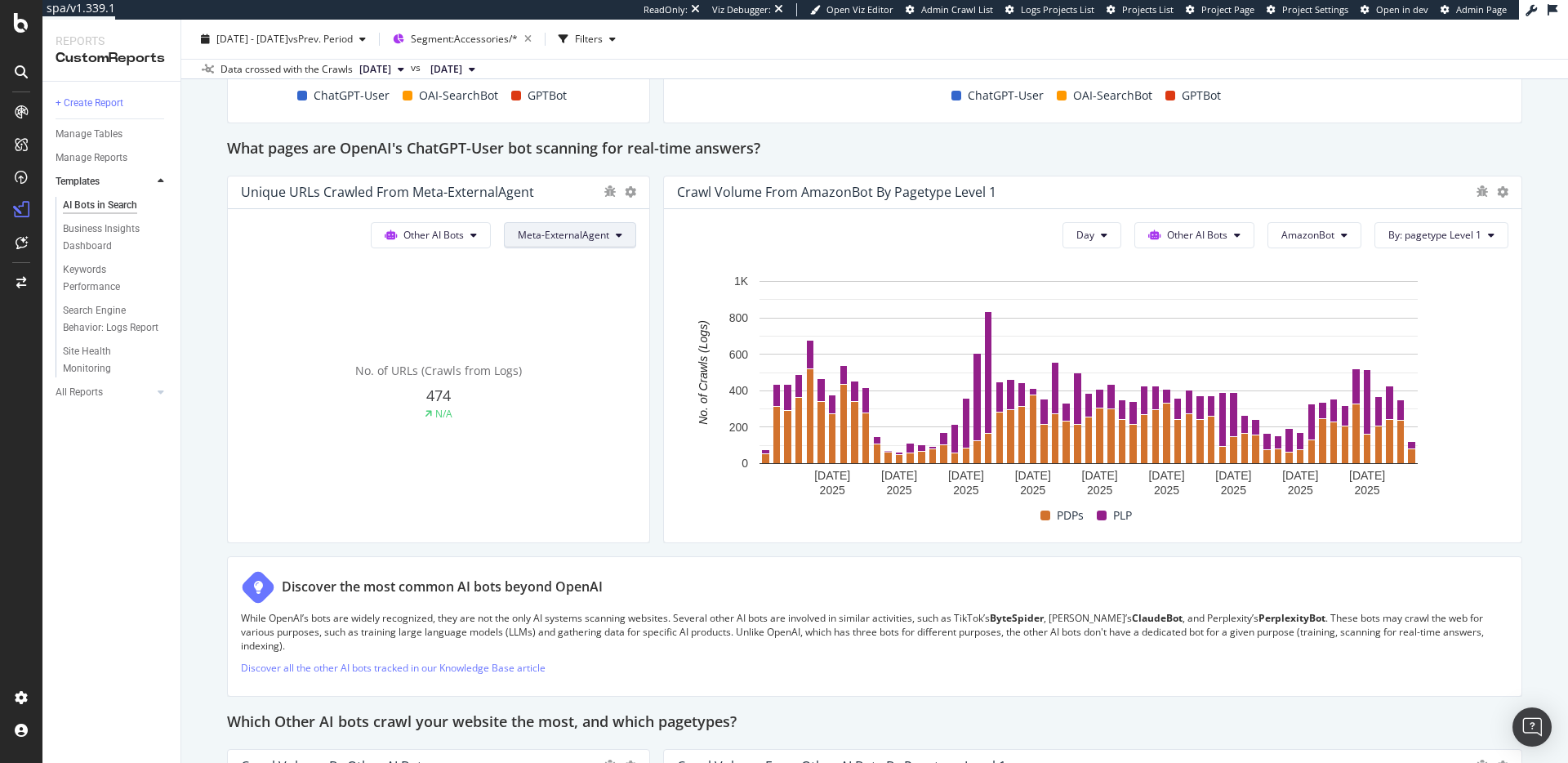
click at [578, 228] on span "Meta-ExternalAgent" at bounding box center [563, 235] width 92 height 14
click at [563, 382] on span "AmazonBot" at bounding box center [564, 388] width 97 height 15
click at [580, 241] on span "AmazonBot" at bounding box center [583, 235] width 53 height 14
click at [618, 457] on span "Meta-ExternalAgent" at bounding box center [599, 462] width 92 height 15
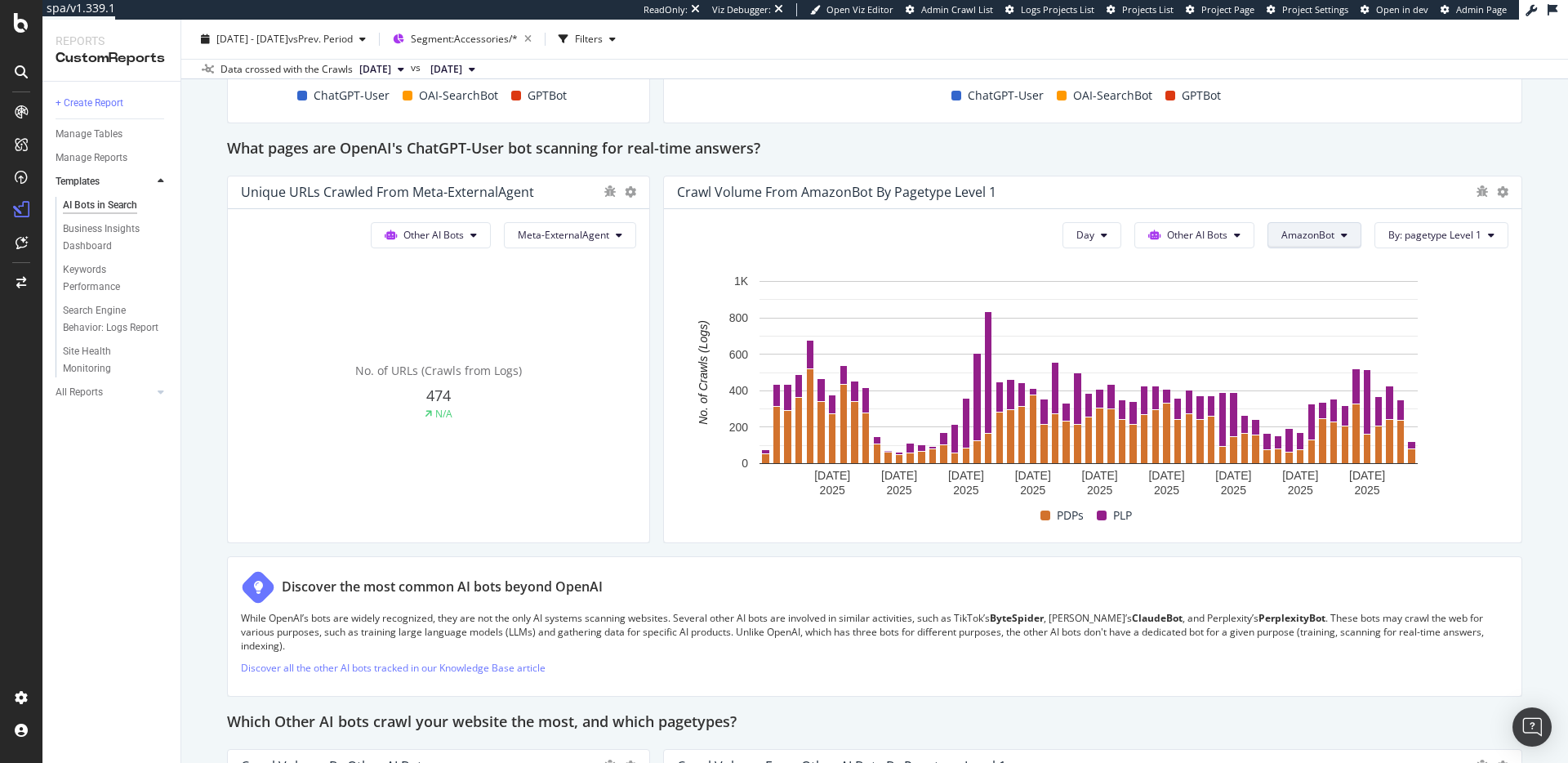
click at [1312, 240] on span "AmazonBot" at bounding box center [1308, 235] width 53 height 14
click at [1332, 456] on span "Meta-ExternalAgent" at bounding box center [1316, 462] width 92 height 15
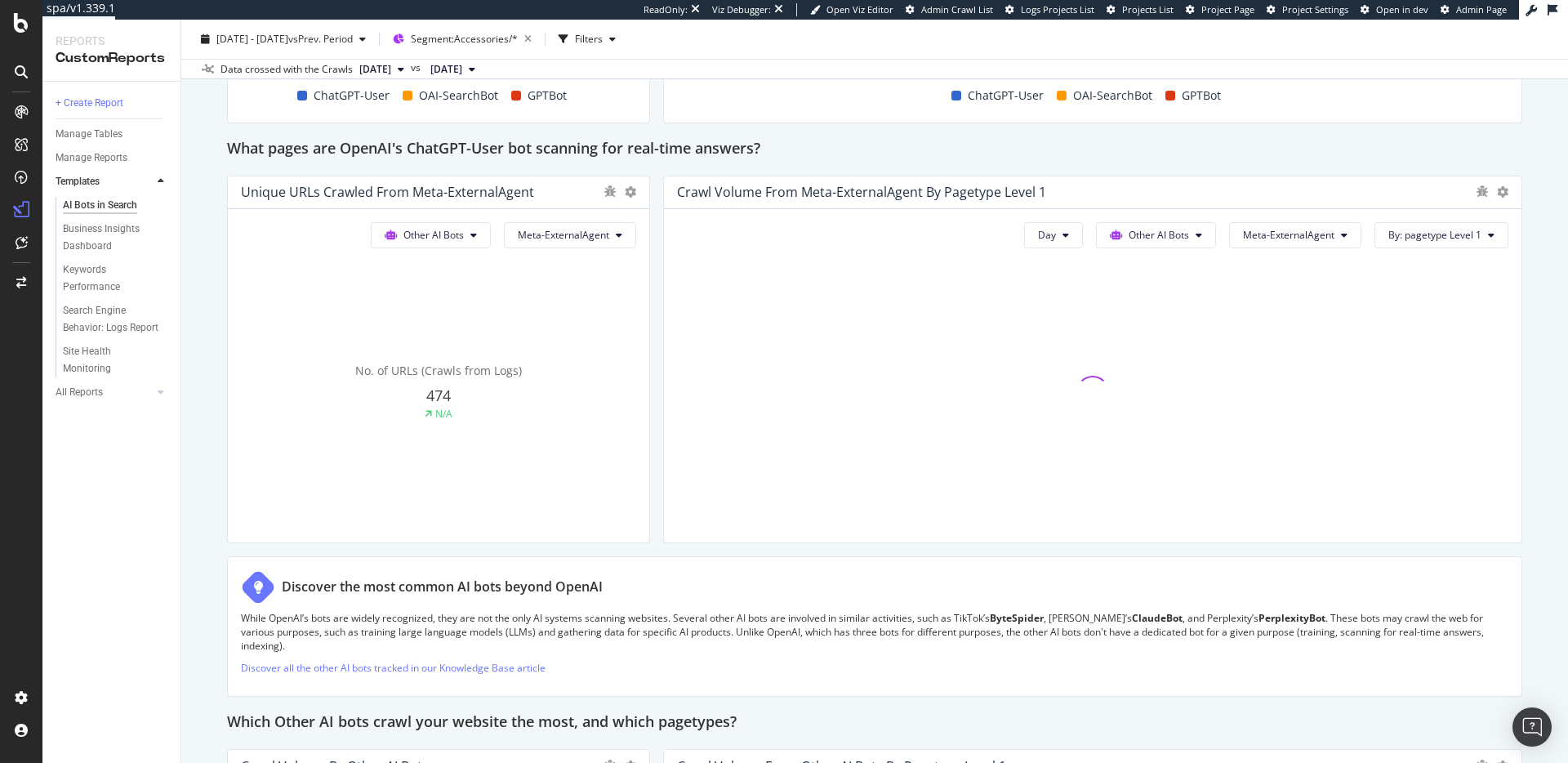
click at [189, 297] on div "AI Bots in Search AI Bots in Search Ralph Lauren Clone Schedule Email Export 20…" at bounding box center [875, 391] width 1387 height 743
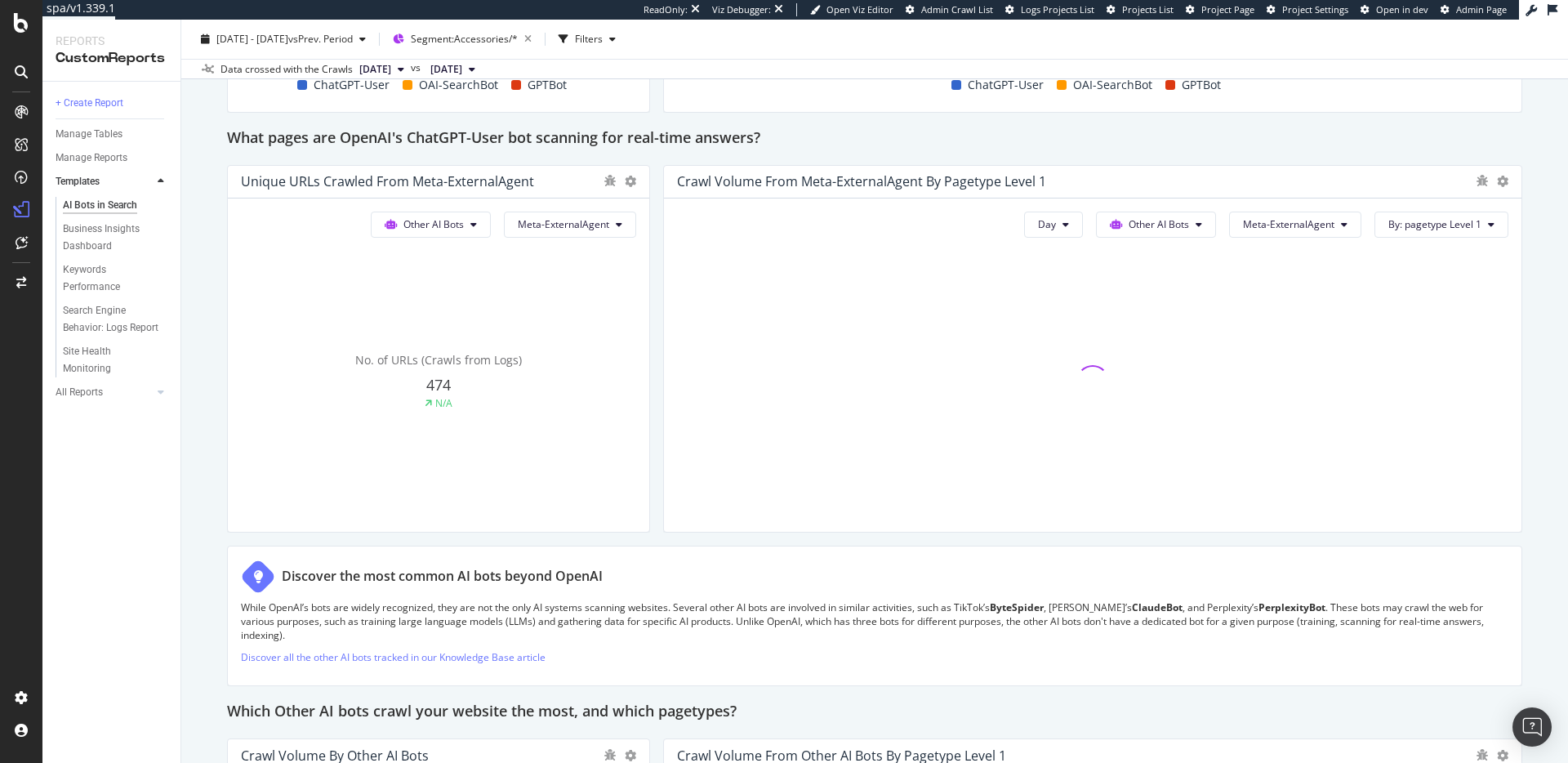
scroll to position [1766, 0]
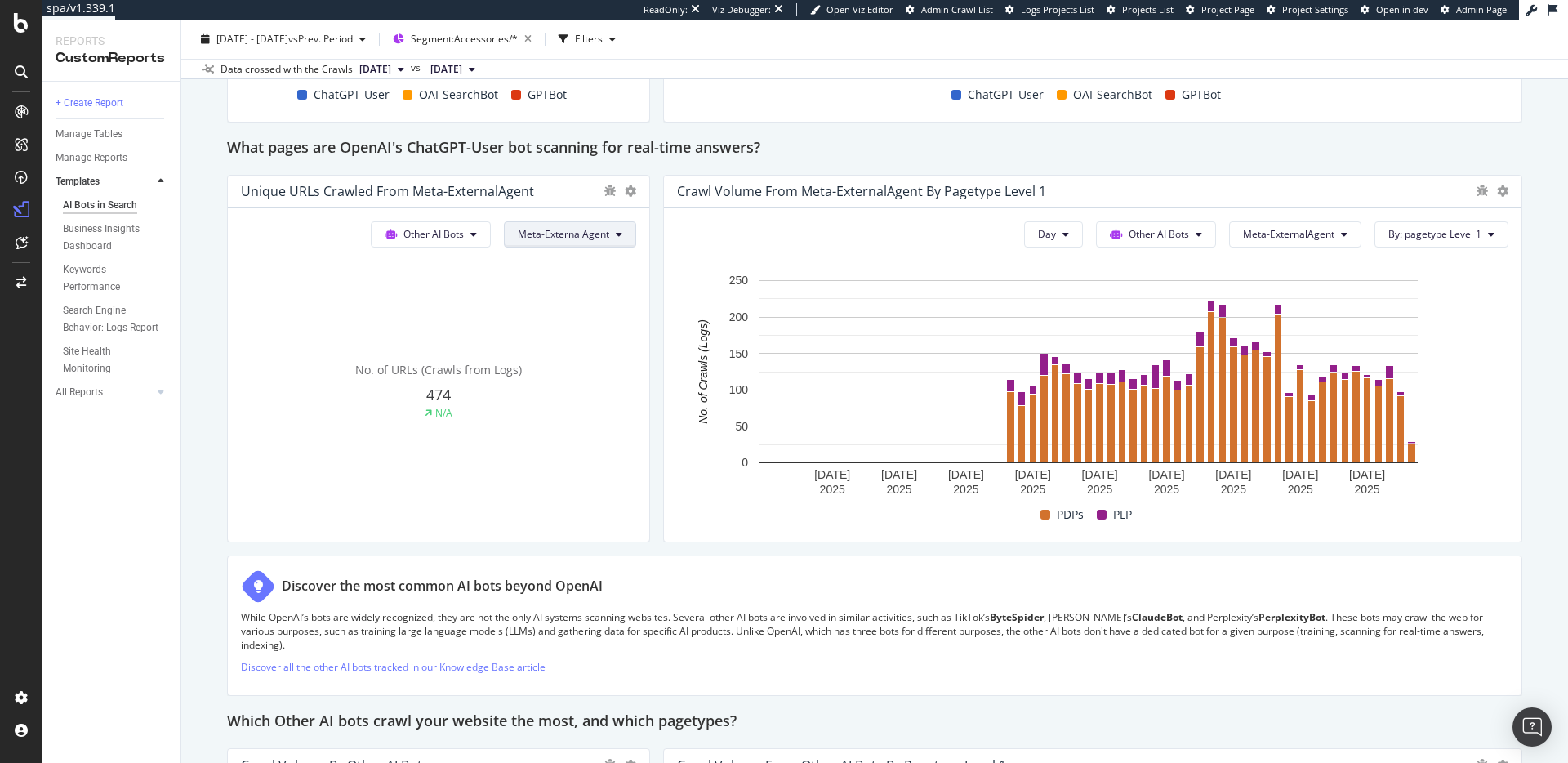
click at [577, 236] on span "Meta-ExternalAgent" at bounding box center [563, 234] width 92 height 14
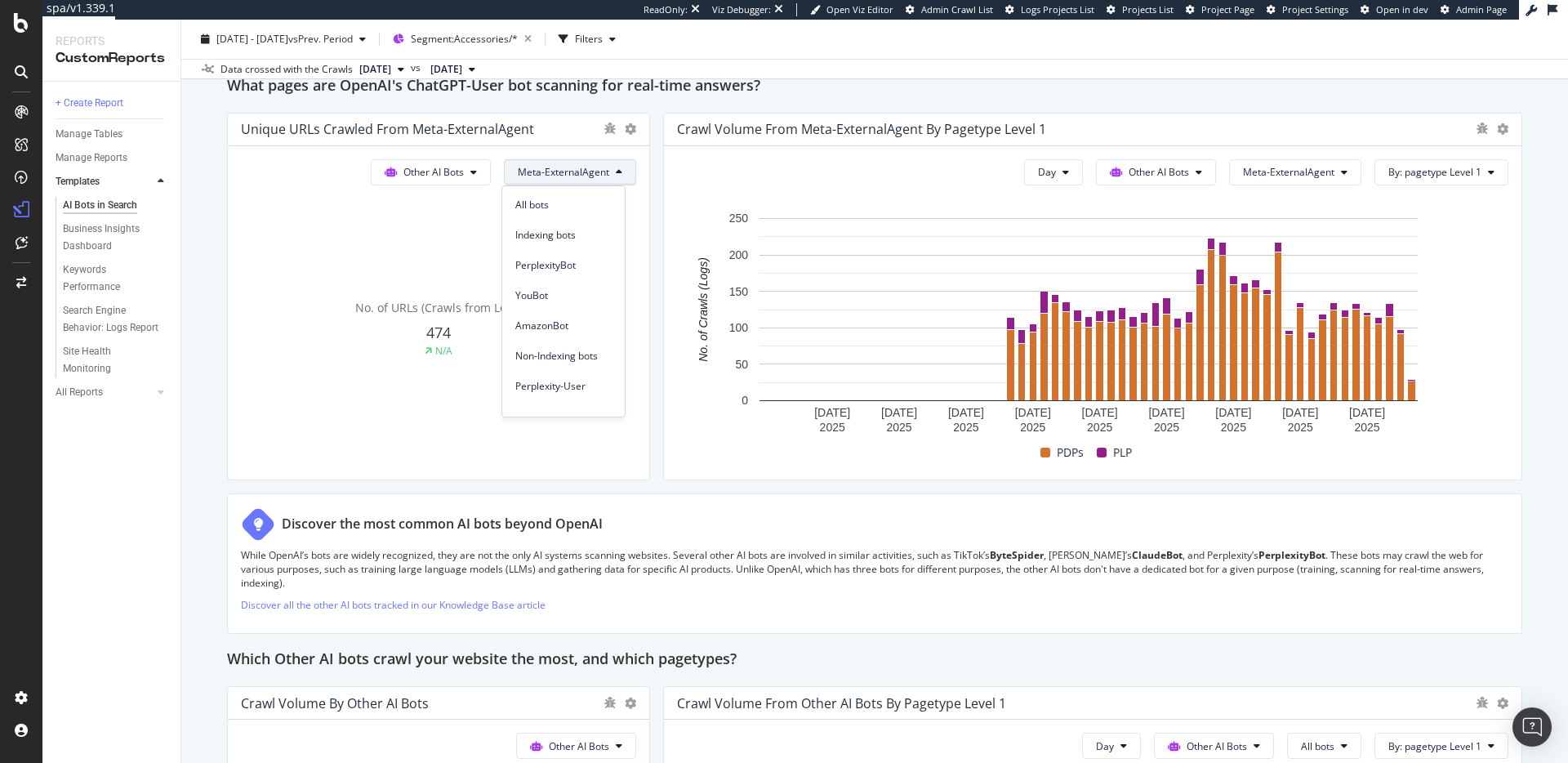
scroll to position [1743, 0]
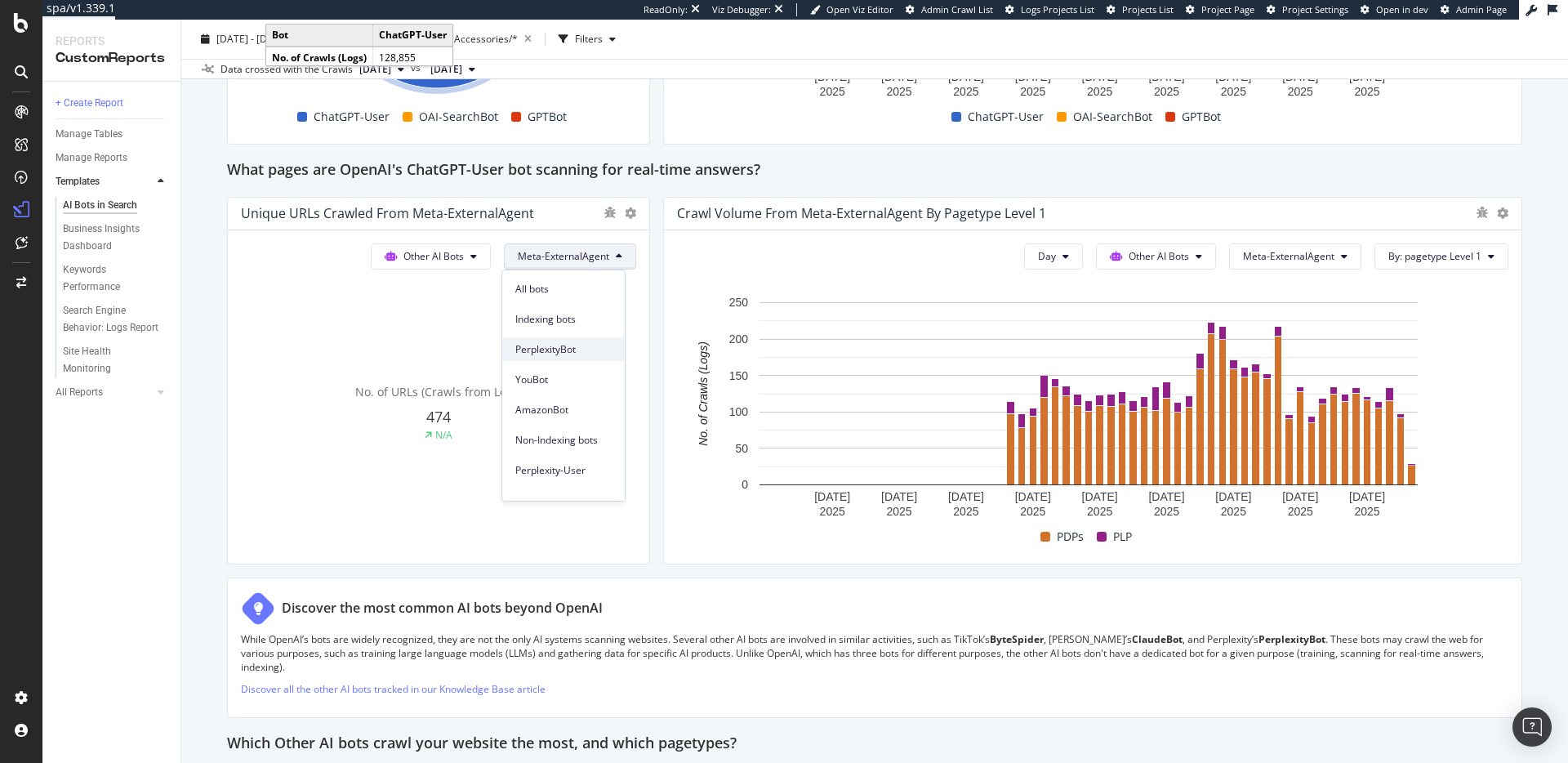
click at [567, 349] on span "PerplexityBot" at bounding box center [564, 349] width 97 height 15
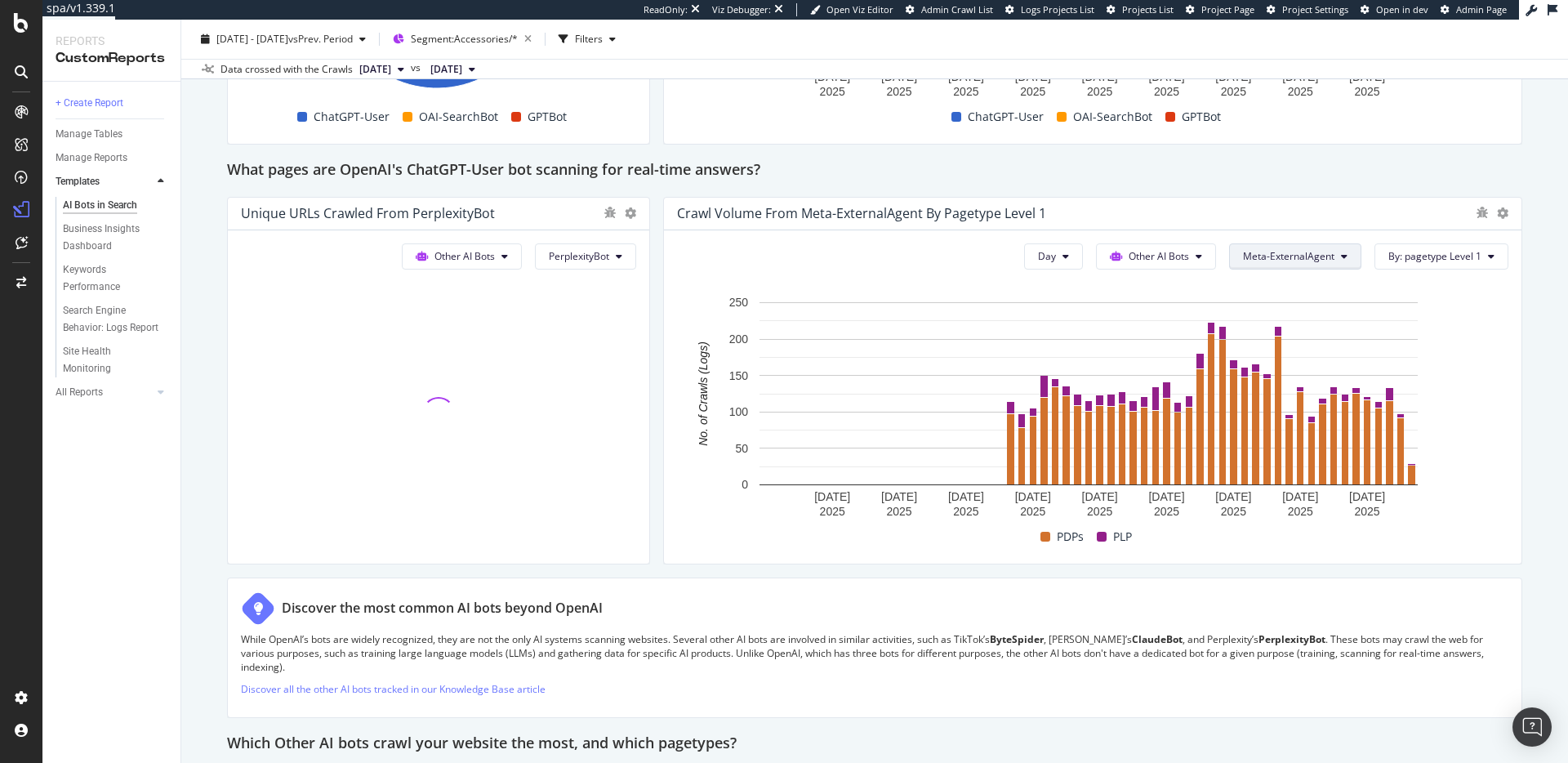
click at [1293, 266] on button "Meta-ExternalAgent" at bounding box center [1295, 256] width 132 height 26
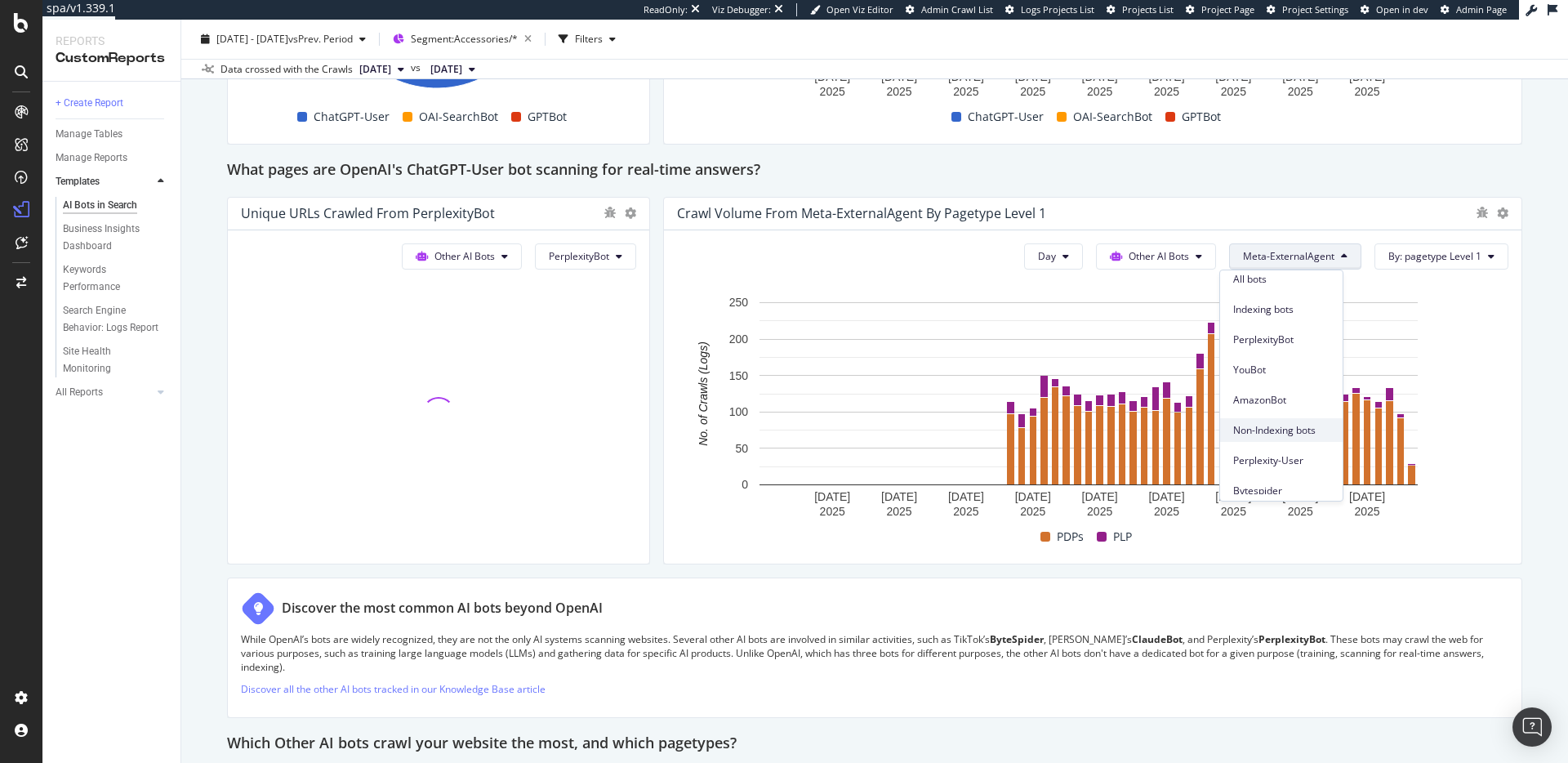
scroll to position [20, 0]
click at [1306, 330] on span "PerplexityBot" at bounding box center [1281, 330] width 97 height 15
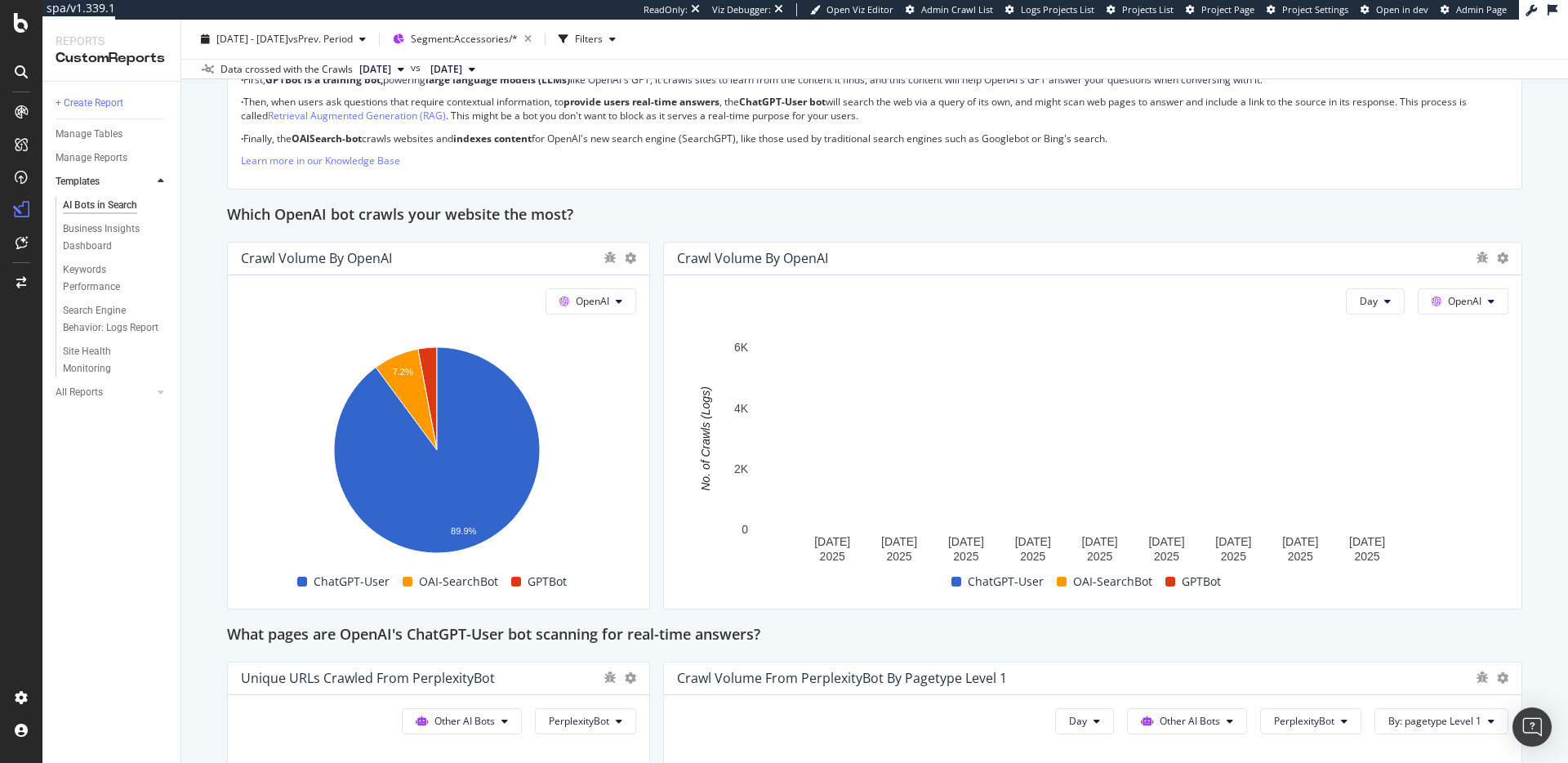
scroll to position [1608, 0]
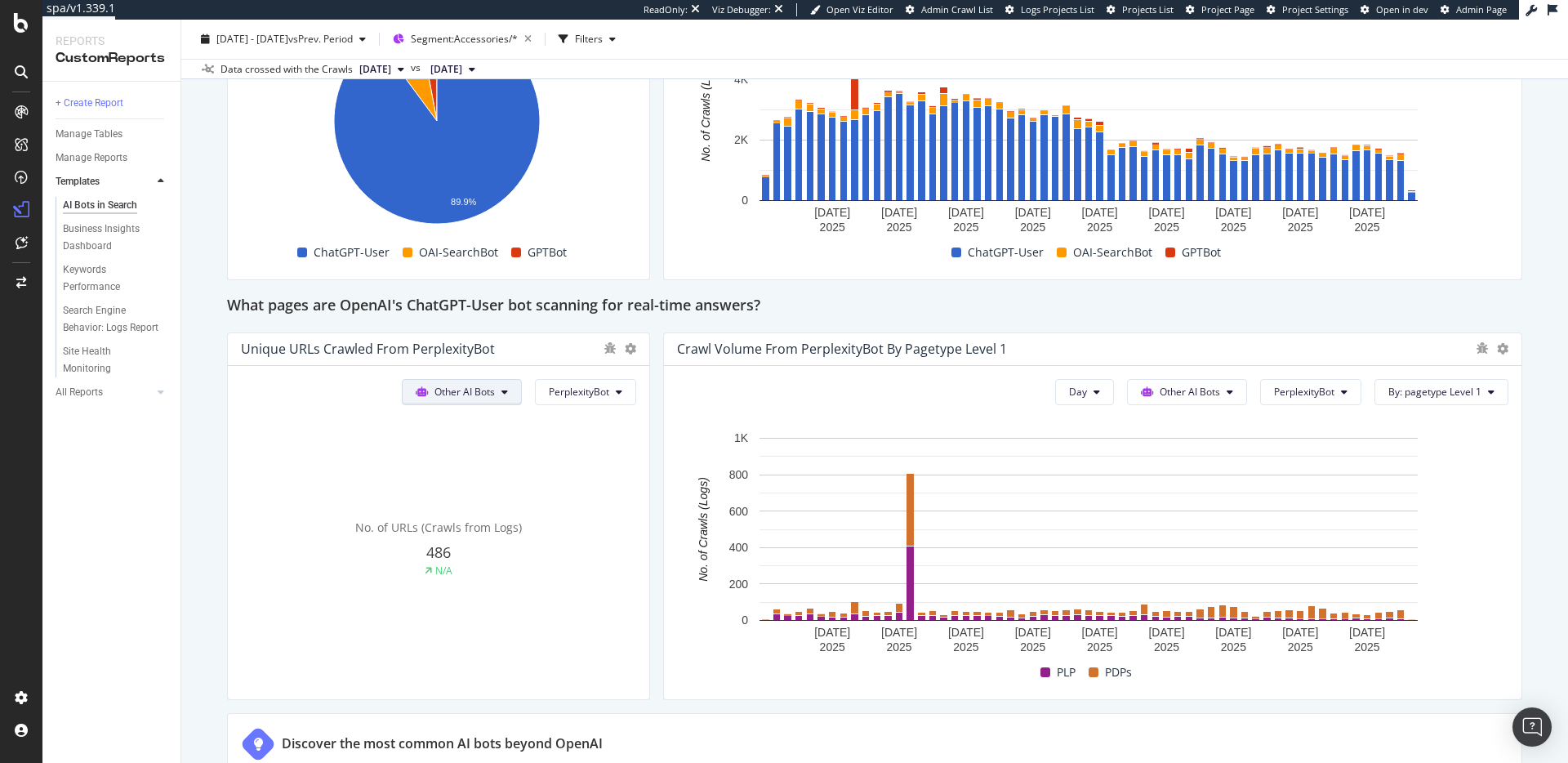
click at [491, 394] on span "Other AI Bots" at bounding box center [464, 391] width 60 height 14
click at [469, 489] on span "OpenAI" at bounding box center [468, 485] width 63 height 15
click at [591, 393] on span "All bots" at bounding box center [593, 391] width 34 height 14
click at [620, 568] on span "ChatGPT-User" at bounding box center [614, 575] width 83 height 15
click at [1310, 389] on span "PerplexityBot" at bounding box center [1304, 391] width 60 height 14
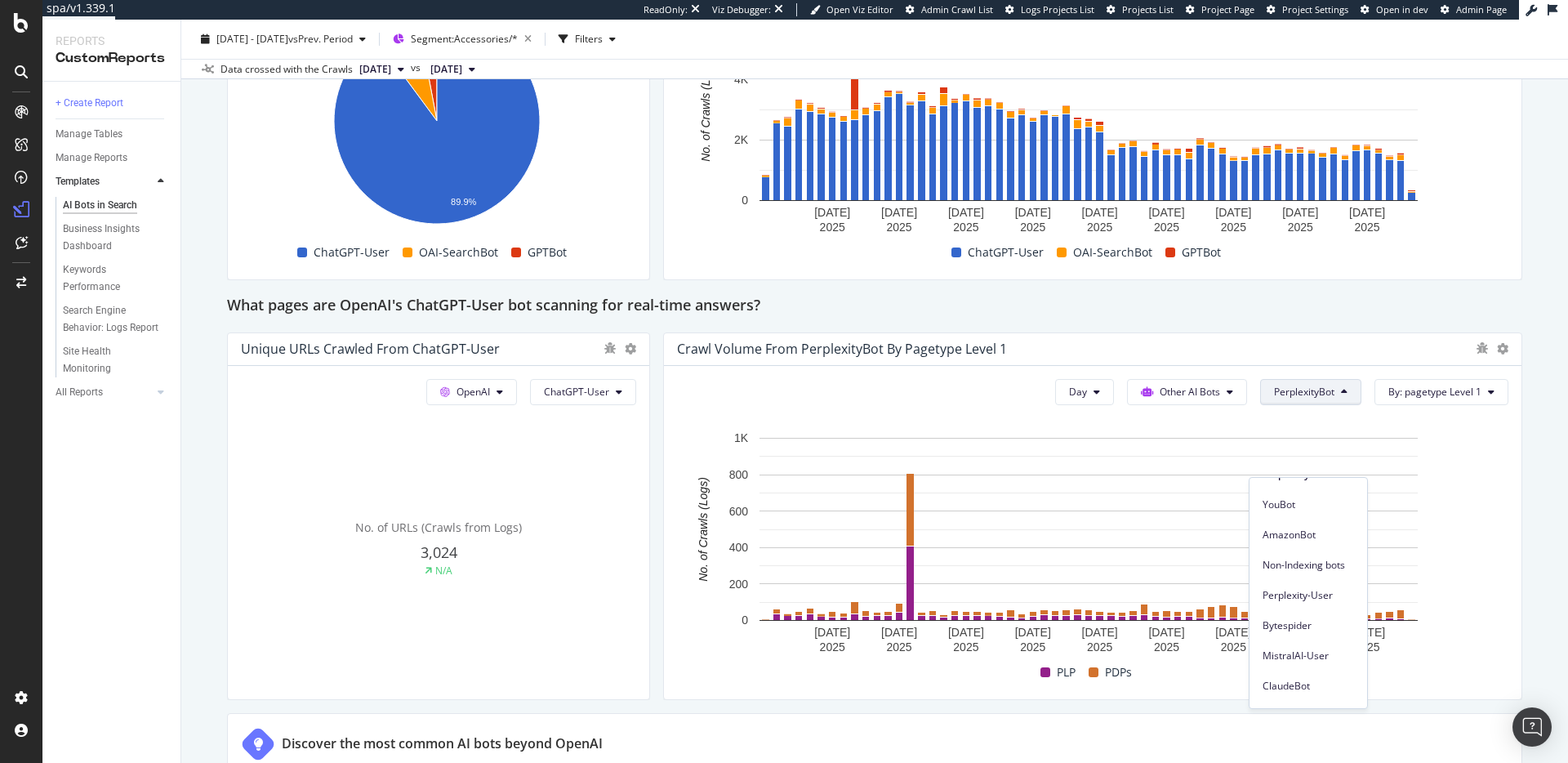
scroll to position [1452, 0]
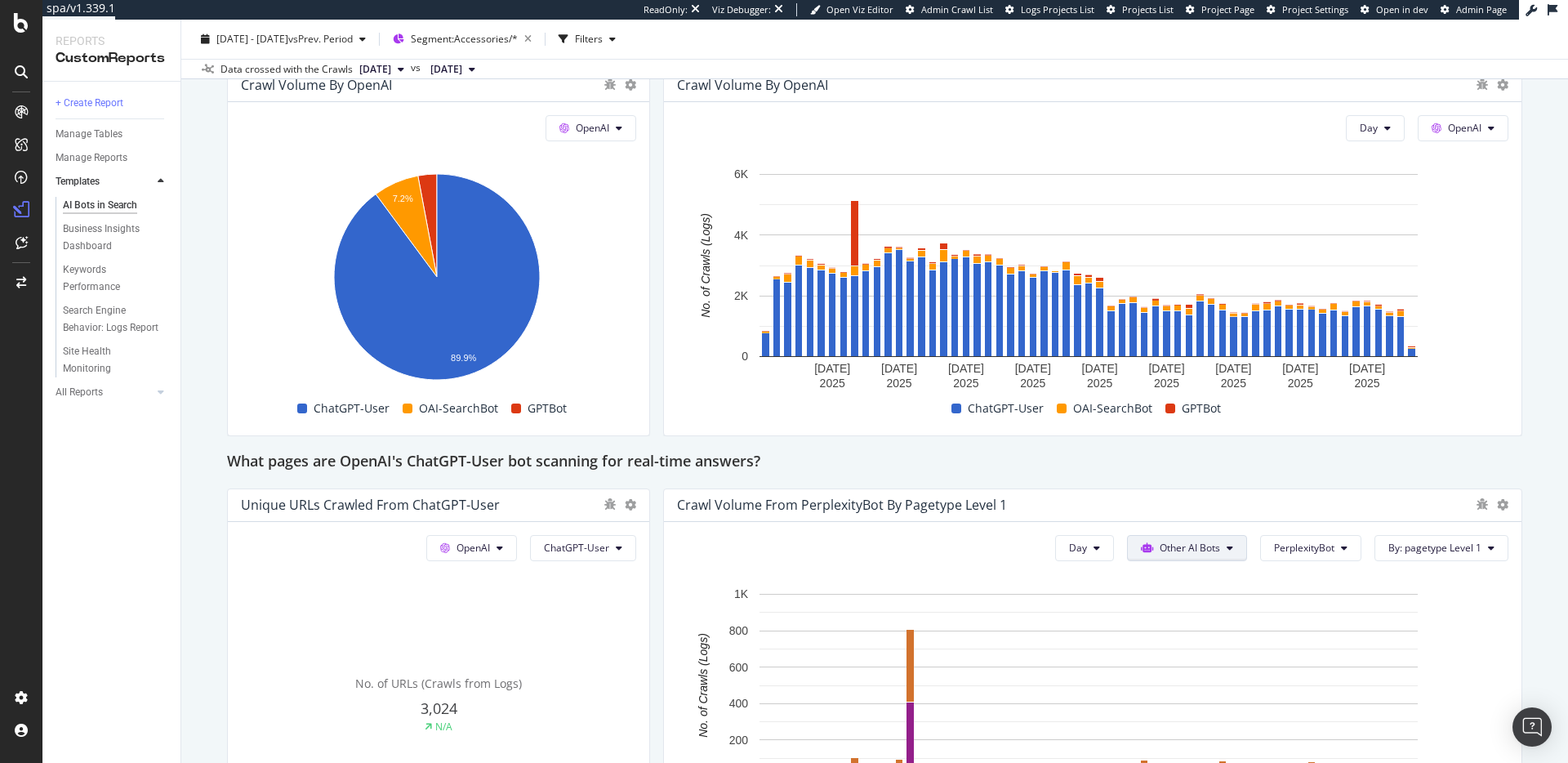
click at [1183, 541] on span "Other AI Bots" at bounding box center [1190, 548] width 60 height 14
click at [1190, 641] on span "OpenAI" at bounding box center [1187, 641] width 63 height 15
click at [1305, 552] on span "All bots" at bounding box center [1318, 548] width 34 height 14
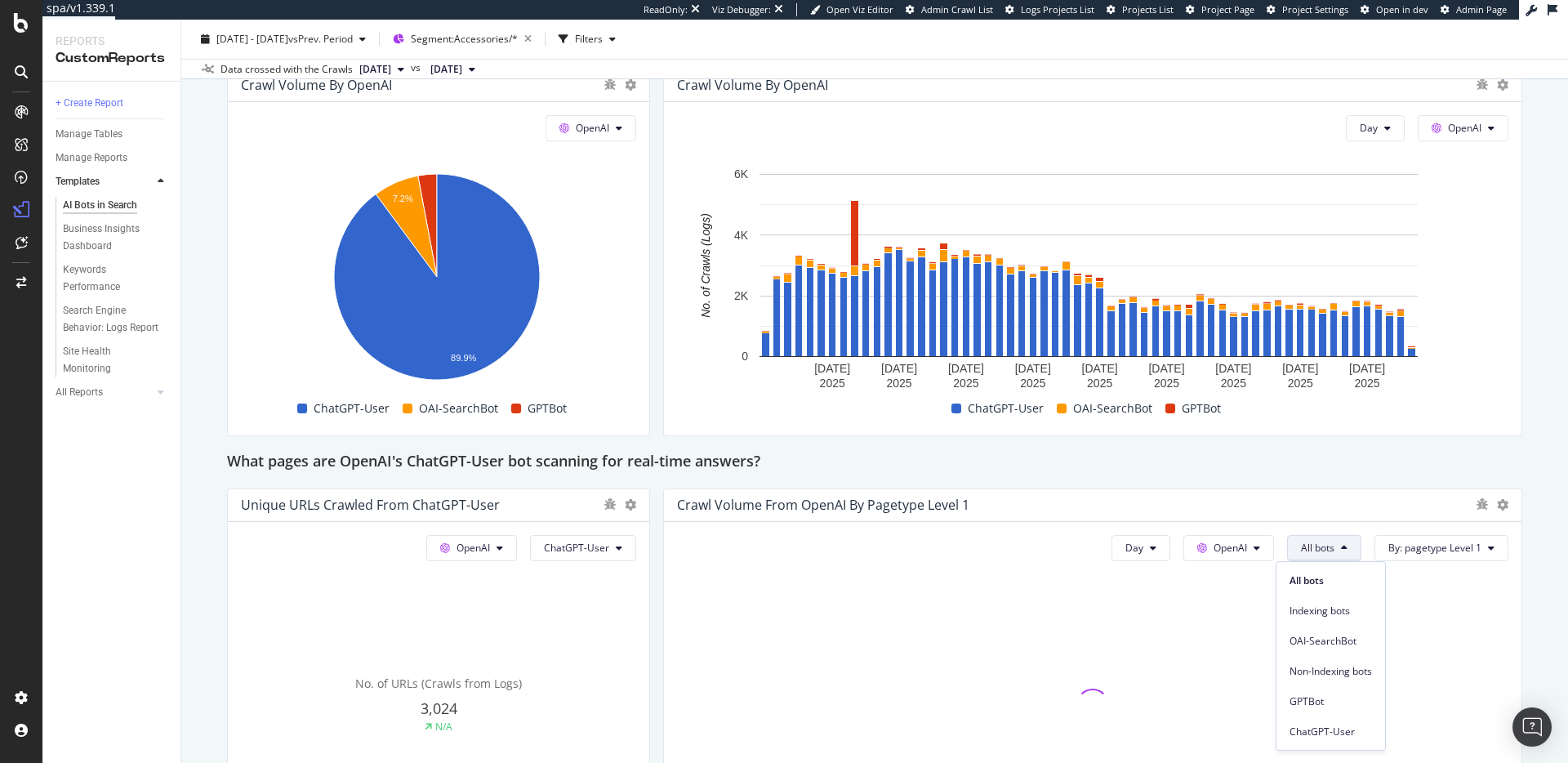
drag, startPoint x: 1325, startPoint y: 728, endPoint x: 1400, endPoint y: 484, distance: 255.3
click at [1324, 728] on span "ChatGPT-User" at bounding box center [1331, 731] width 83 height 15
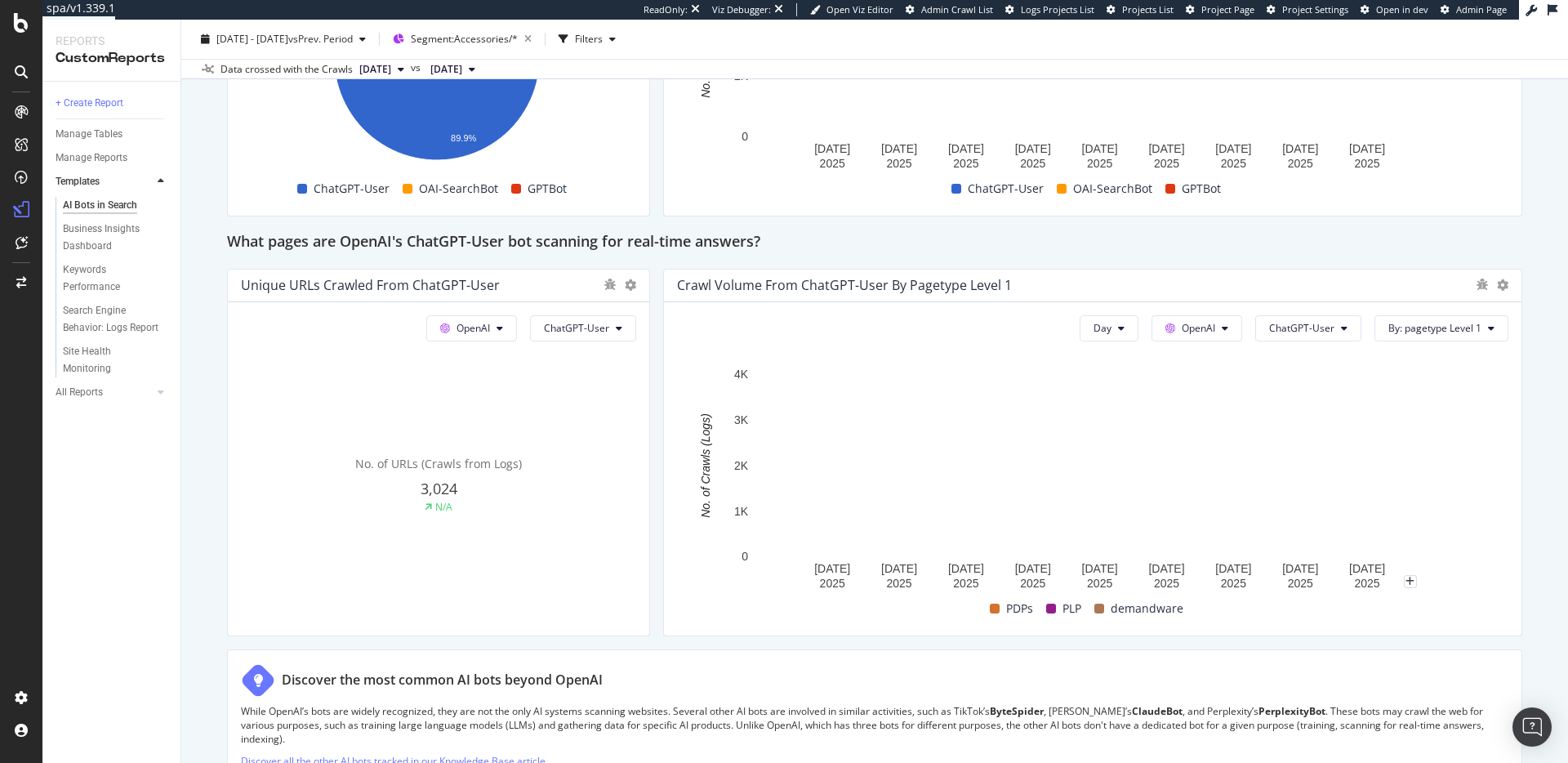
scroll to position [1682, 0]
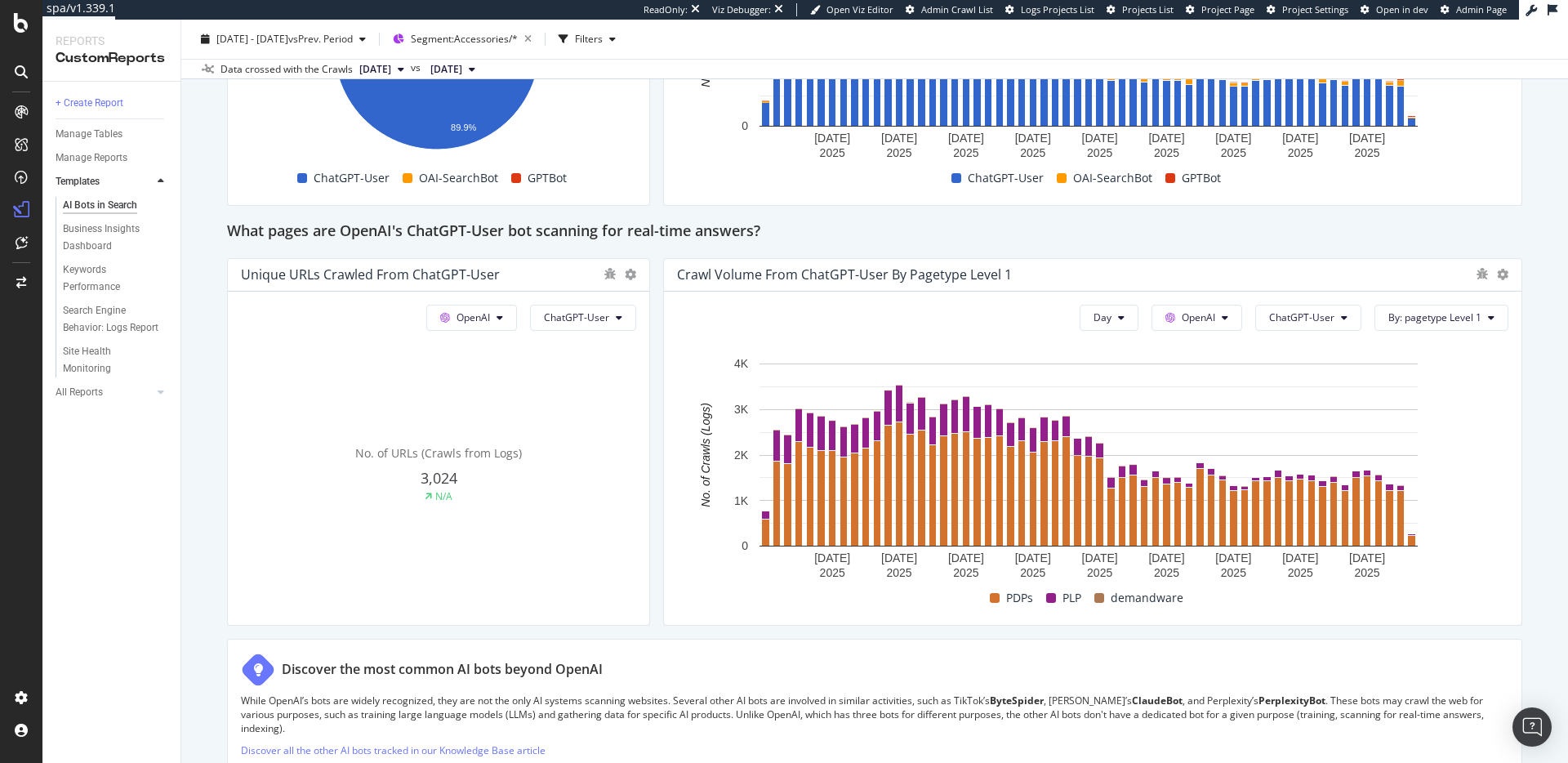
click at [1525, 415] on div "AI Bots in Search AI Bots in Search Ralph Lauren Clone Schedule Email Export 20…" at bounding box center [875, 391] width 1387 height 743
click at [578, 320] on span "ChatGPT-User" at bounding box center [577, 317] width 65 height 14
click at [587, 411] on span "OAI-SearchBot" at bounding box center [583, 410] width 83 height 15
click at [1300, 318] on span "ChatGPT-User" at bounding box center [1302, 317] width 65 height 14
click at [1308, 405] on span "OAI-SearchBot" at bounding box center [1301, 410] width 83 height 15
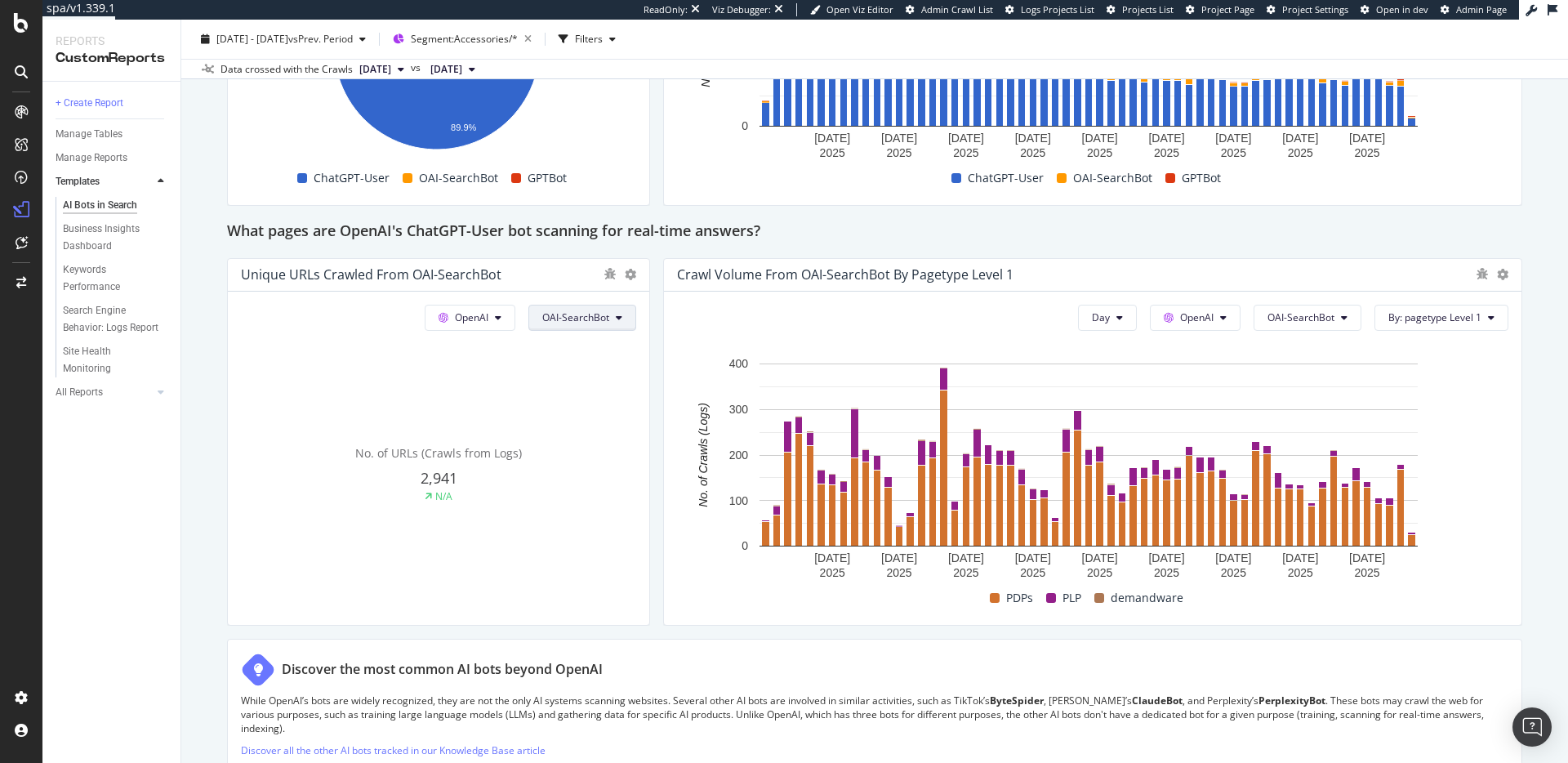
click at [596, 320] on span "OAI-SearchBot" at bounding box center [576, 317] width 67 height 14
click at [588, 470] on span "GPTBot" at bounding box center [581, 471] width 83 height 15
click at [1309, 309] on button "OAI-SearchBot" at bounding box center [1307, 317] width 108 height 26
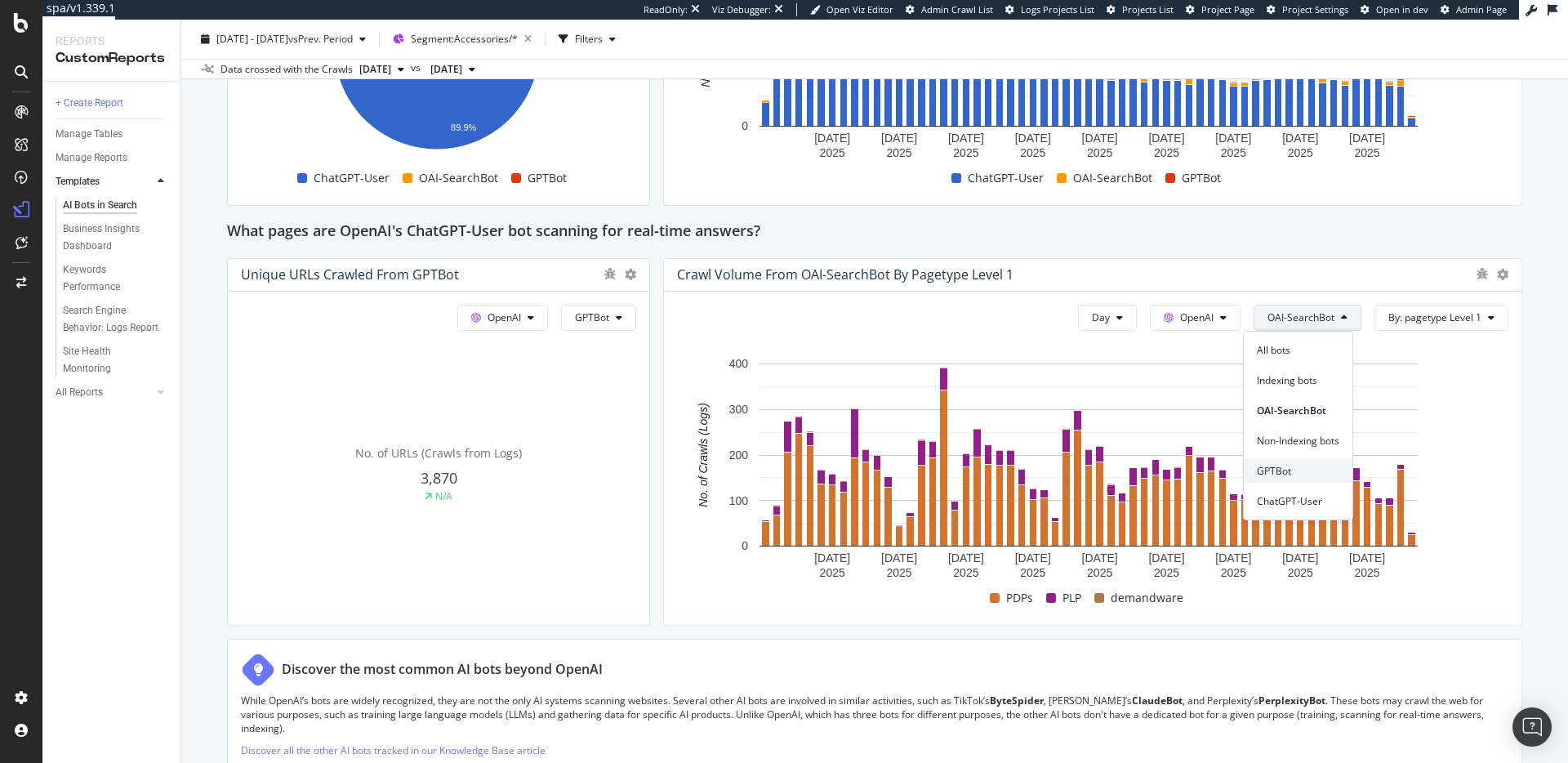
click at [1303, 461] on div "GPTBot" at bounding box center [1298, 471] width 109 height 24
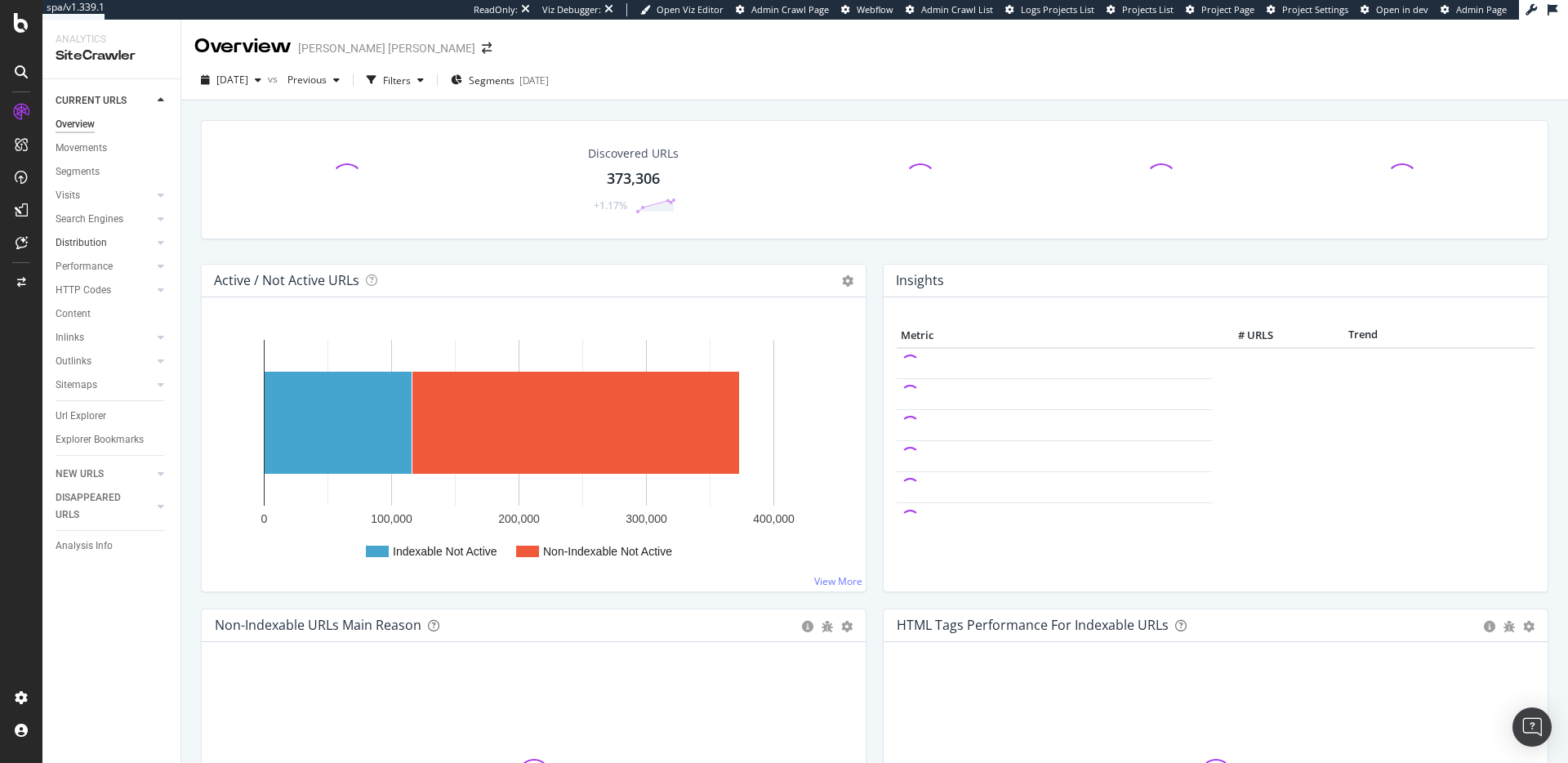
click at [129, 246] on link "Distribution" at bounding box center [104, 242] width 97 height 17
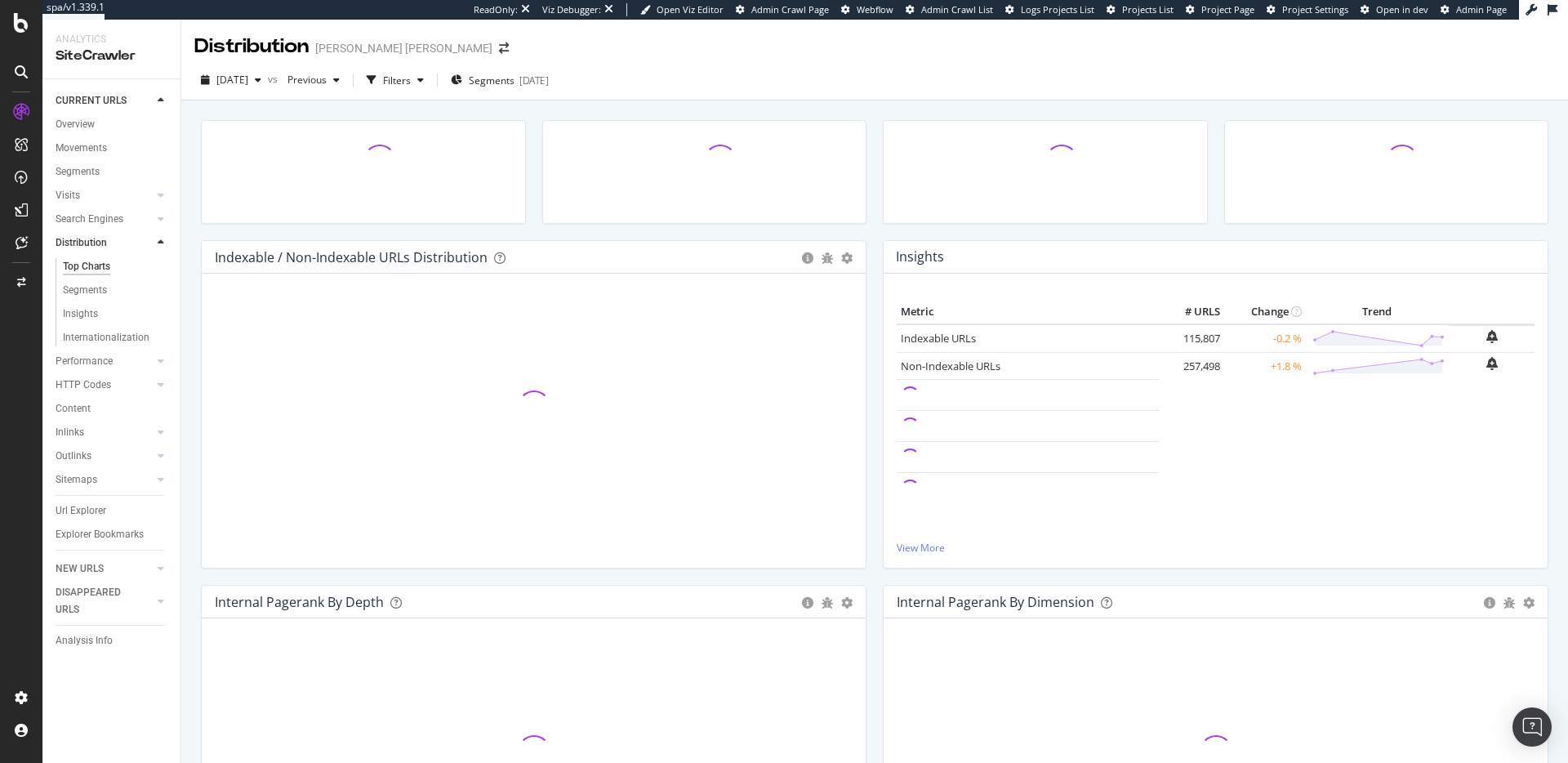
click at [101, 269] on div "Top Charts" at bounding box center [87, 266] width 47 height 17
click at [254, 87] on div "[DATE]" at bounding box center [231, 80] width 73 height 25
click at [248, 82] on span "[DATE]" at bounding box center [232, 80] width 32 height 14
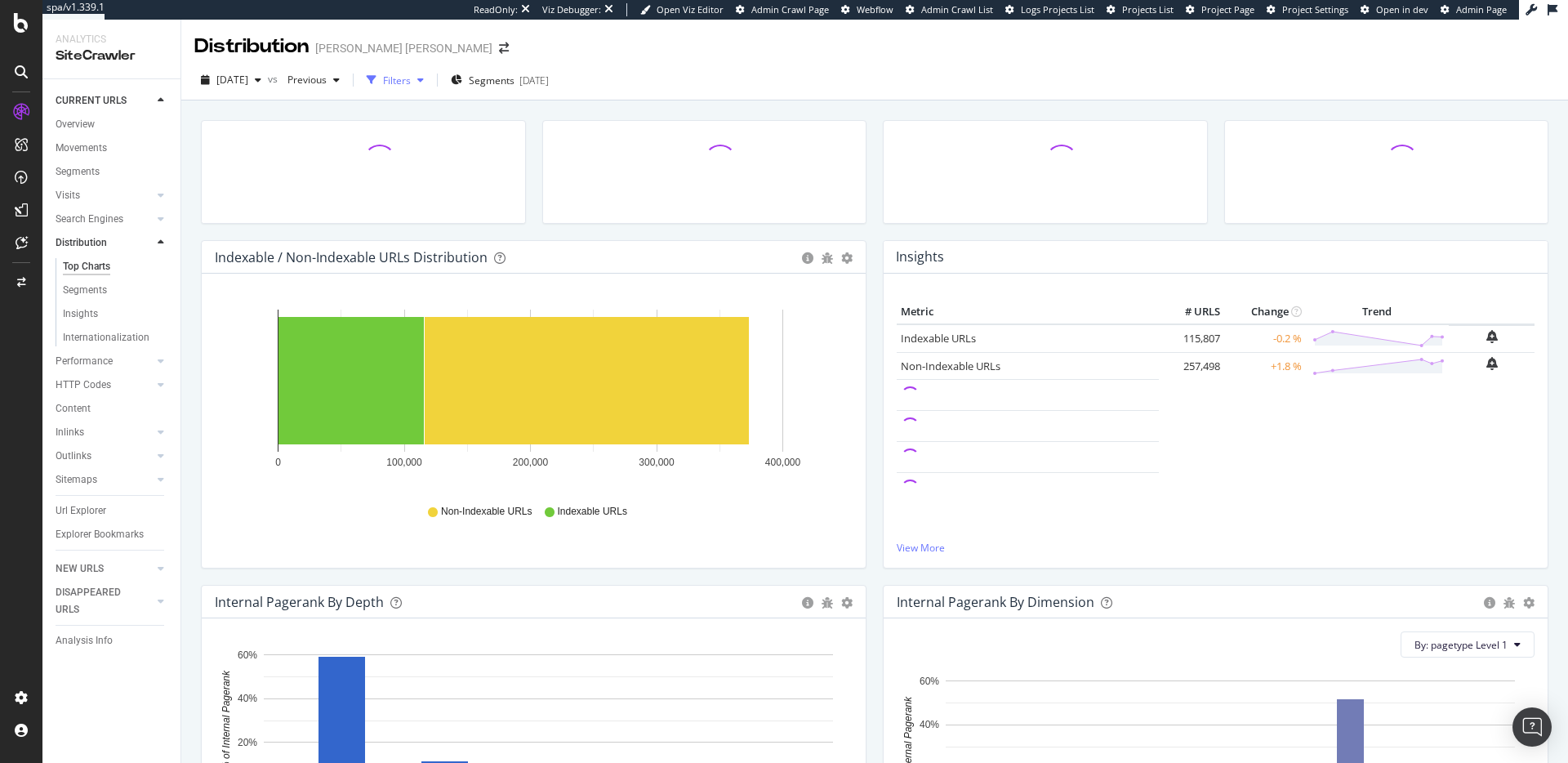
click at [411, 85] on div "Filters" at bounding box center [397, 80] width 28 height 14
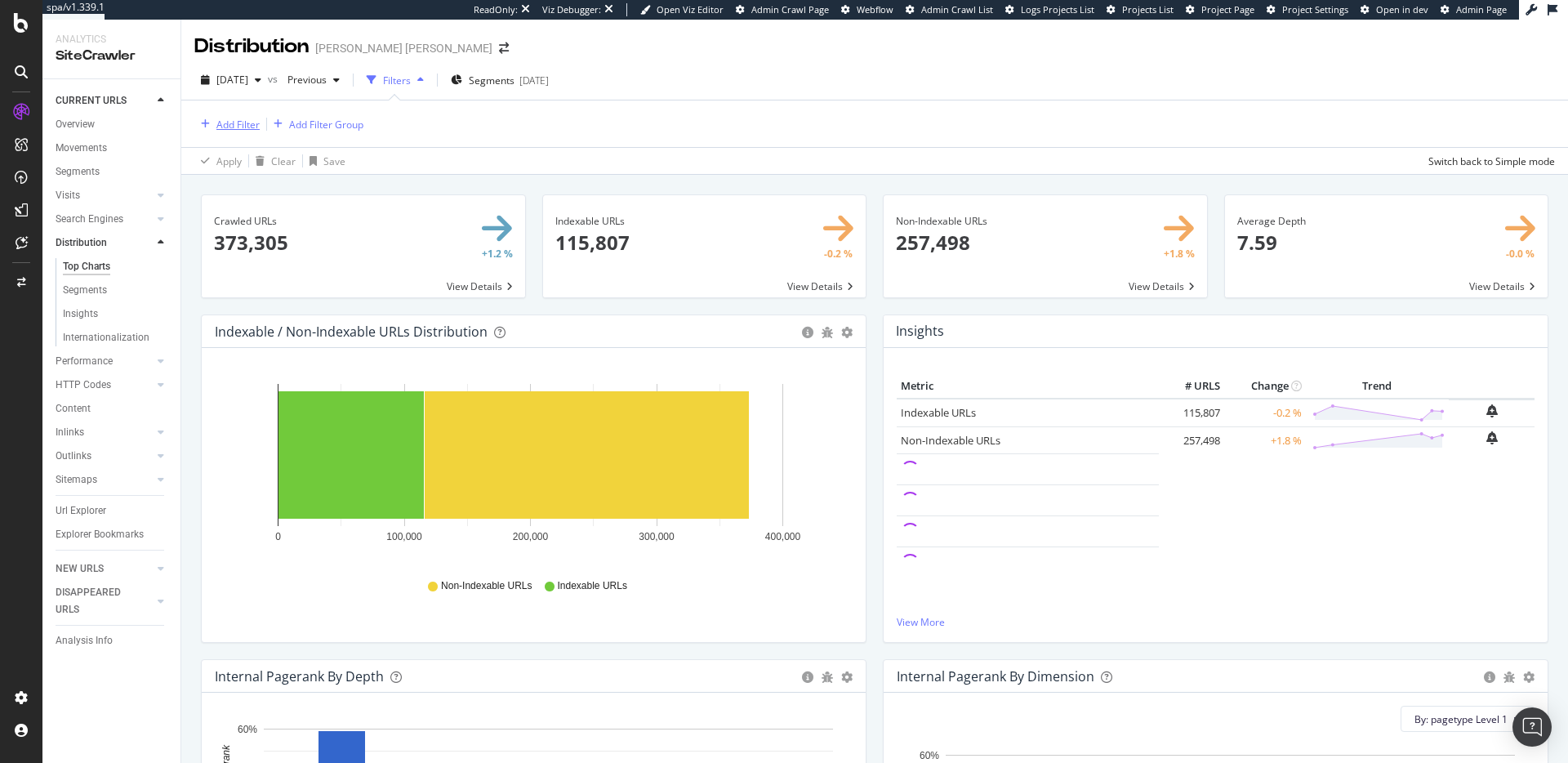
click at [233, 126] on div "Add Filter" at bounding box center [238, 125] width 43 height 14
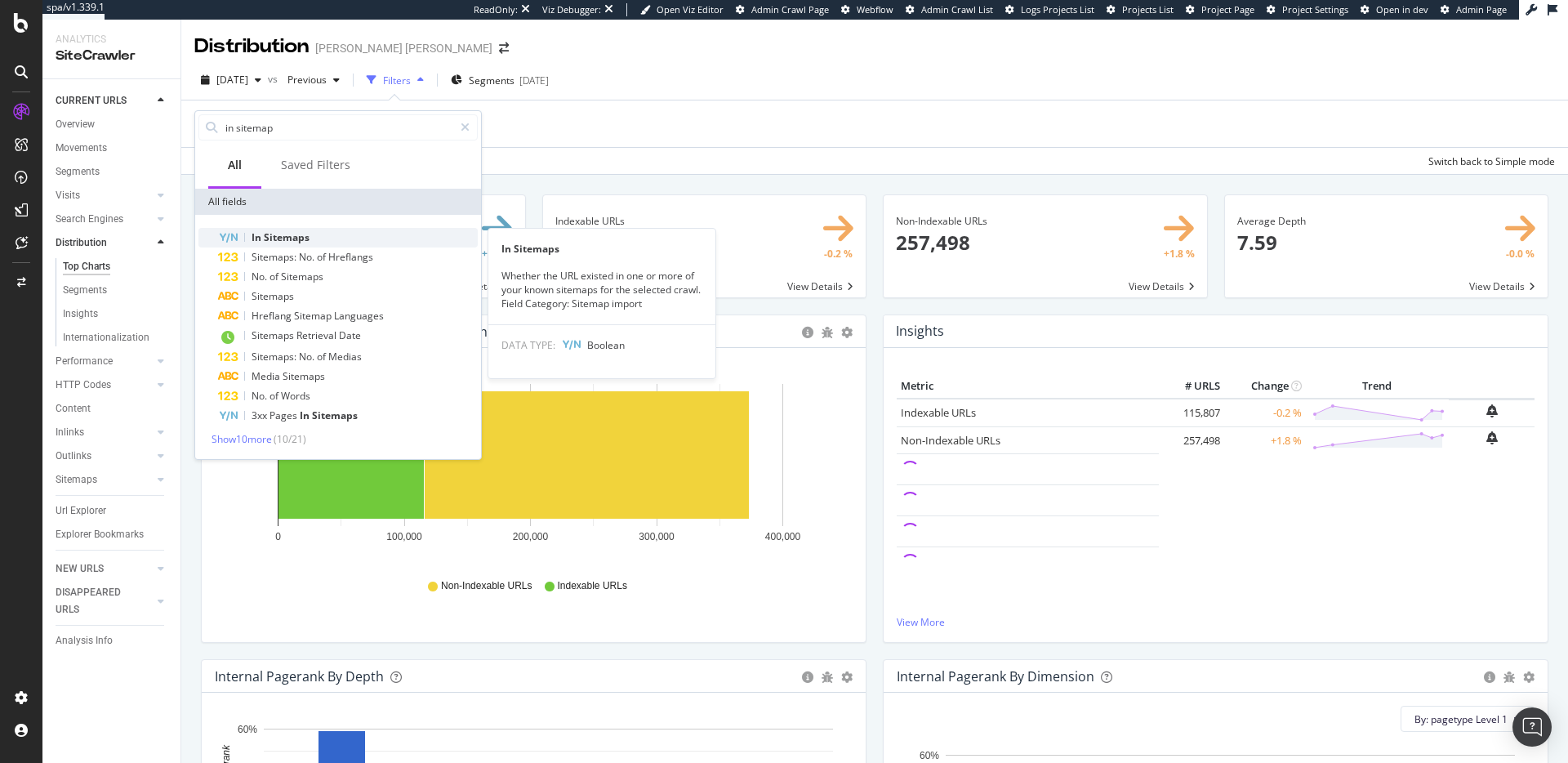
type input "in sitemap"
click at [304, 243] on span "Sitemaps" at bounding box center [287, 237] width 45 height 14
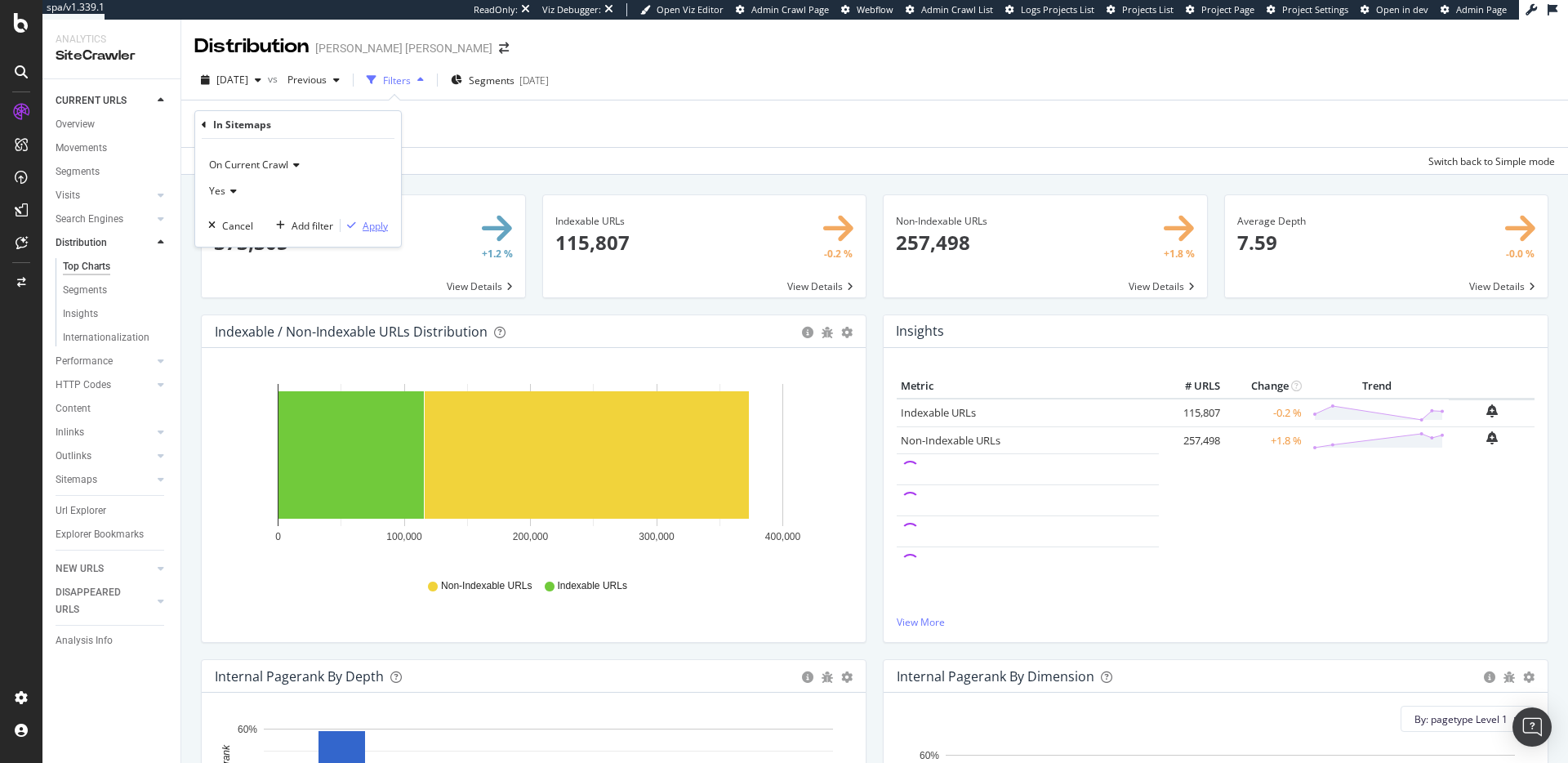
click at [378, 222] on div "Apply" at bounding box center [375, 226] width 26 height 14
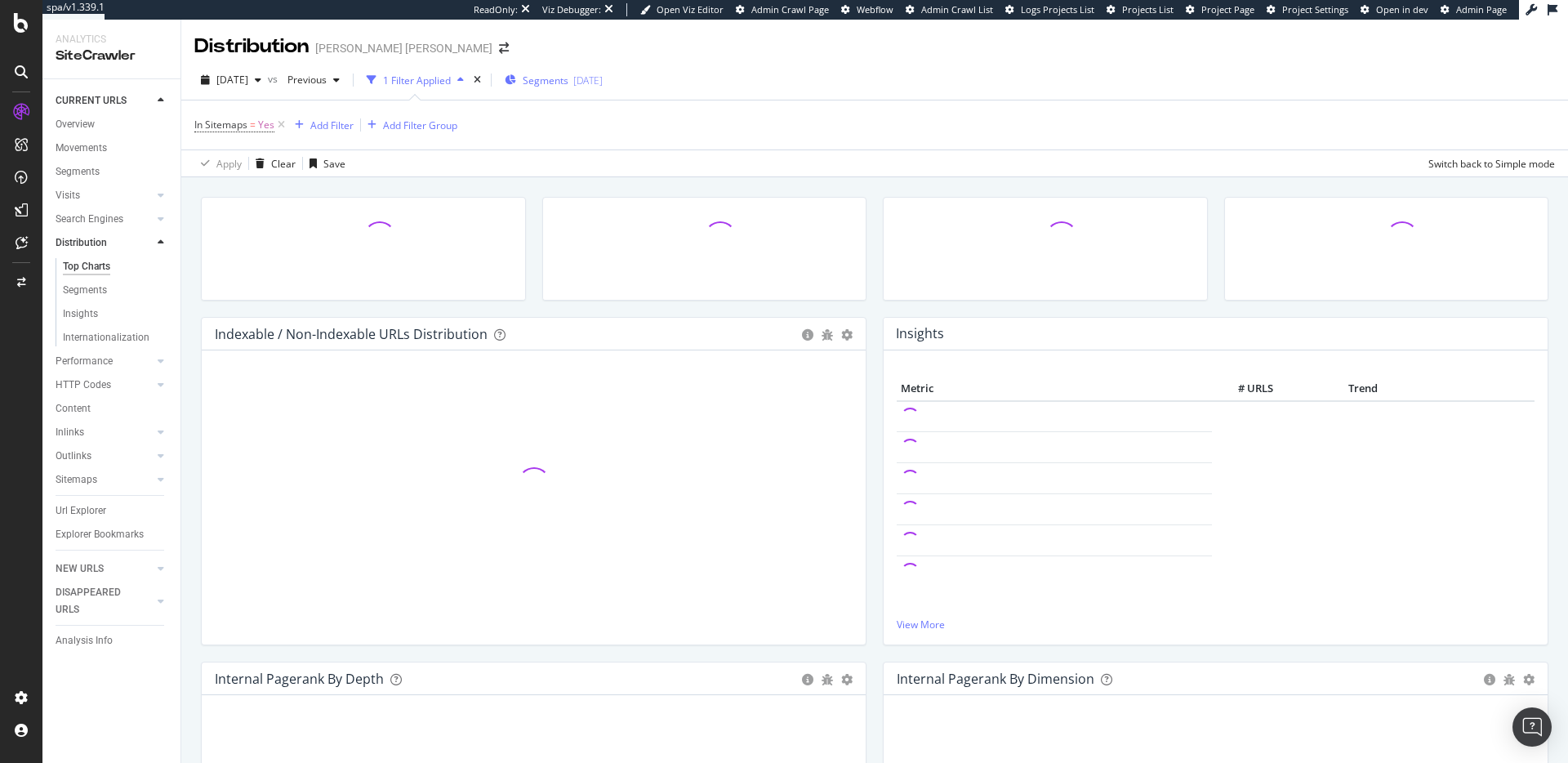
click at [597, 73] on div "Segments [DATE]" at bounding box center [553, 80] width 98 height 14
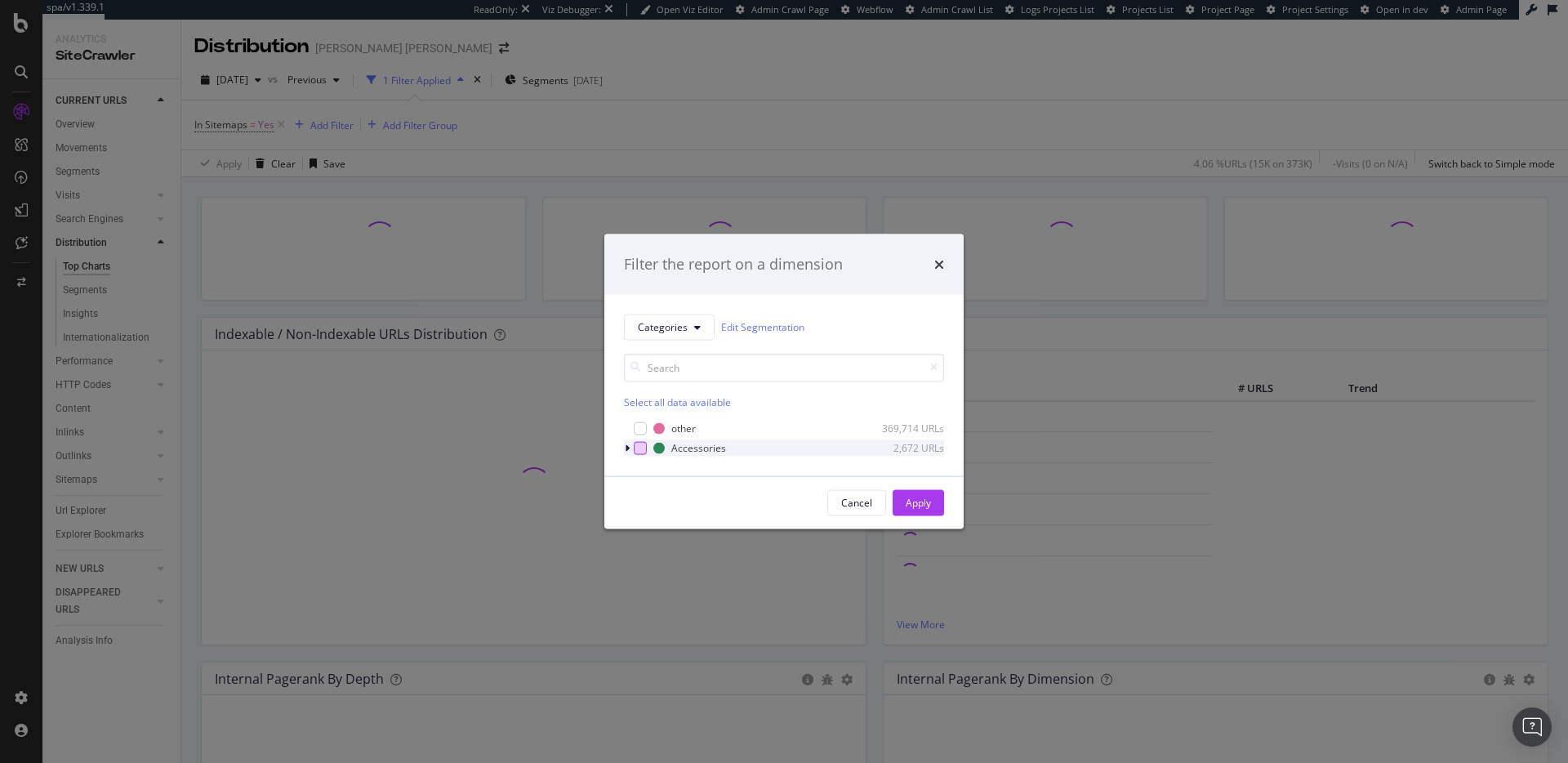
click at [639, 444] on div "modal" at bounding box center [640, 447] width 13 height 13
click at [928, 502] on div "Apply" at bounding box center [919, 503] width 26 height 14
